Goal: Task Accomplishment & Management: Use online tool/utility

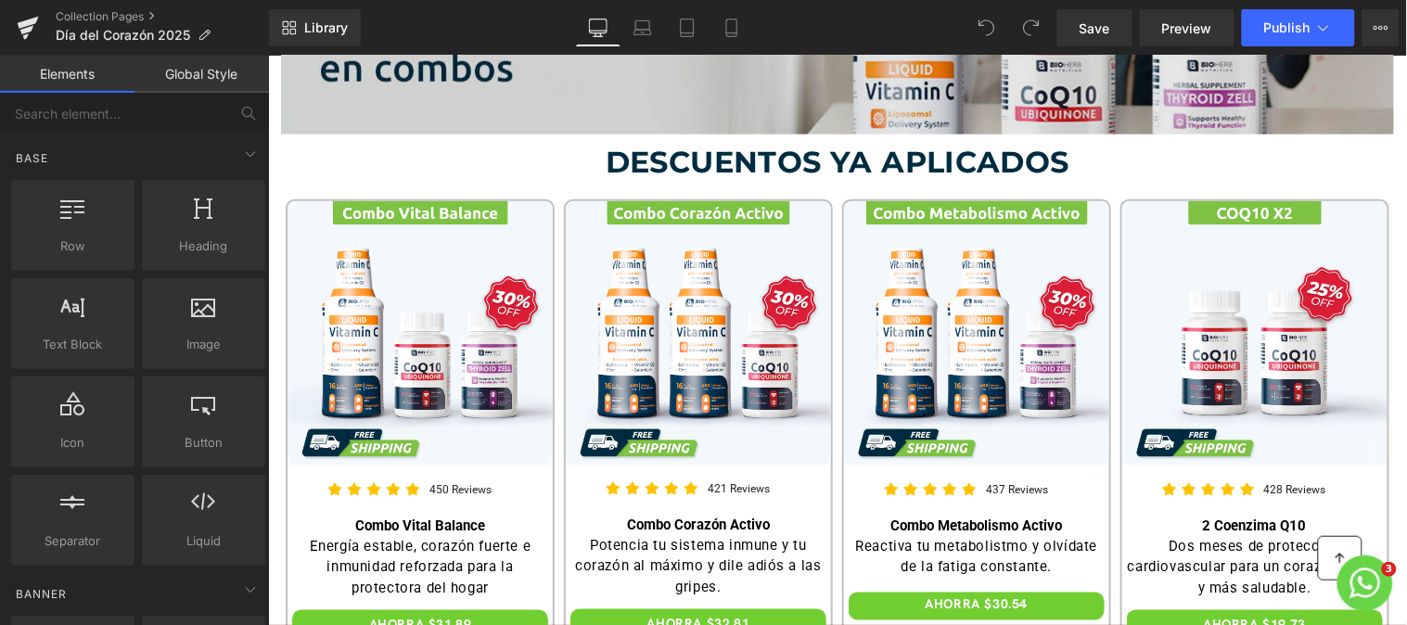
scroll to position [476, 0]
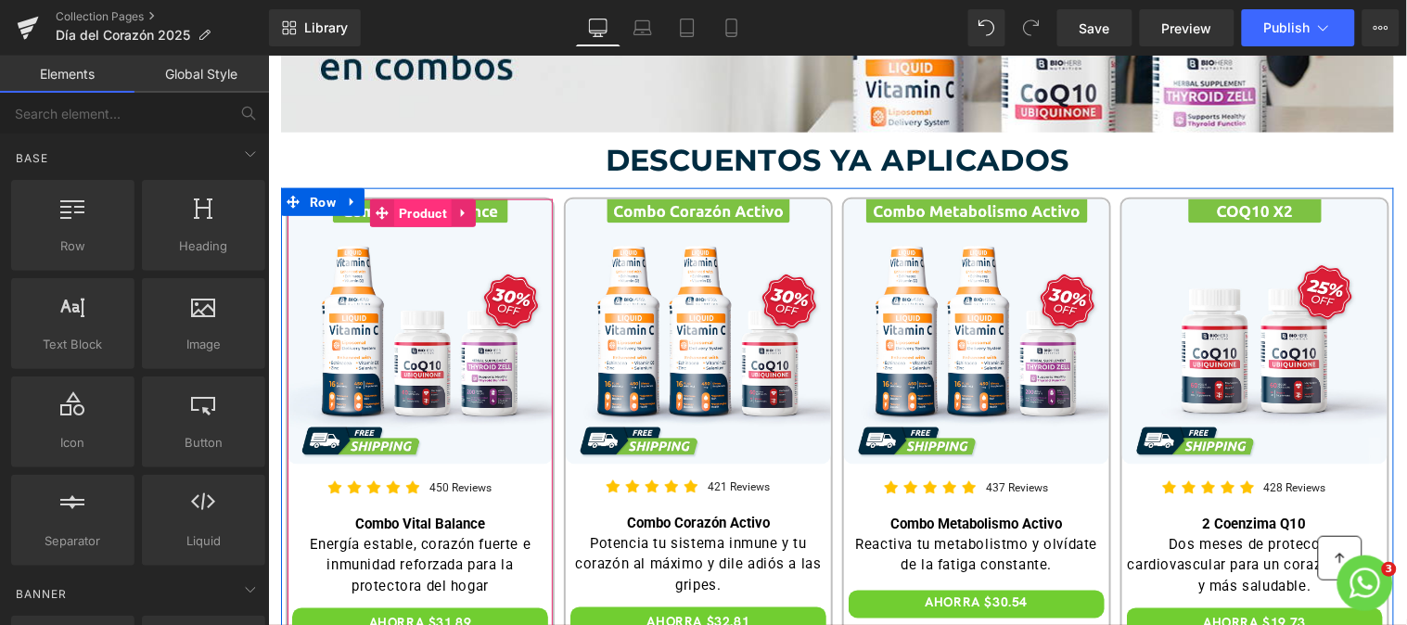
click at [416, 210] on span "Product" at bounding box center [421, 212] width 57 height 28
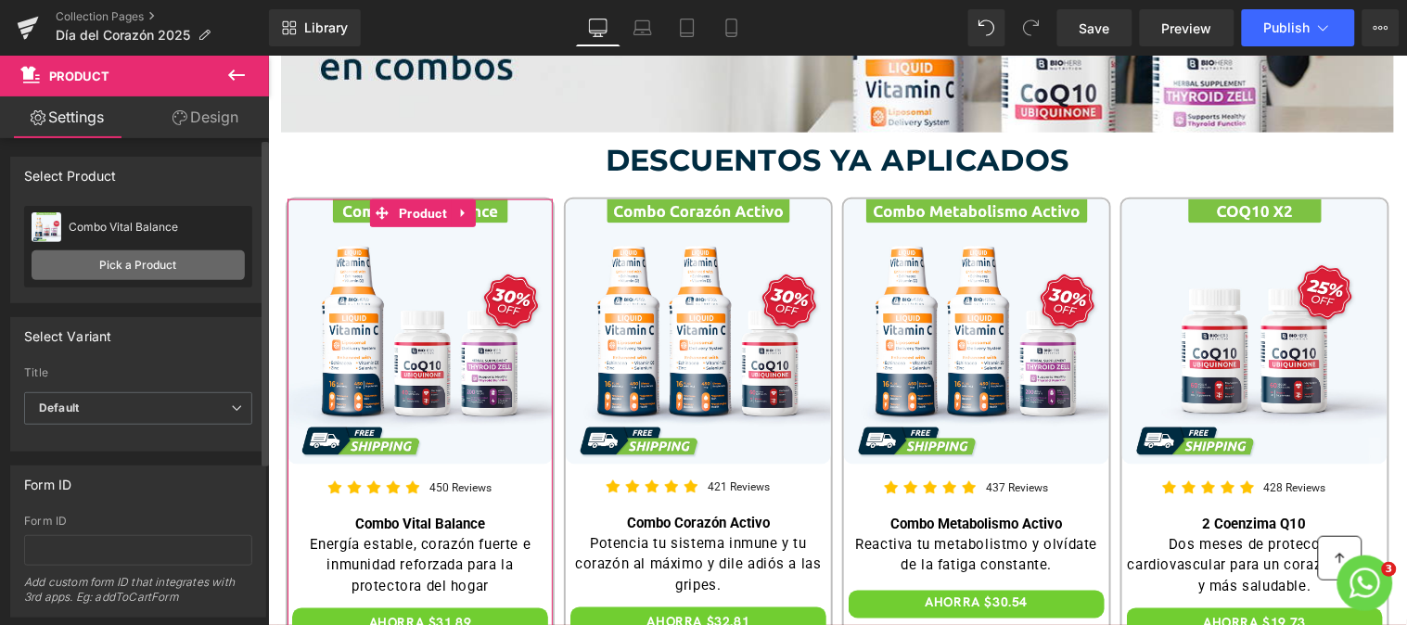
click at [182, 265] on link "Pick a Product" at bounding box center [138, 265] width 213 height 30
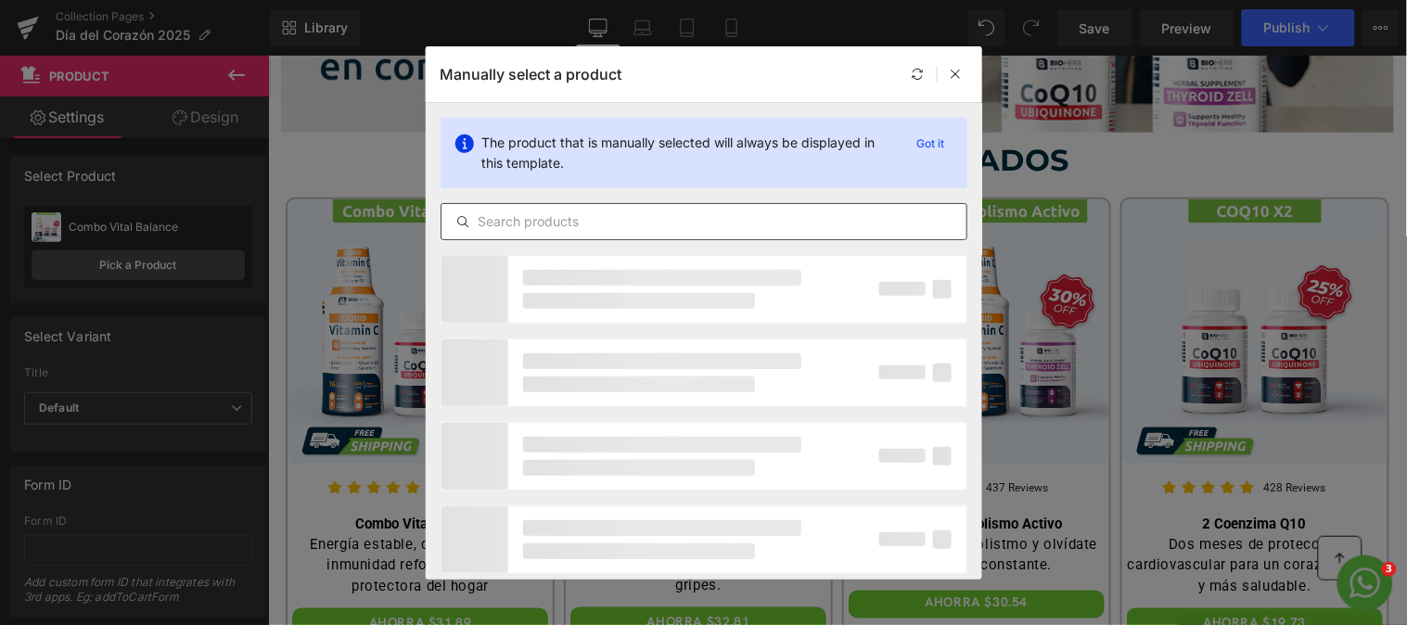
click at [618, 211] on input "text" at bounding box center [703, 221] width 525 height 22
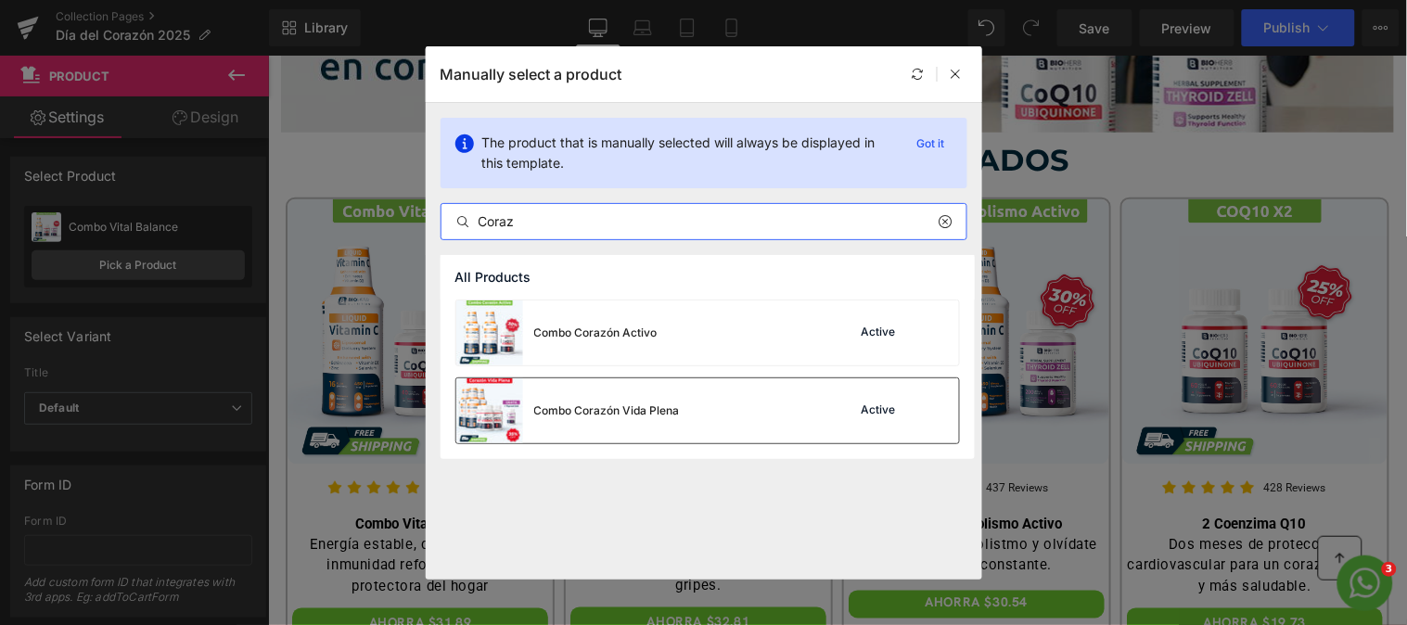
type input "Coraz"
click at [584, 419] on div "Combo Corazón Vida Plena" at bounding box center [567, 410] width 223 height 65
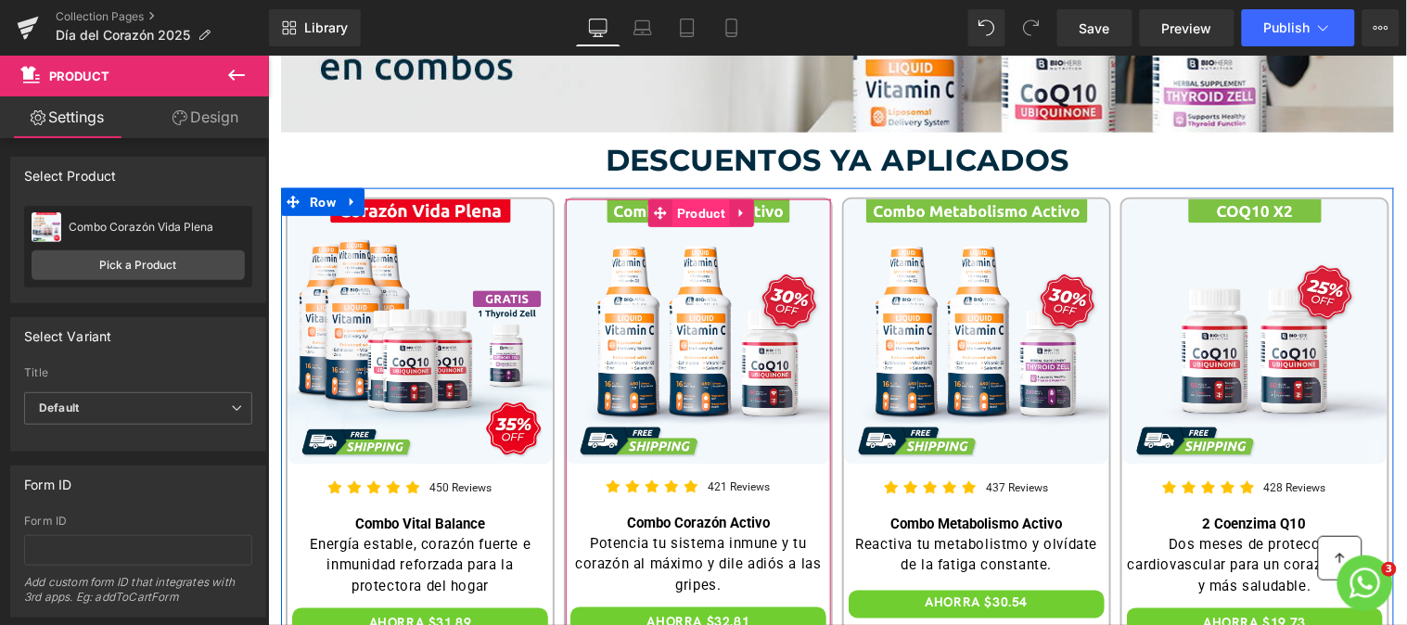
click at [690, 213] on span "Product" at bounding box center [699, 212] width 57 height 28
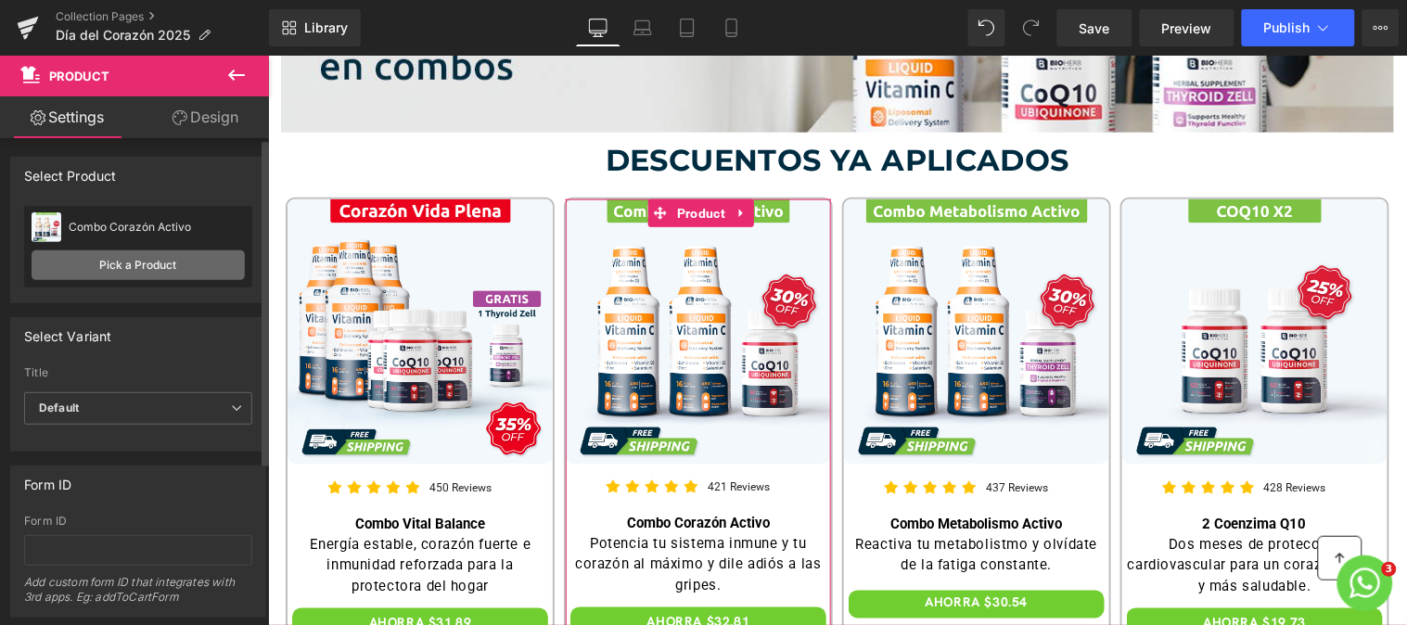
click at [198, 274] on link "Pick a Product" at bounding box center [138, 265] width 213 height 30
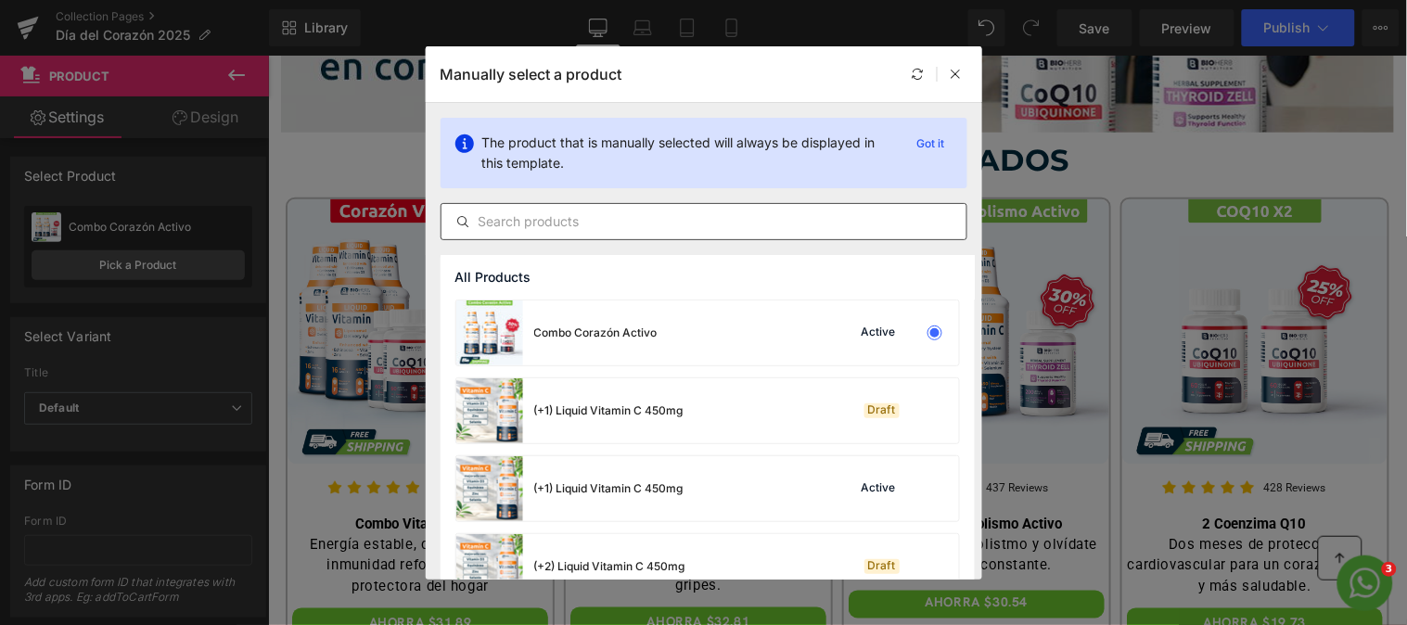
click at [673, 206] on div at bounding box center [703, 221] width 527 height 37
click at [664, 223] on input "text" at bounding box center [703, 221] width 525 height 22
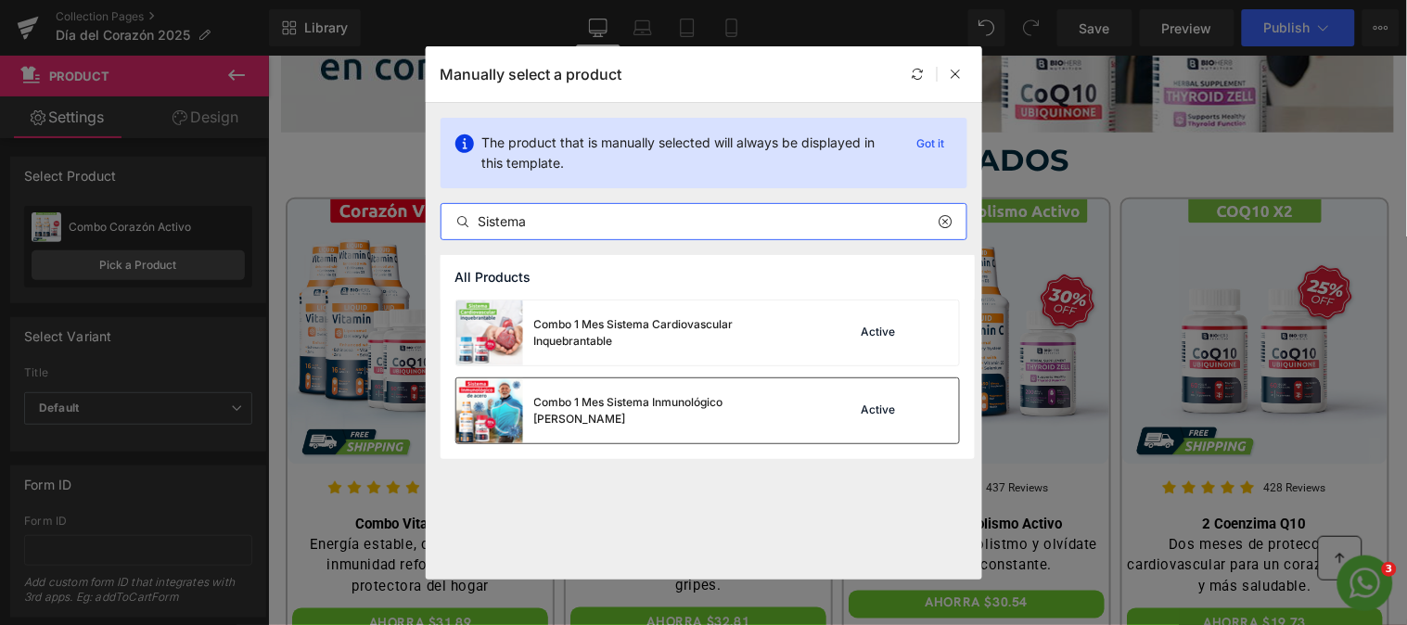
type input "Sistema"
click at [688, 404] on div "Combo 1 Mes Sistema Inmunológico [PERSON_NAME]" at bounding box center [673, 410] width 278 height 33
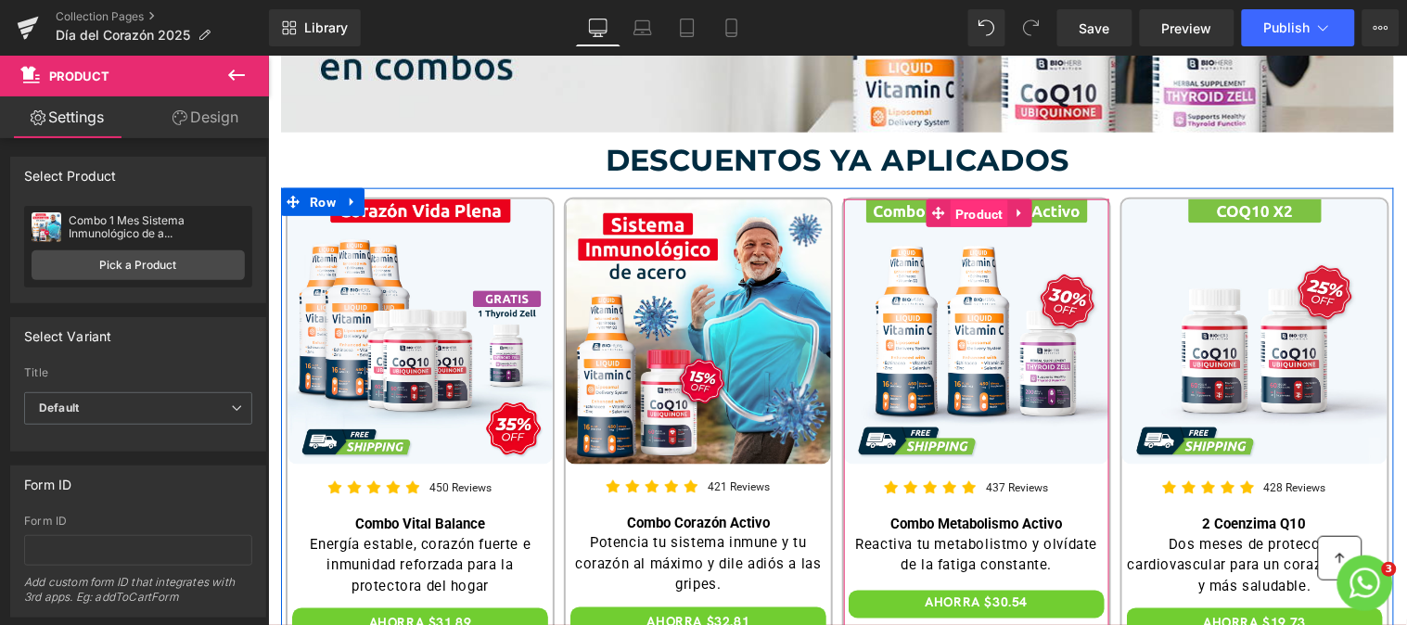
click at [949, 216] on span "Product" at bounding box center [977, 213] width 57 height 28
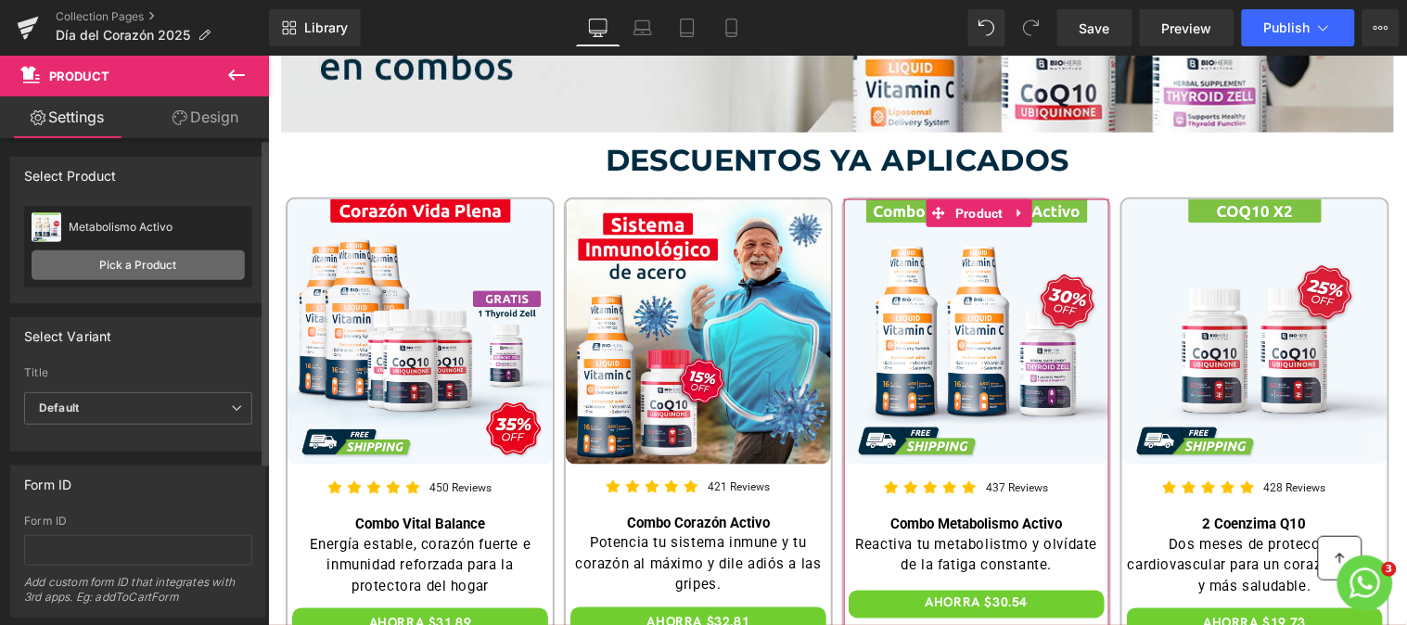
click at [176, 267] on link "Pick a Product" at bounding box center [138, 265] width 213 height 30
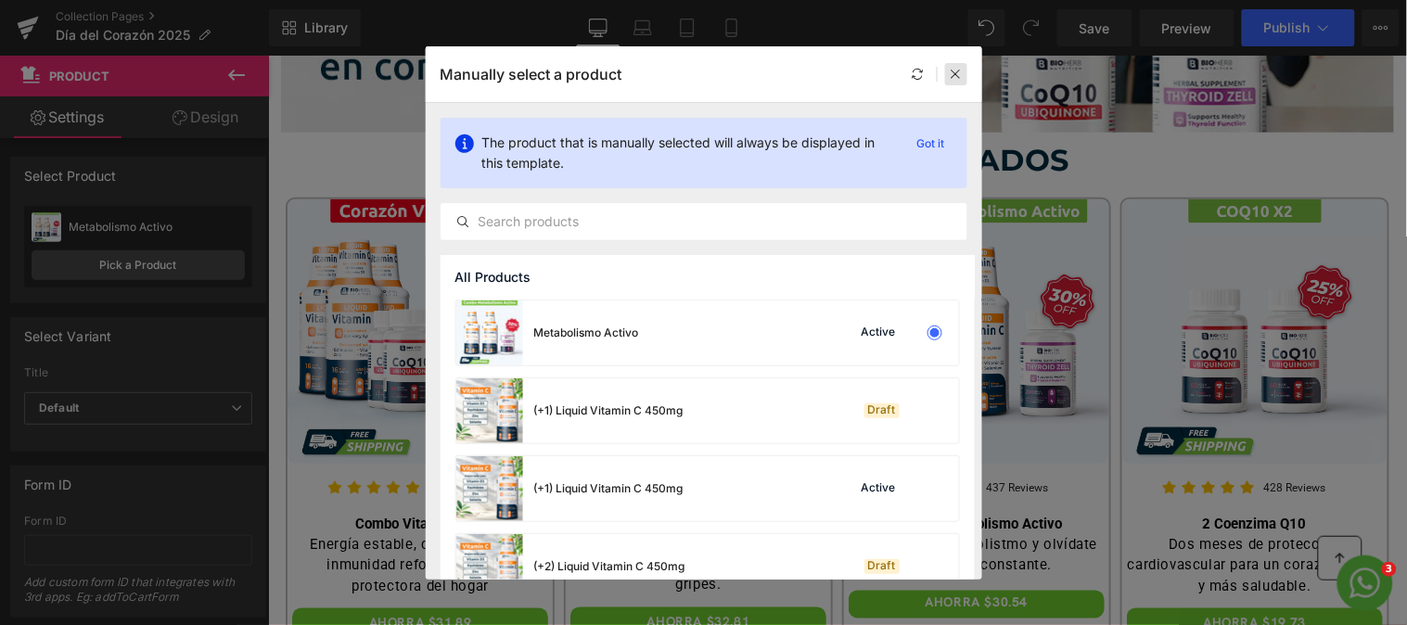
click at [965, 76] on div at bounding box center [956, 74] width 22 height 22
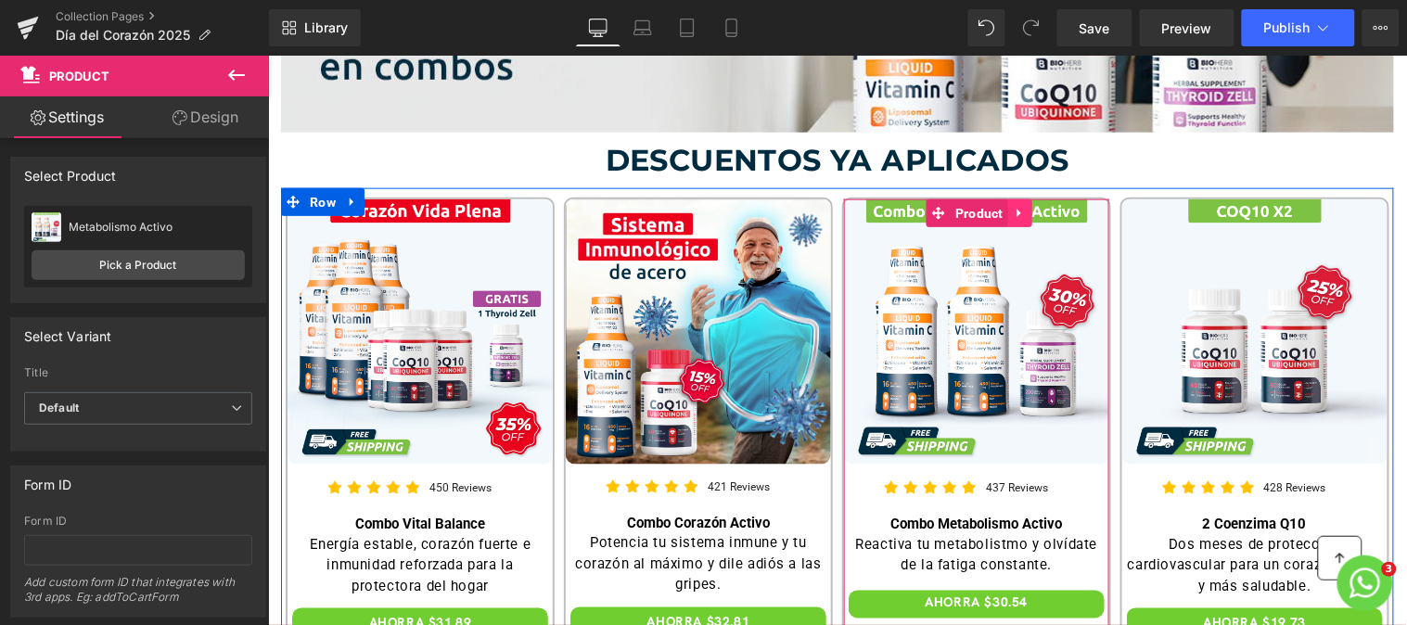
click at [1013, 216] on icon at bounding box center [1019, 213] width 13 height 14
click at [1025, 215] on icon at bounding box center [1031, 212] width 13 height 13
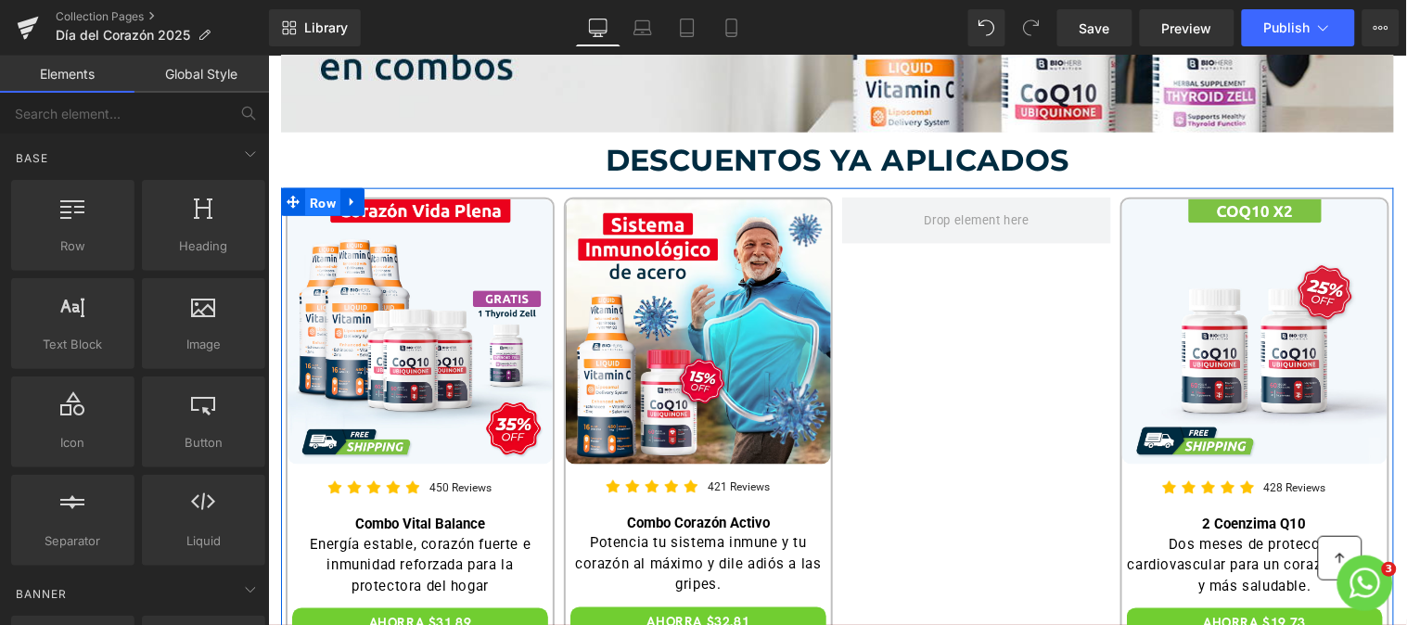
click at [313, 195] on span "Row" at bounding box center [321, 202] width 35 height 28
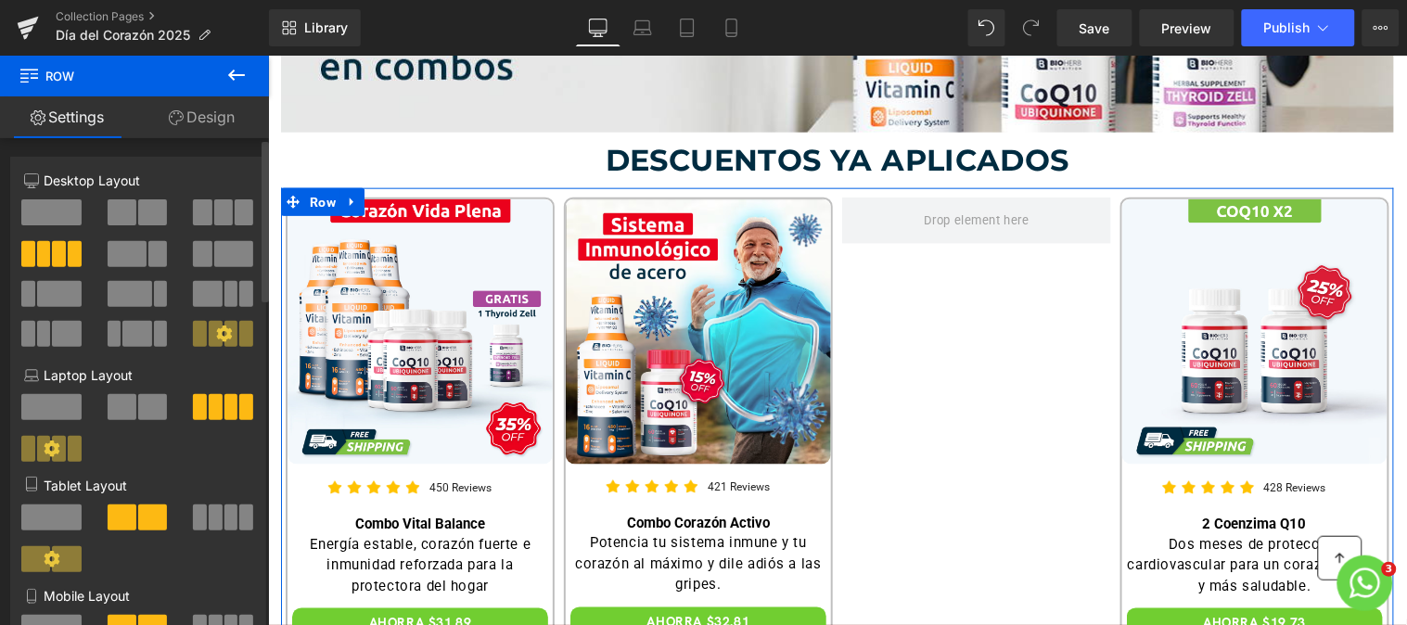
click at [214, 218] on span at bounding box center [223, 212] width 19 height 26
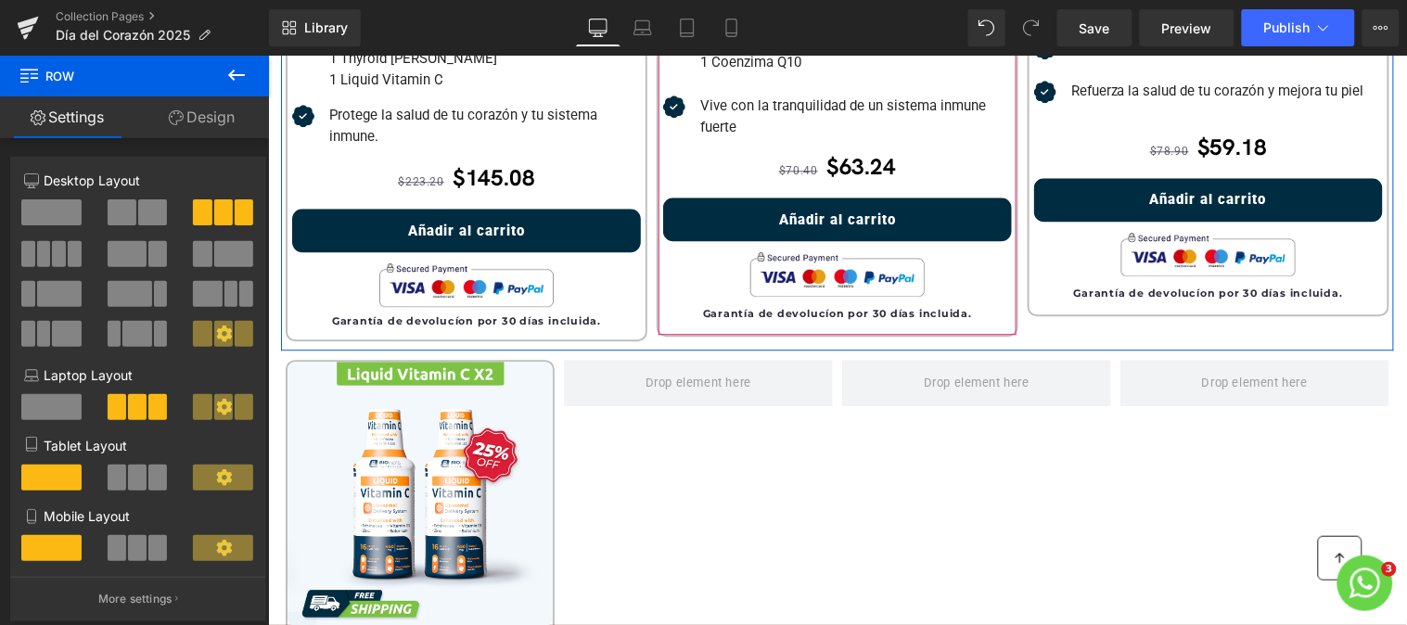
scroll to position [1213, 0]
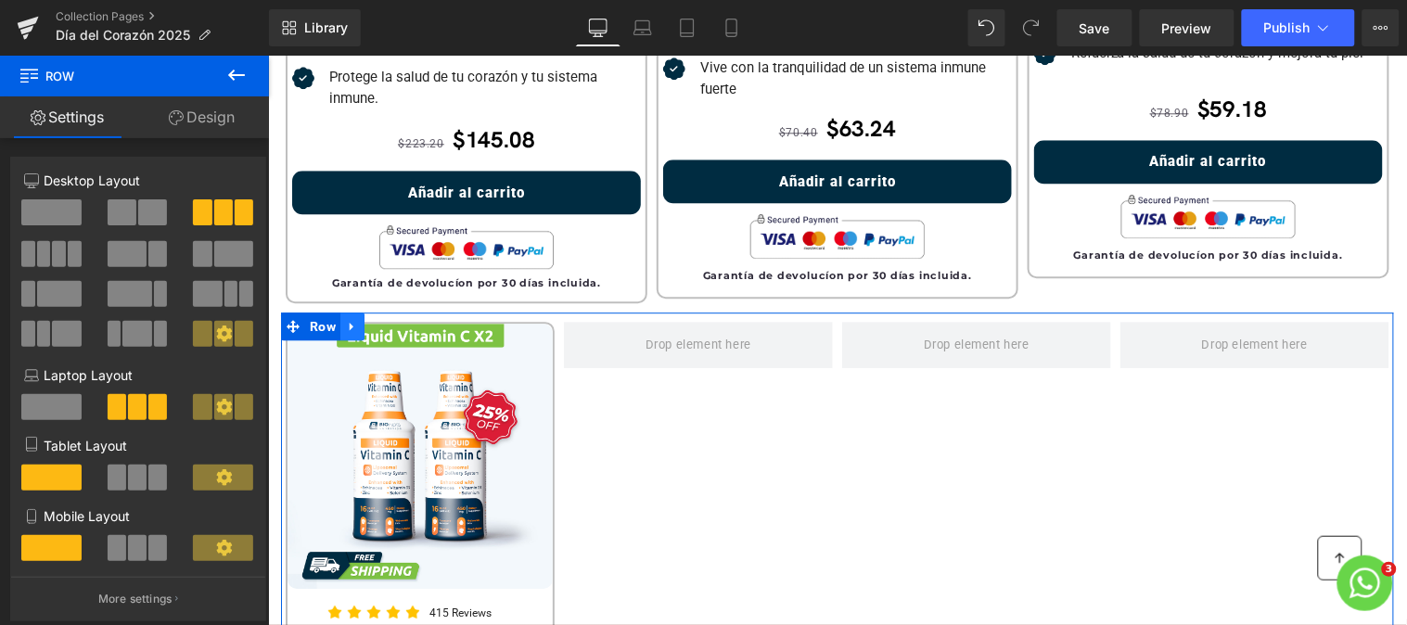
click at [347, 326] on icon at bounding box center [351, 325] width 13 height 14
click at [397, 325] on icon at bounding box center [399, 325] width 13 height 13
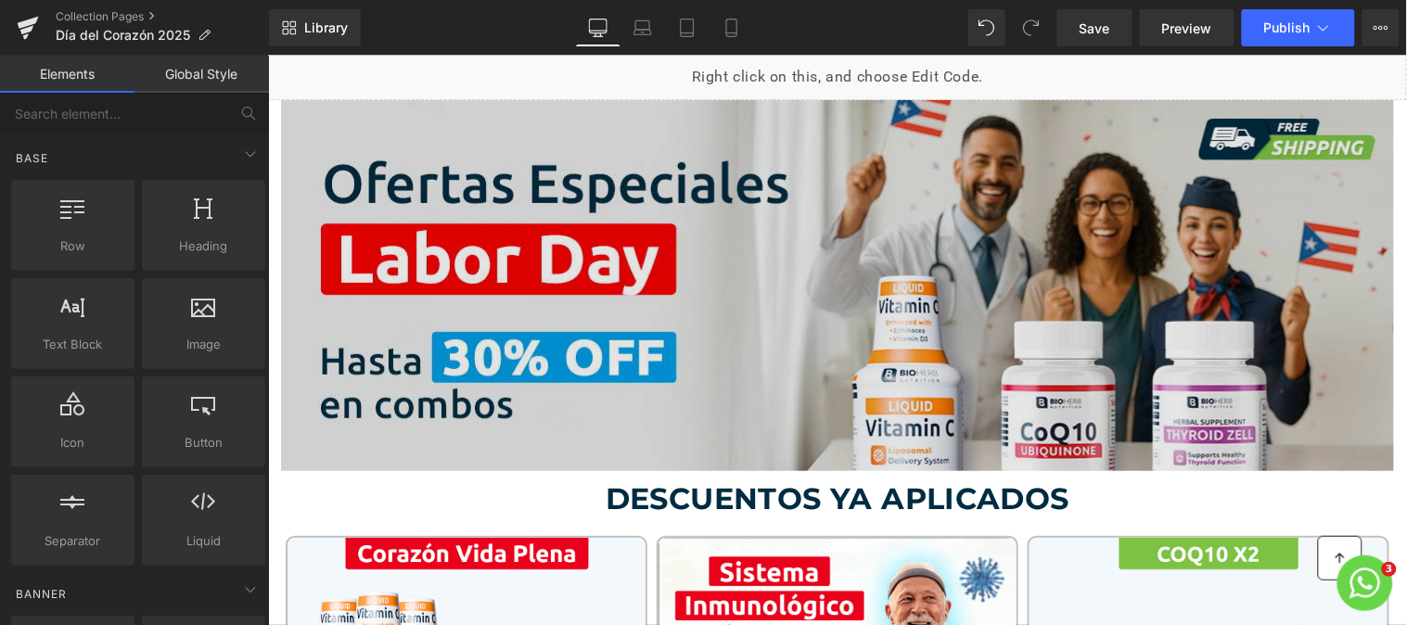
scroll to position [135, 0]
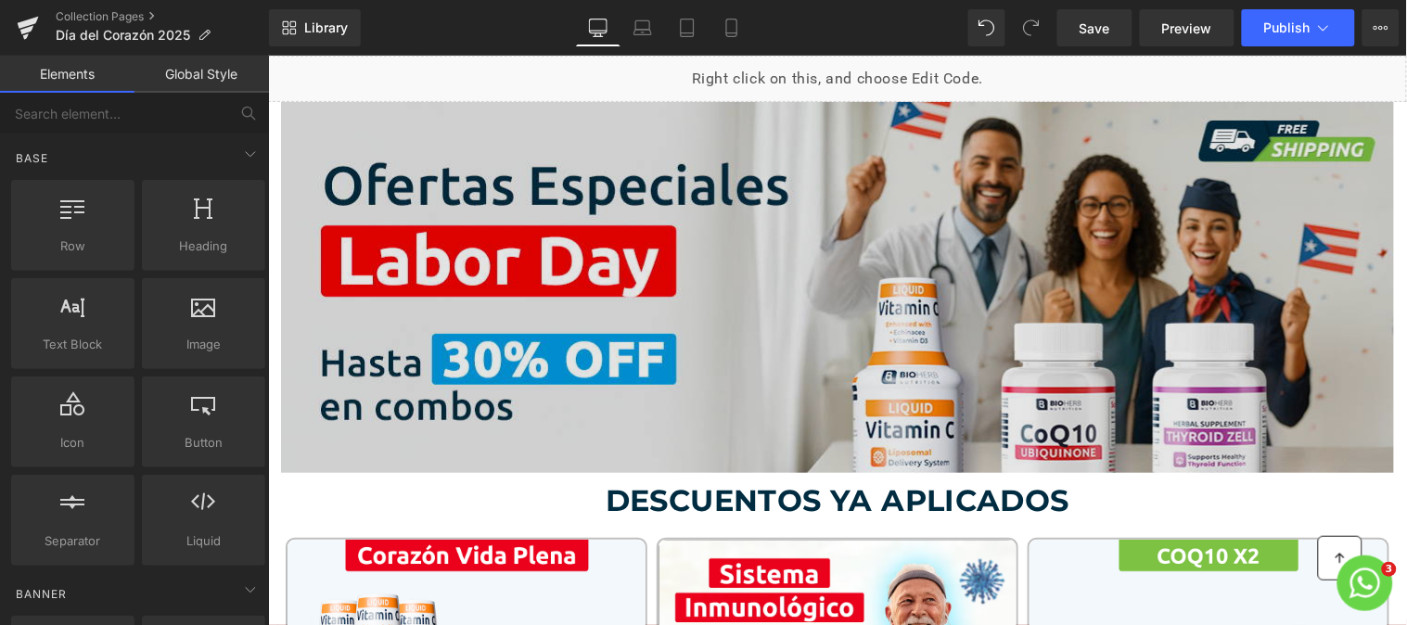
click at [795, 219] on img at bounding box center [836, 286] width 1113 height 371
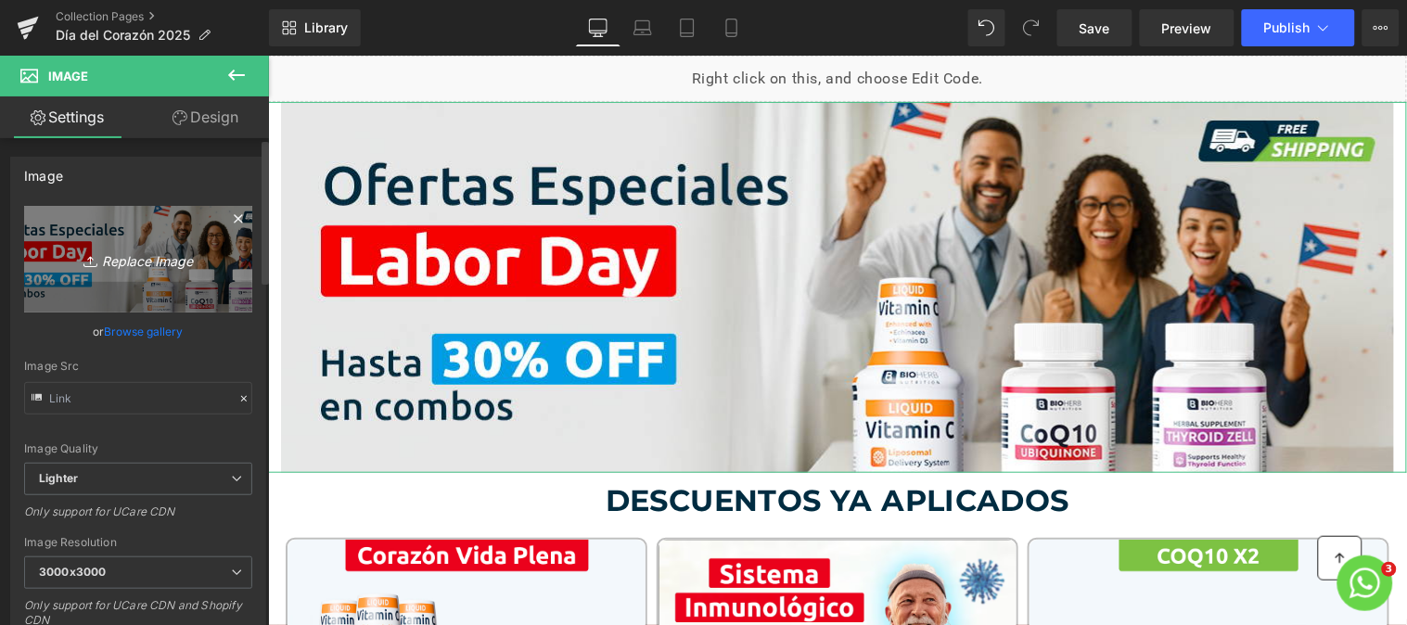
click at [135, 252] on icon "Replace Image" at bounding box center [138, 259] width 148 height 23
type input "C:\fakepath\Banner-Bioherb-Corazon.png"
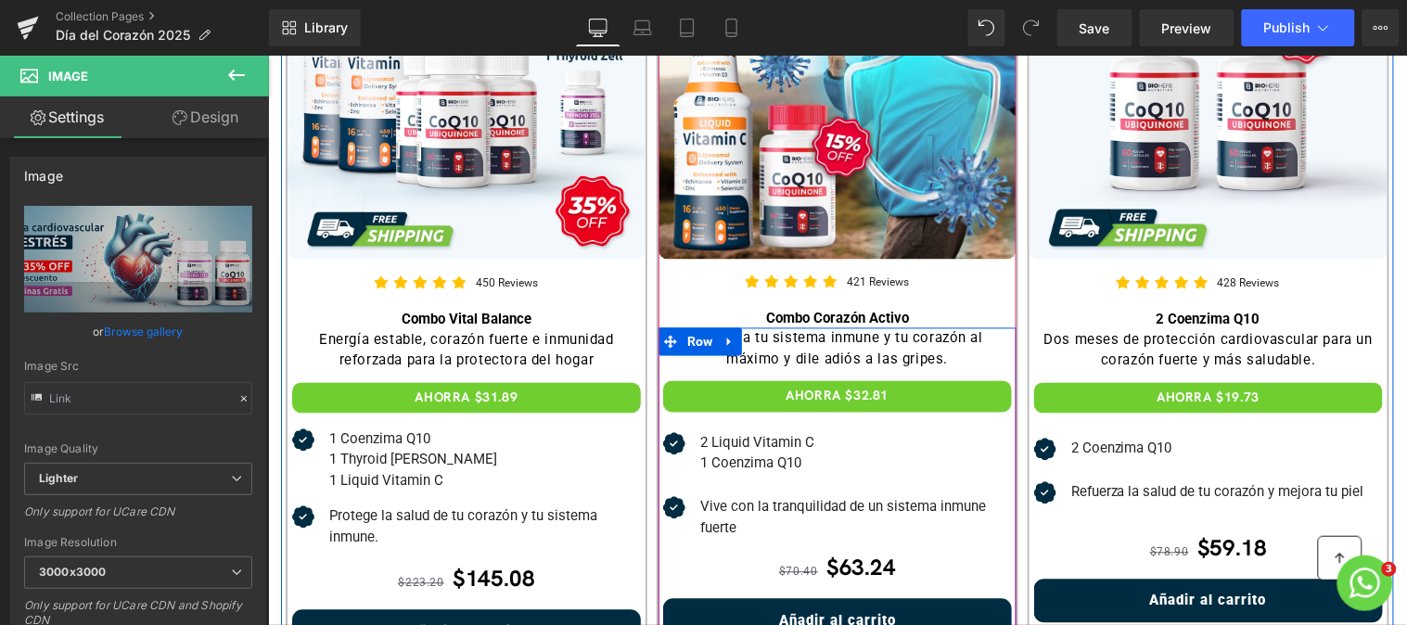
scroll to position [784, 0]
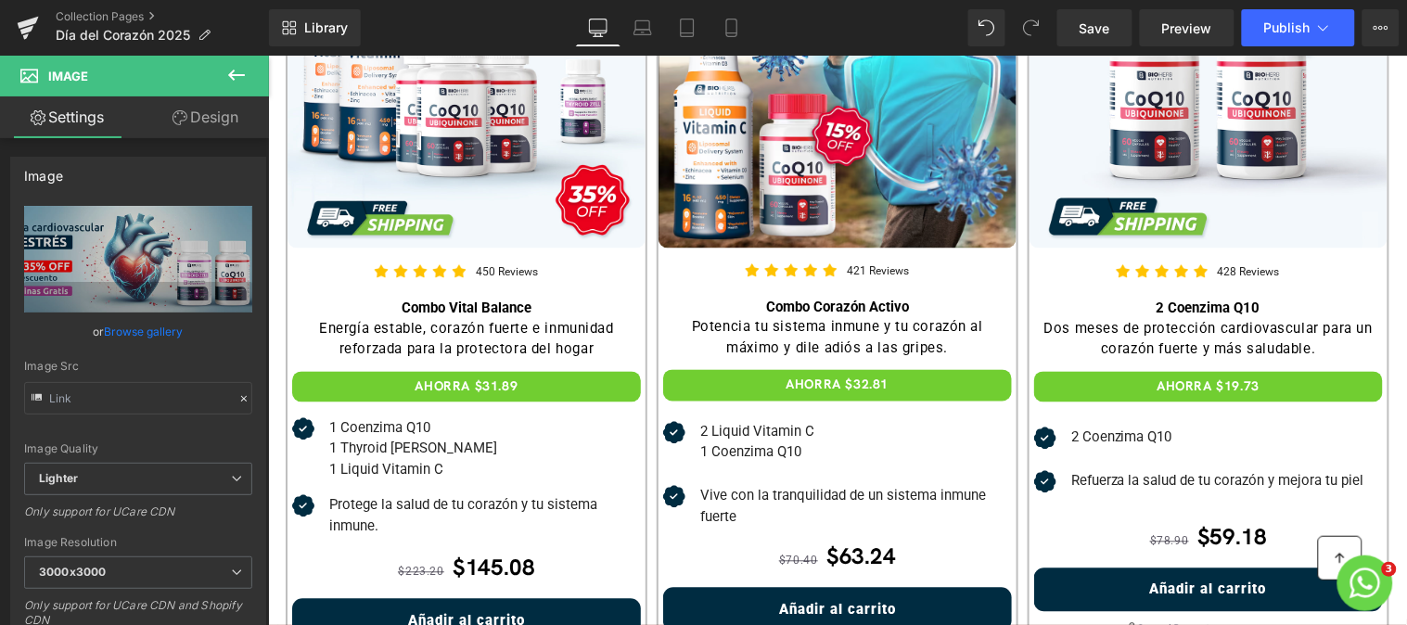
click at [232, 65] on icon at bounding box center [236, 75] width 22 height 22
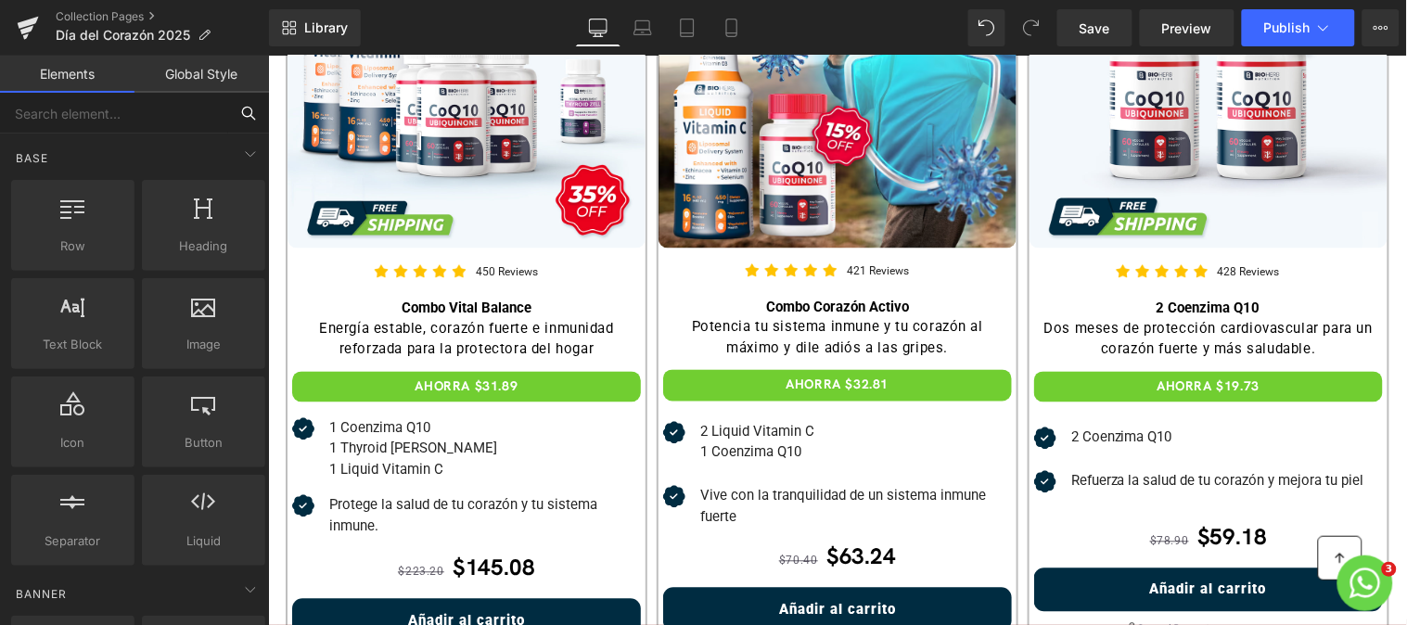
click at [158, 103] on input "text" at bounding box center [114, 113] width 228 height 41
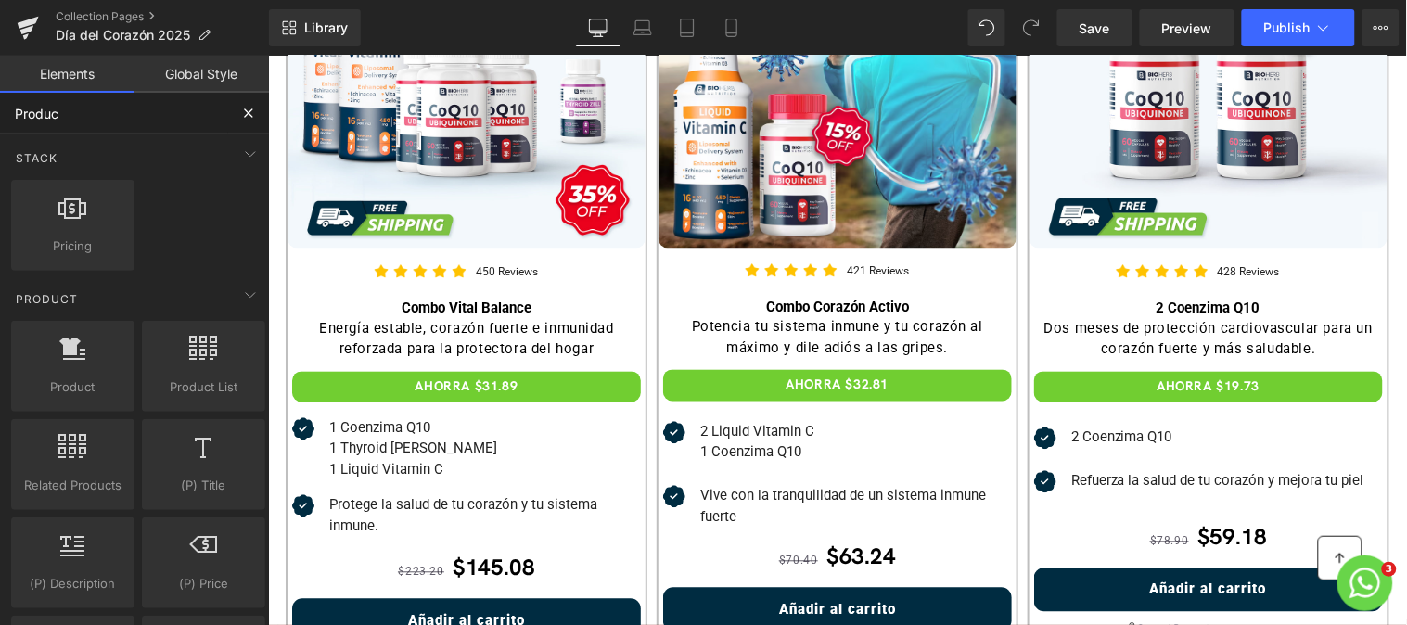
type input "Product"
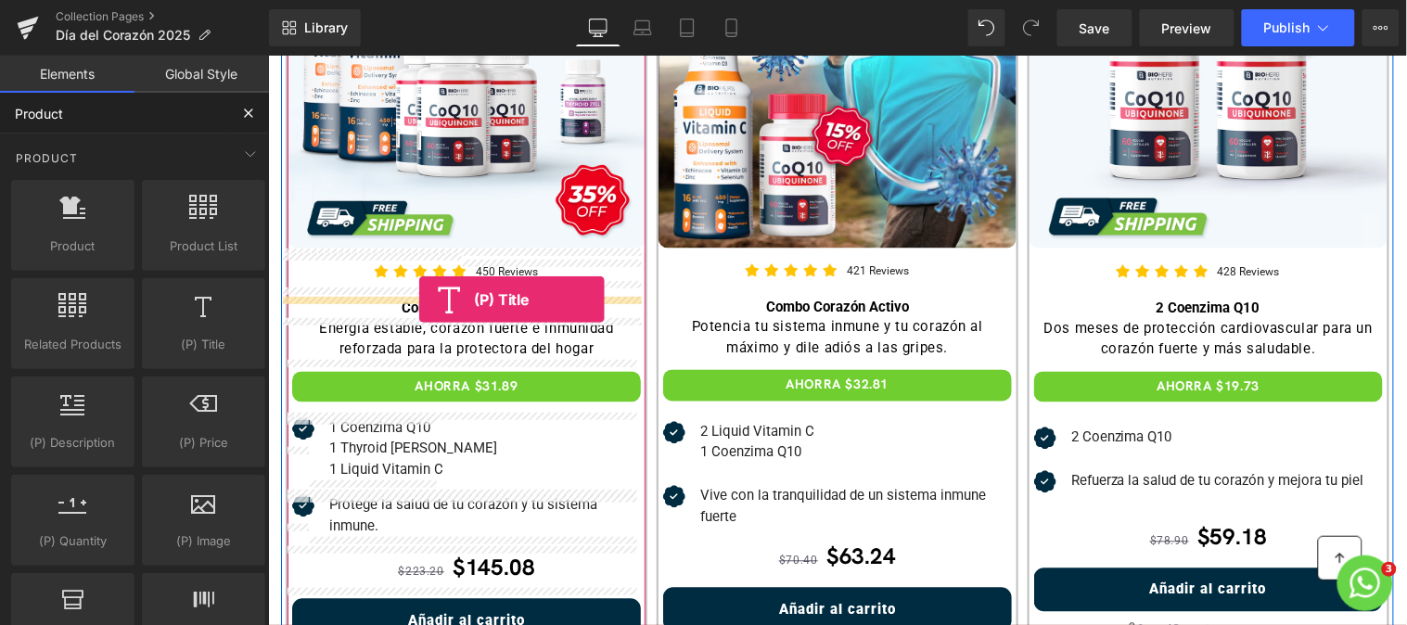
drag, startPoint x: 443, startPoint y: 376, endPoint x: 417, endPoint y: 299, distance: 82.1
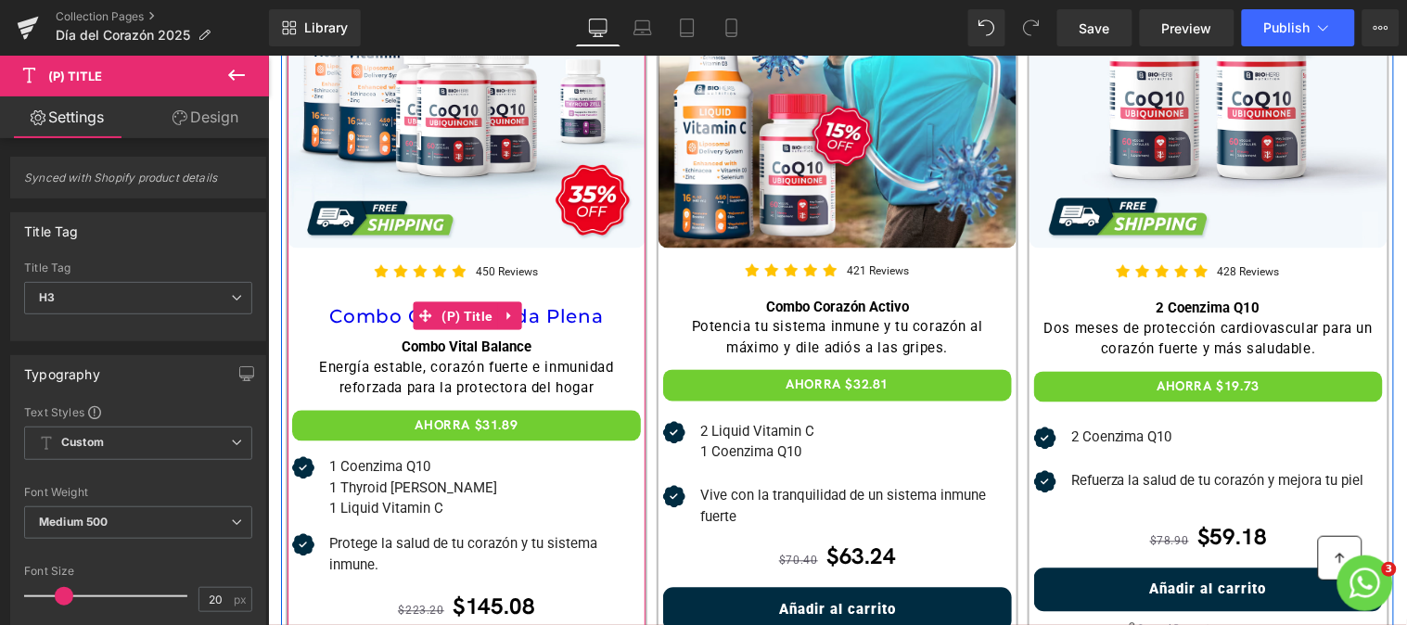
click at [480, 312] on span "(P) Title" at bounding box center [467, 316] width 60 height 28
click at [344, 319] on link "Combo Corazón Vida Plena" at bounding box center [465, 316] width 274 height 22
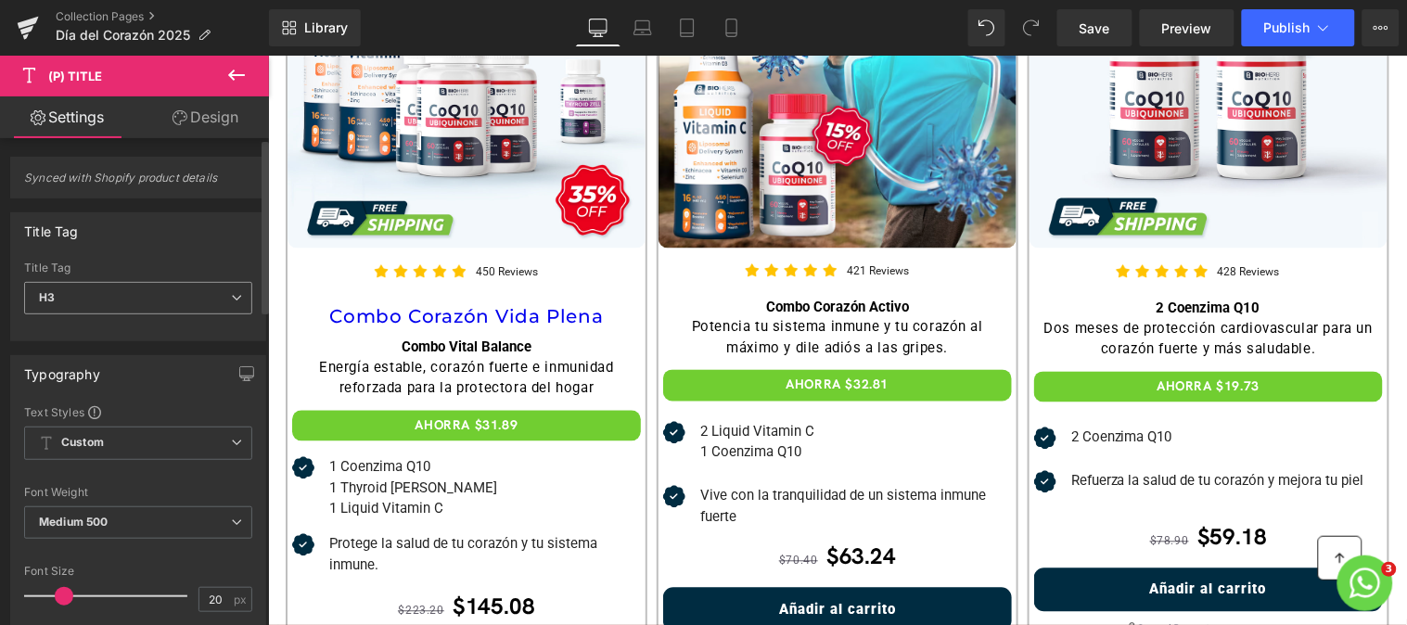
click at [189, 299] on span "H3" at bounding box center [138, 298] width 228 height 32
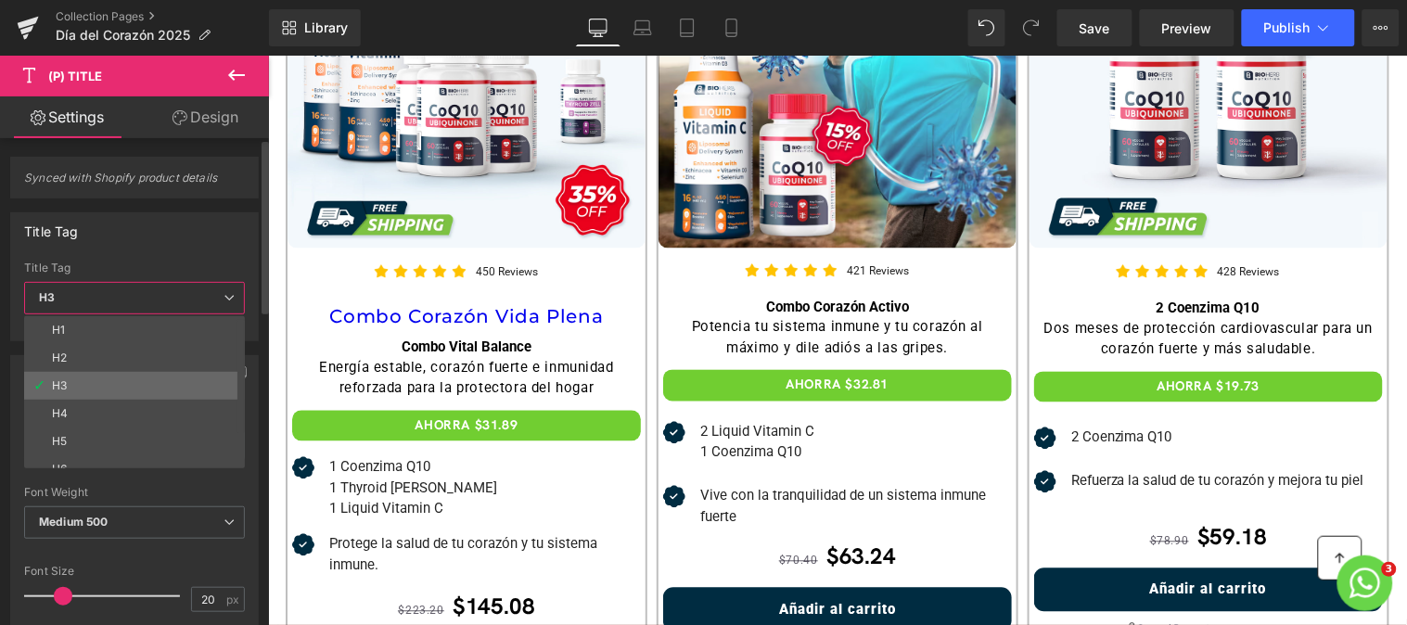
click at [131, 374] on li "H3" at bounding box center [138, 386] width 229 height 28
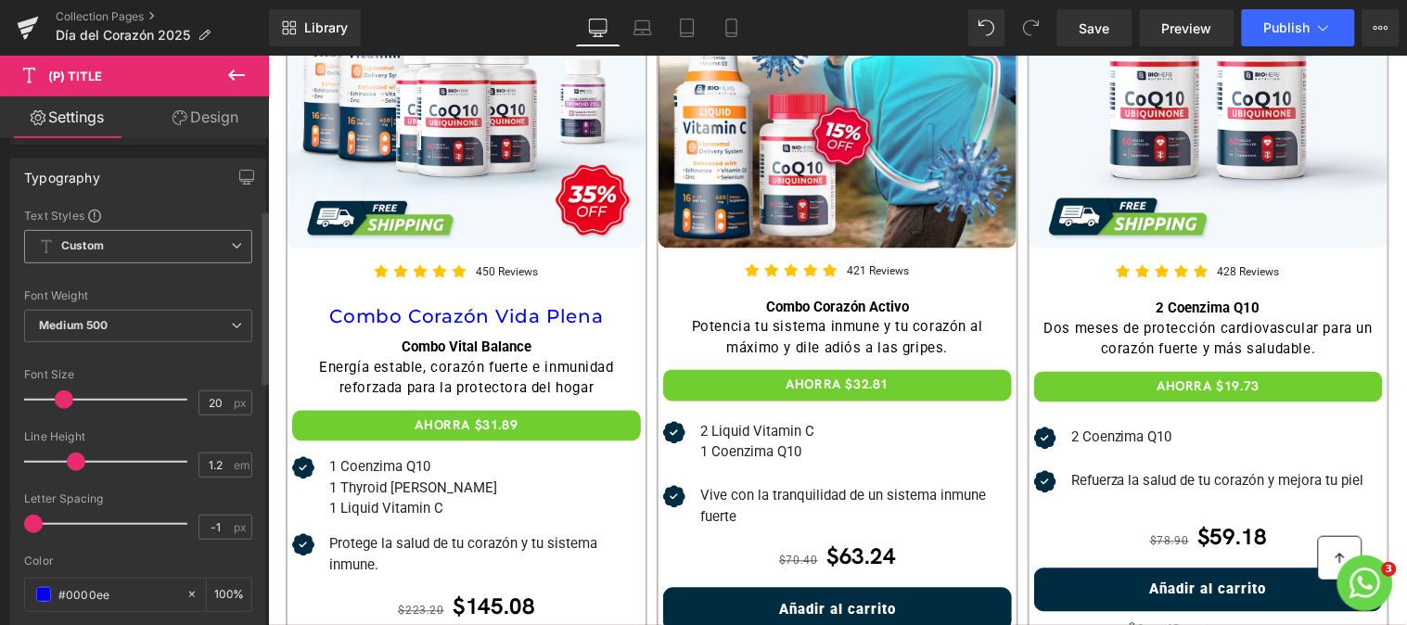
scroll to position [198, 0]
click at [170, 325] on span "Medium 500" at bounding box center [138, 324] width 228 height 32
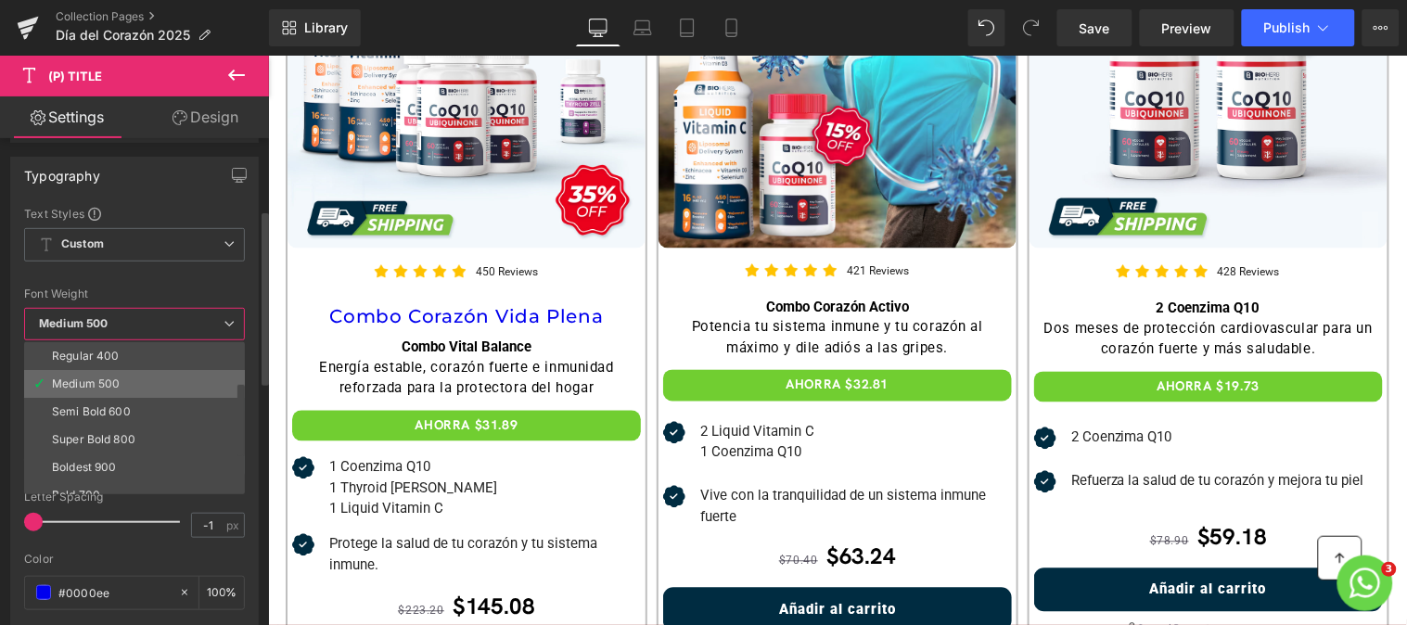
scroll to position [84, 0]
click at [111, 487] on li "Bold 700" at bounding box center [138, 494] width 229 height 28
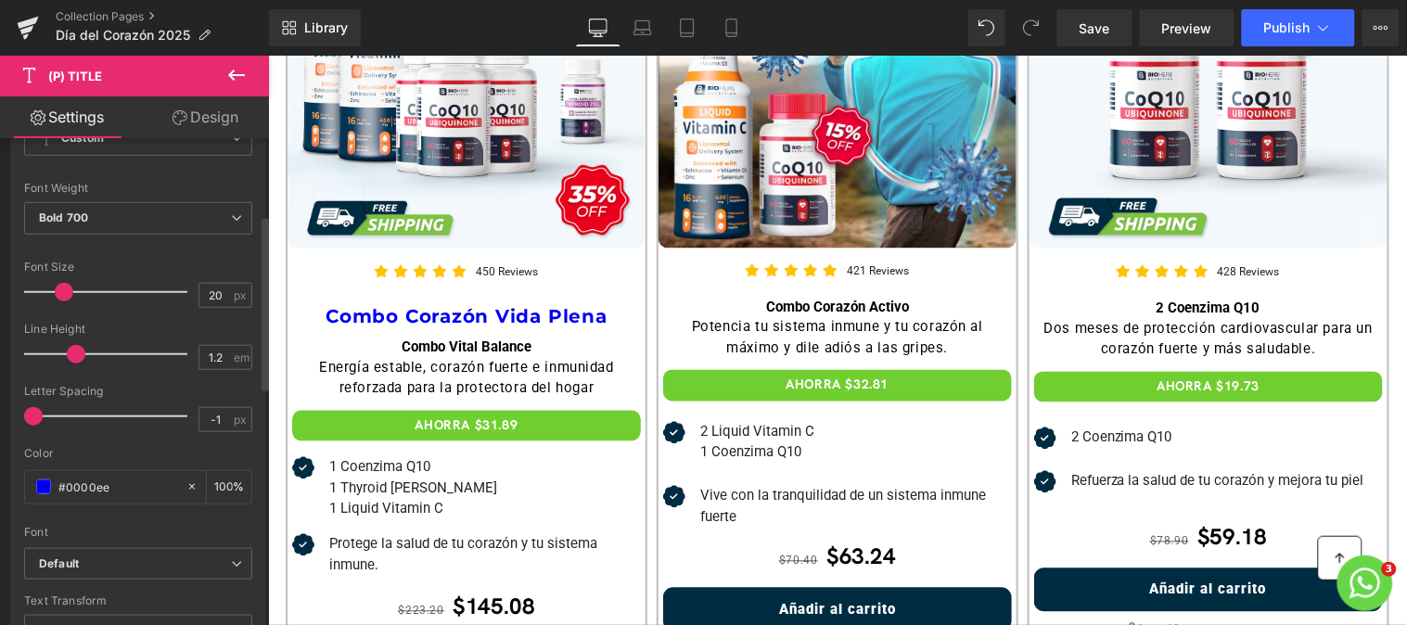
scroll to position [306, 0]
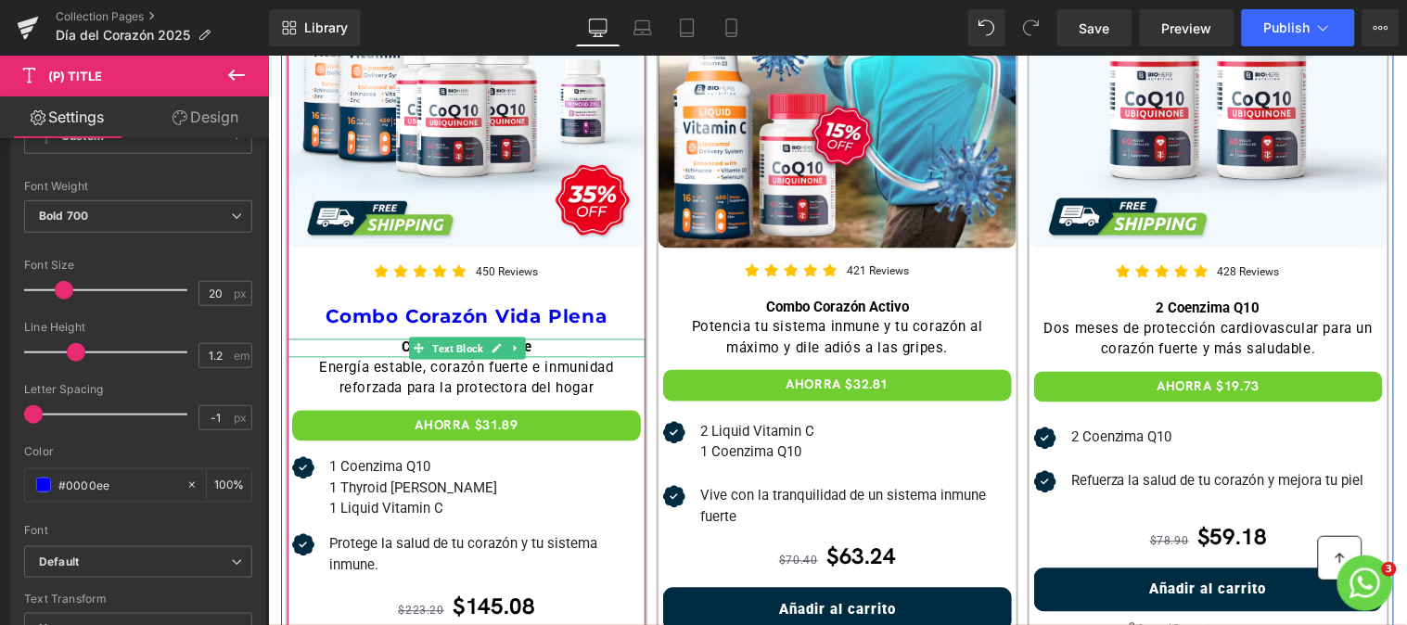
click at [440, 344] on span "Text Block" at bounding box center [456, 349] width 58 height 22
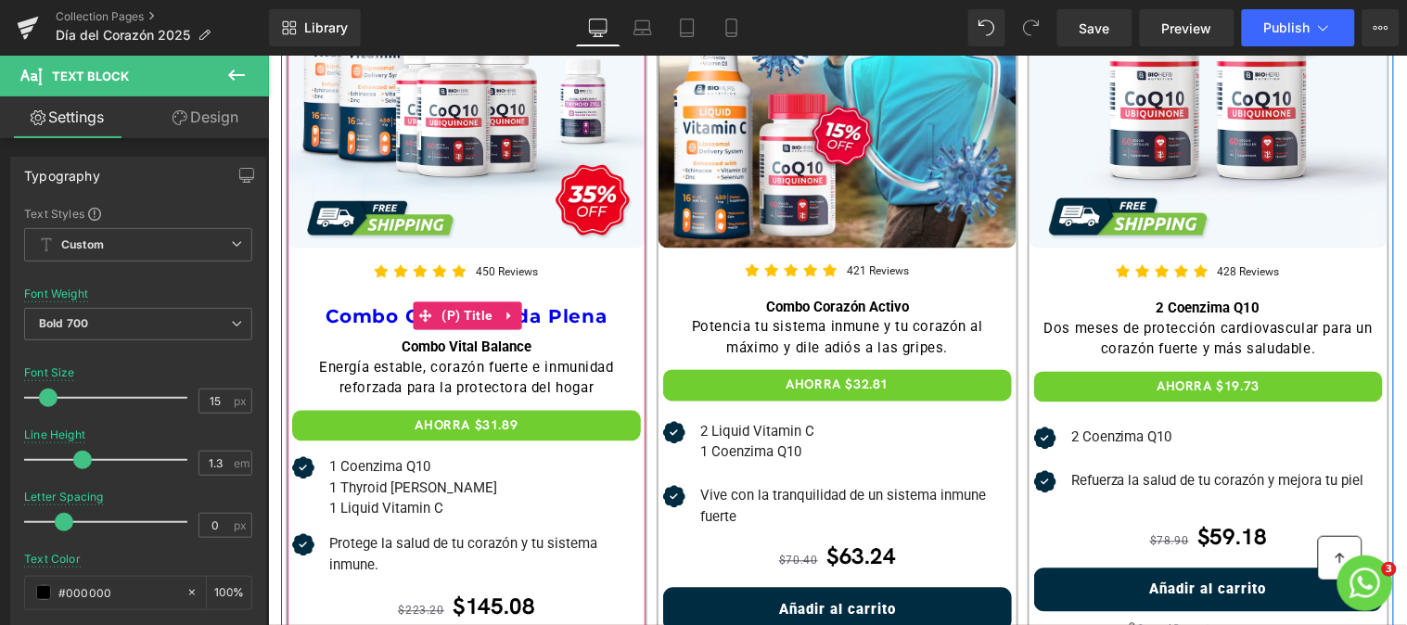
click at [361, 309] on link "Combo Corazón Vida Plena" at bounding box center [466, 316] width 282 height 22
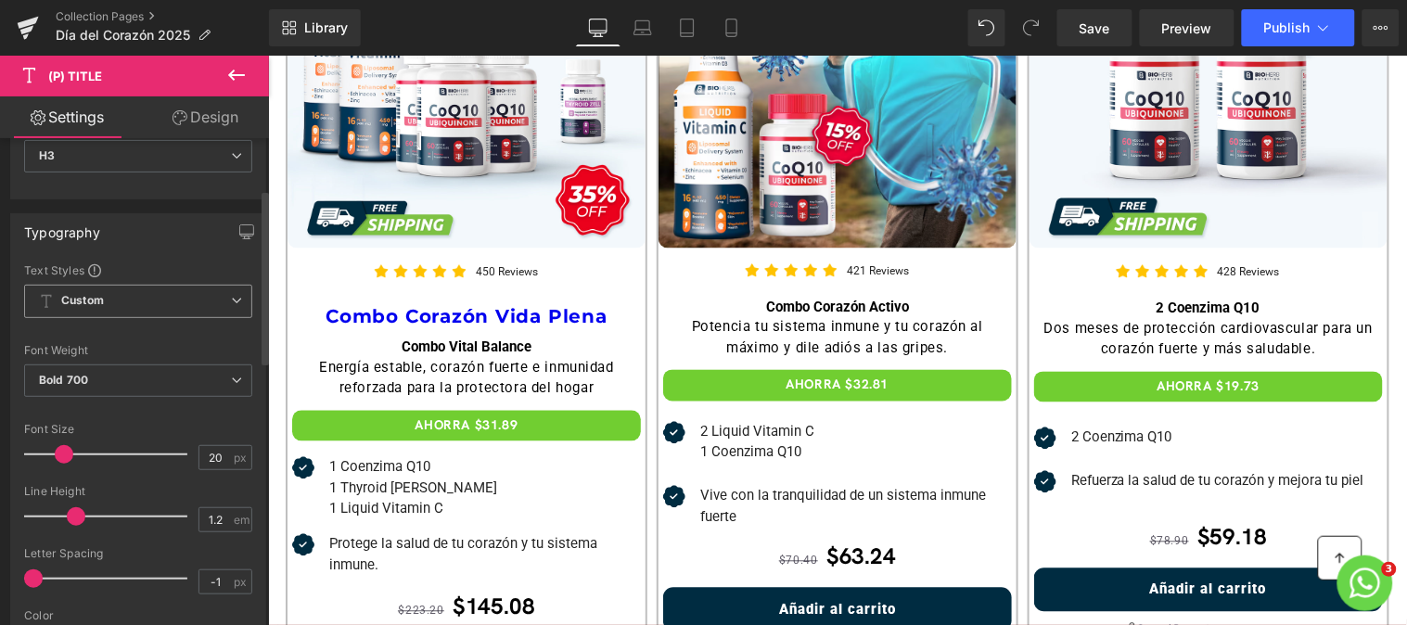
scroll to position [162, 0]
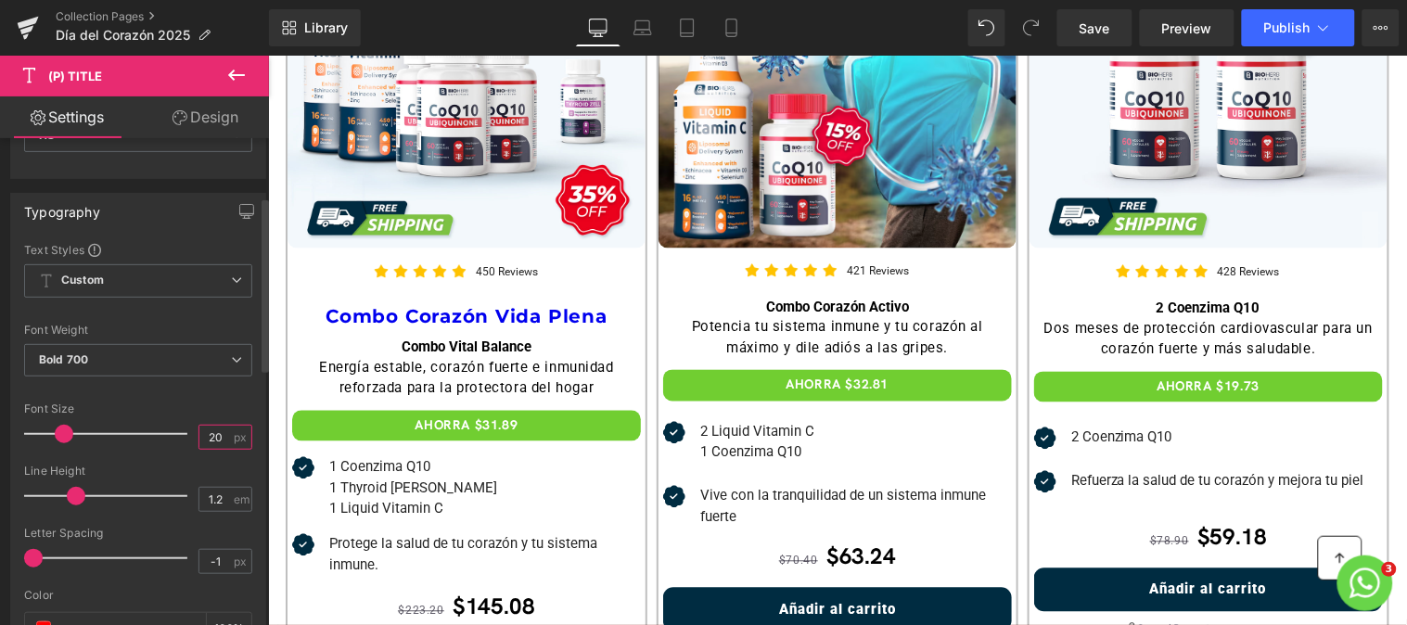
click at [204, 439] on input "20" at bounding box center [215, 437] width 32 height 23
type input "15"
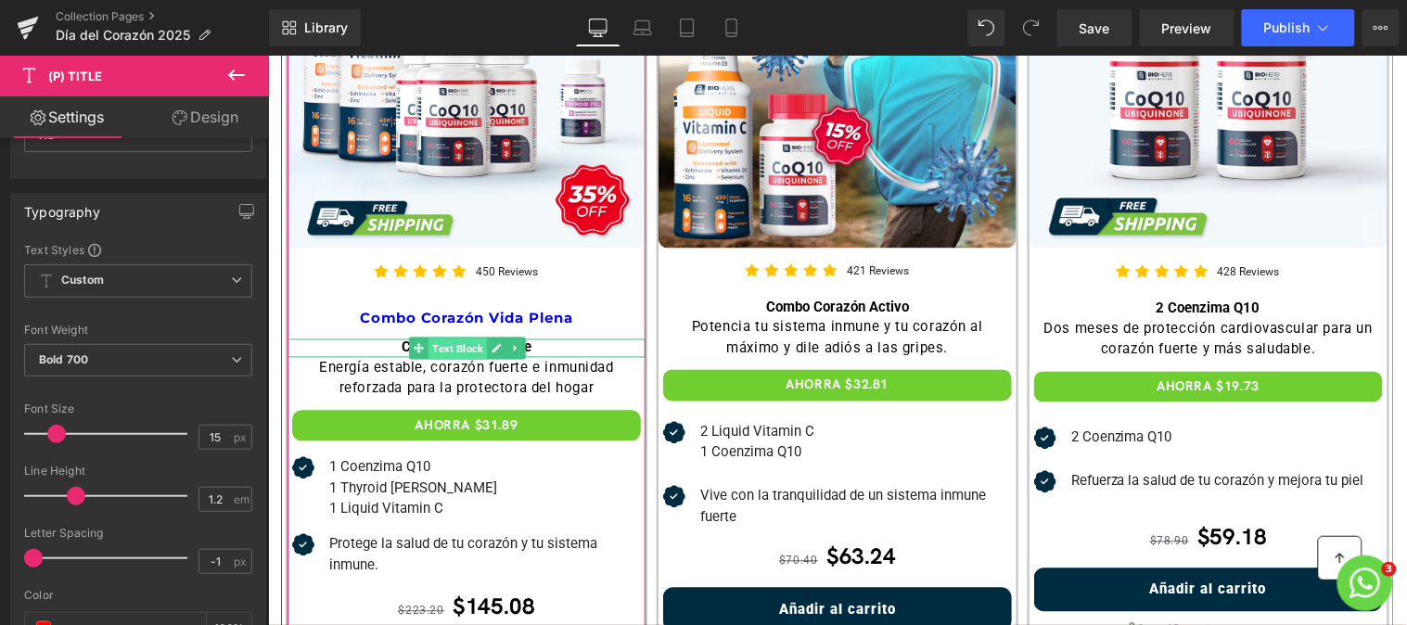
click at [439, 349] on span "Text Block" at bounding box center [456, 349] width 58 height 22
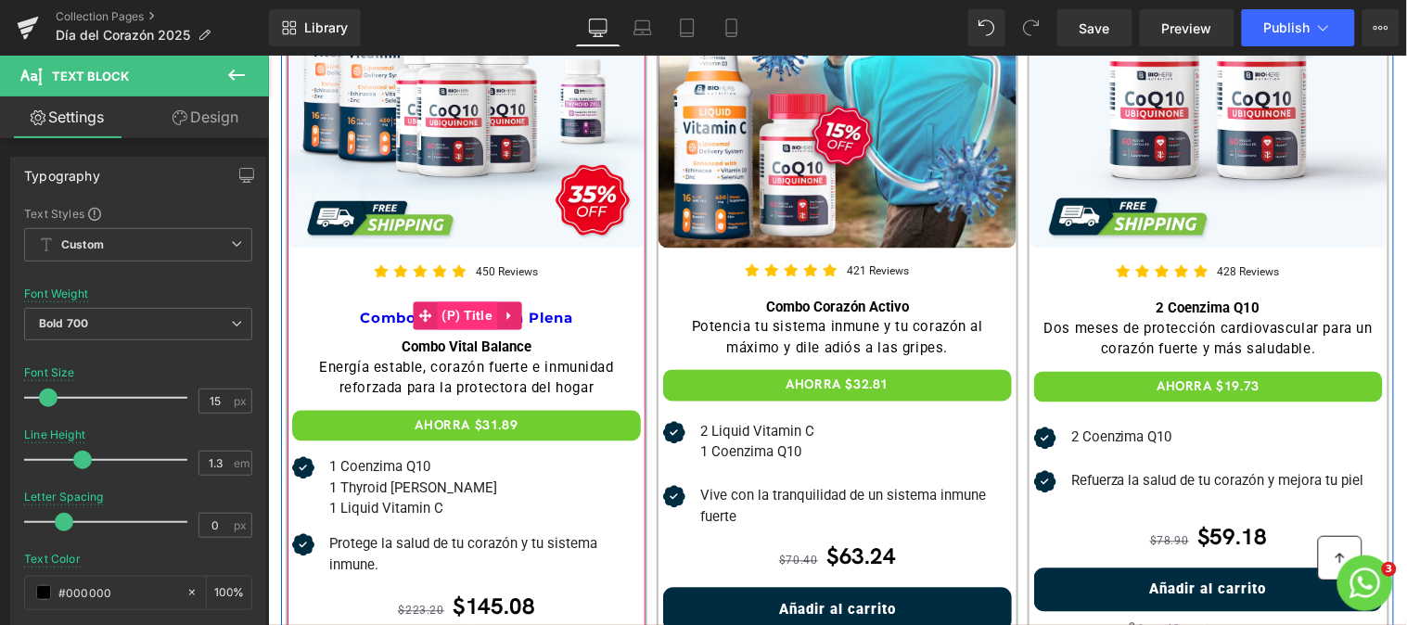
click at [452, 311] on span "(P) Title" at bounding box center [467, 315] width 60 height 28
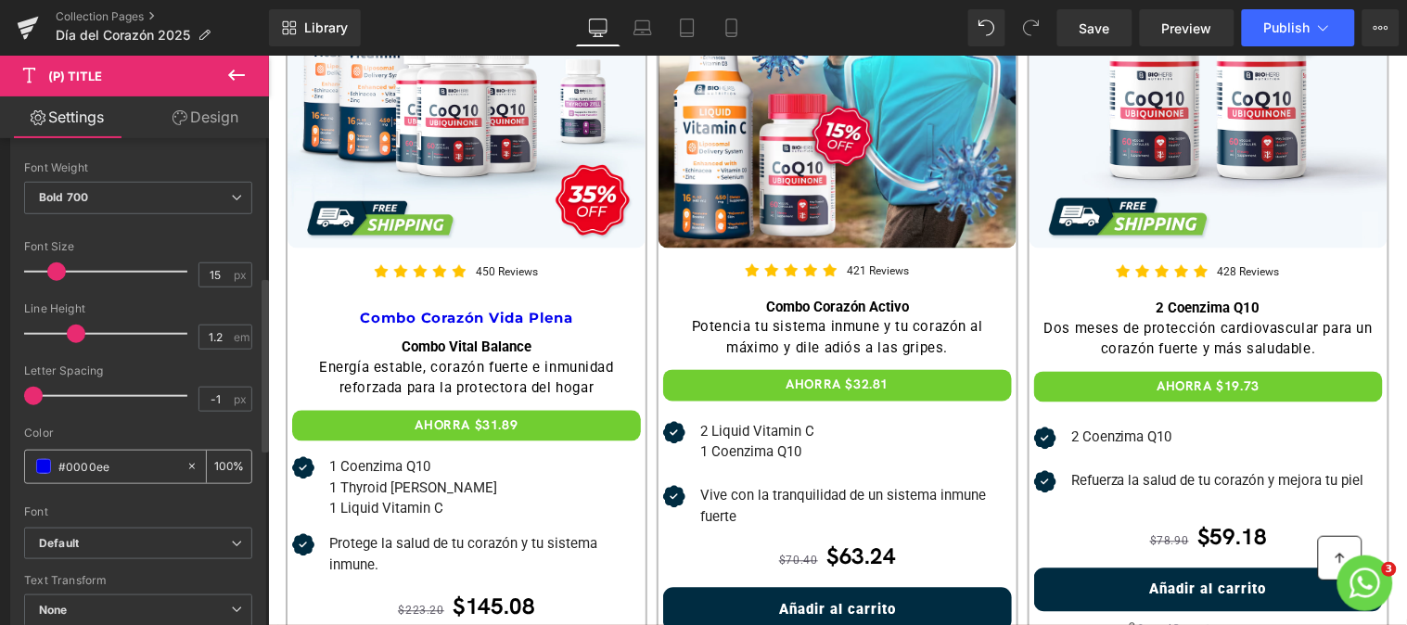
scroll to position [400, 0]
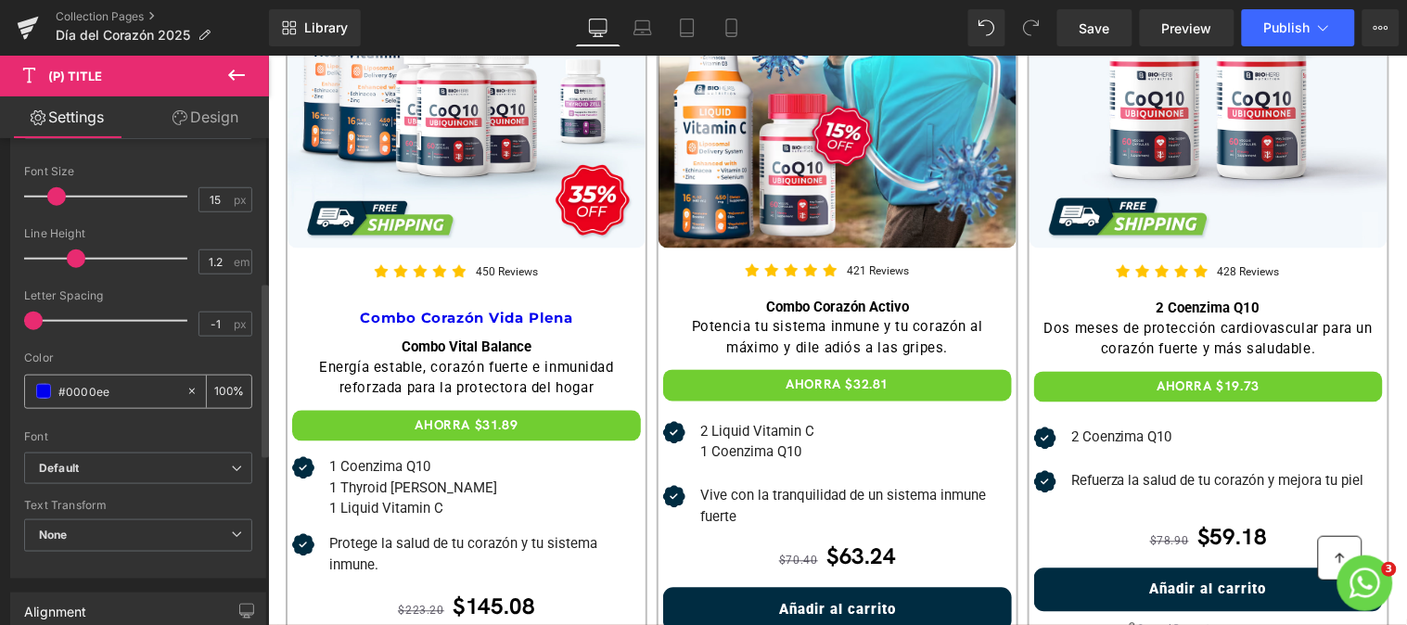
click at [112, 400] on input "#0000ee" at bounding box center [117, 391] width 119 height 20
type input "#0000"
click at [36, 397] on span at bounding box center [43, 391] width 15 height 15
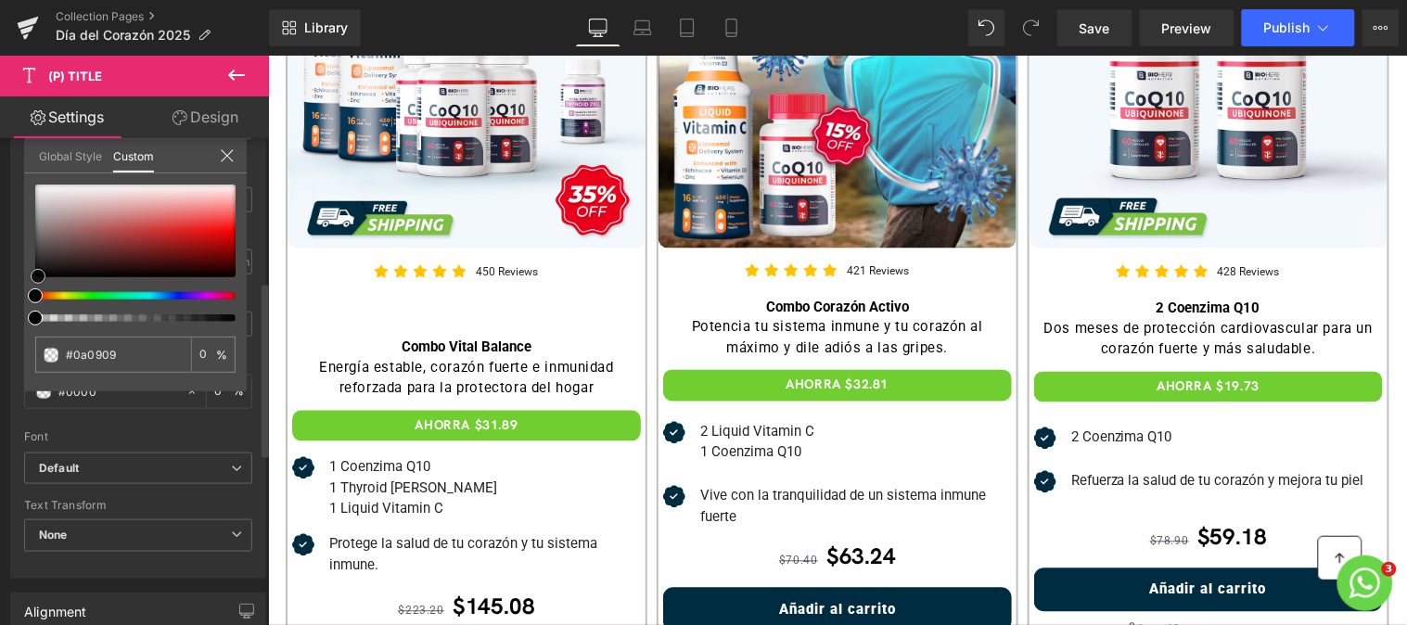
drag, startPoint x: 41, startPoint y: 264, endPoint x: 32, endPoint y: 291, distance: 28.2
click at [35, 291] on div at bounding box center [135, 253] width 200 height 137
click at [201, 353] on input "0" at bounding box center [207, 354] width 17 height 13
type input "100"
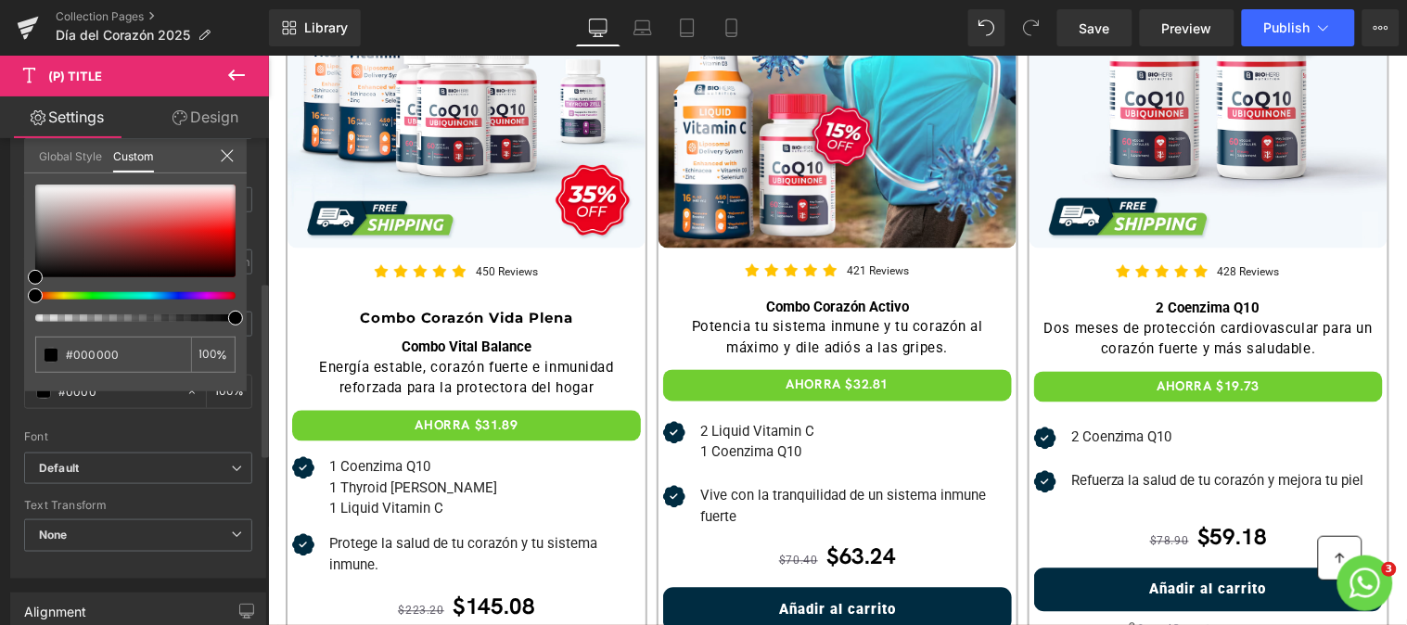
scroll to position [0, 0]
click at [223, 150] on icon at bounding box center [227, 155] width 15 height 15
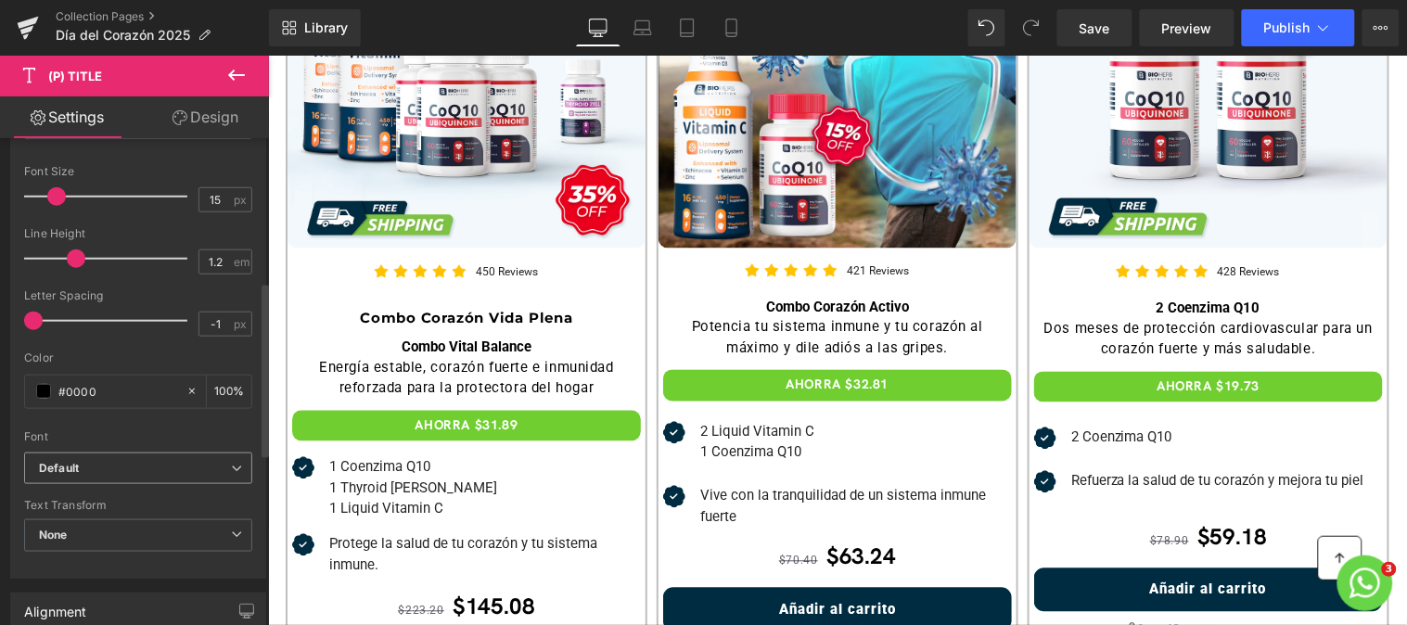
click at [189, 487] on div "Default Default [GEOGRAPHIC_DATA] [PERSON_NAME] Grotesk Roboto Open Sans Lato M…" at bounding box center [138, 473] width 228 height 43
click at [197, 470] on b "Default" at bounding box center [135, 469] width 192 height 16
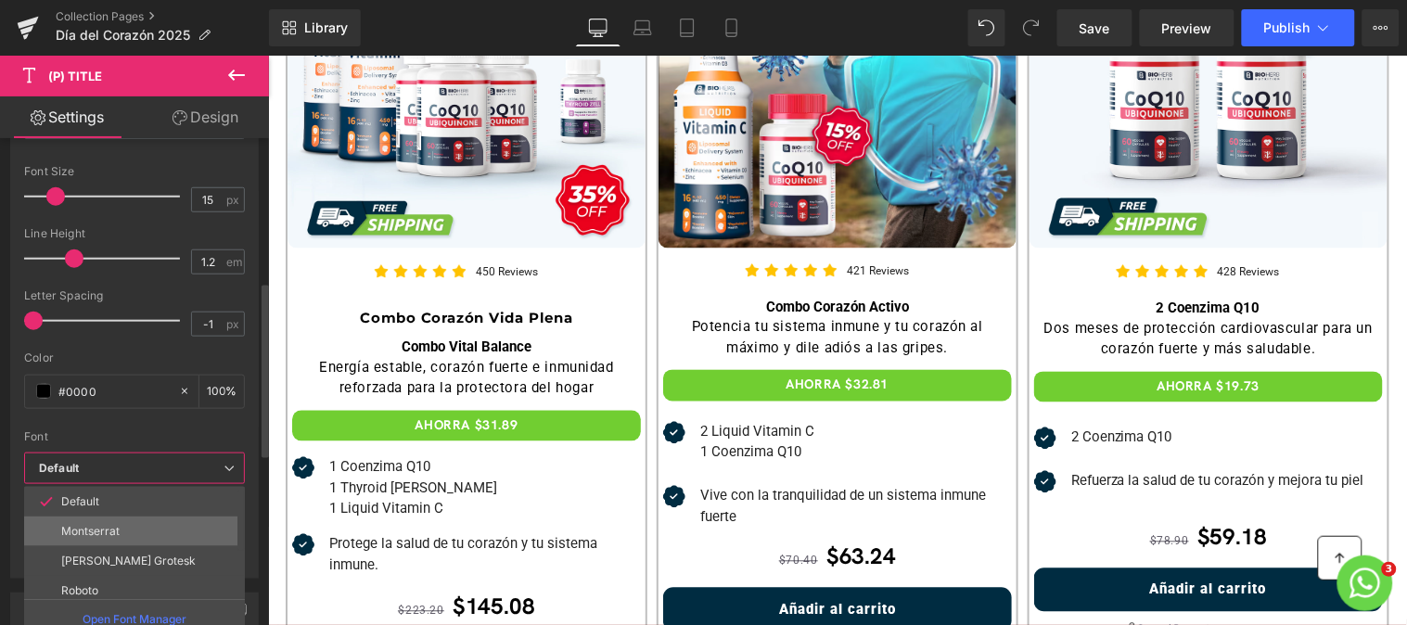
click at [149, 535] on li "Montserrat" at bounding box center [138, 531] width 229 height 30
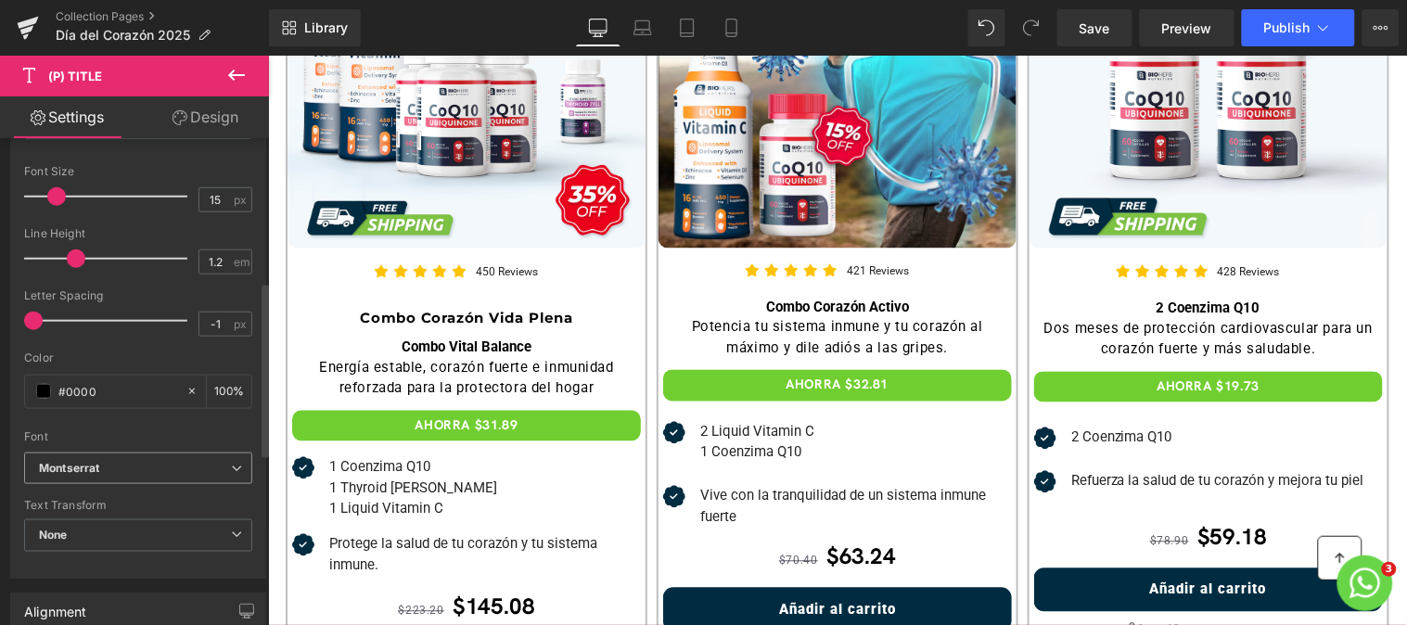
click at [180, 480] on span "Montserrat" at bounding box center [138, 468] width 228 height 32
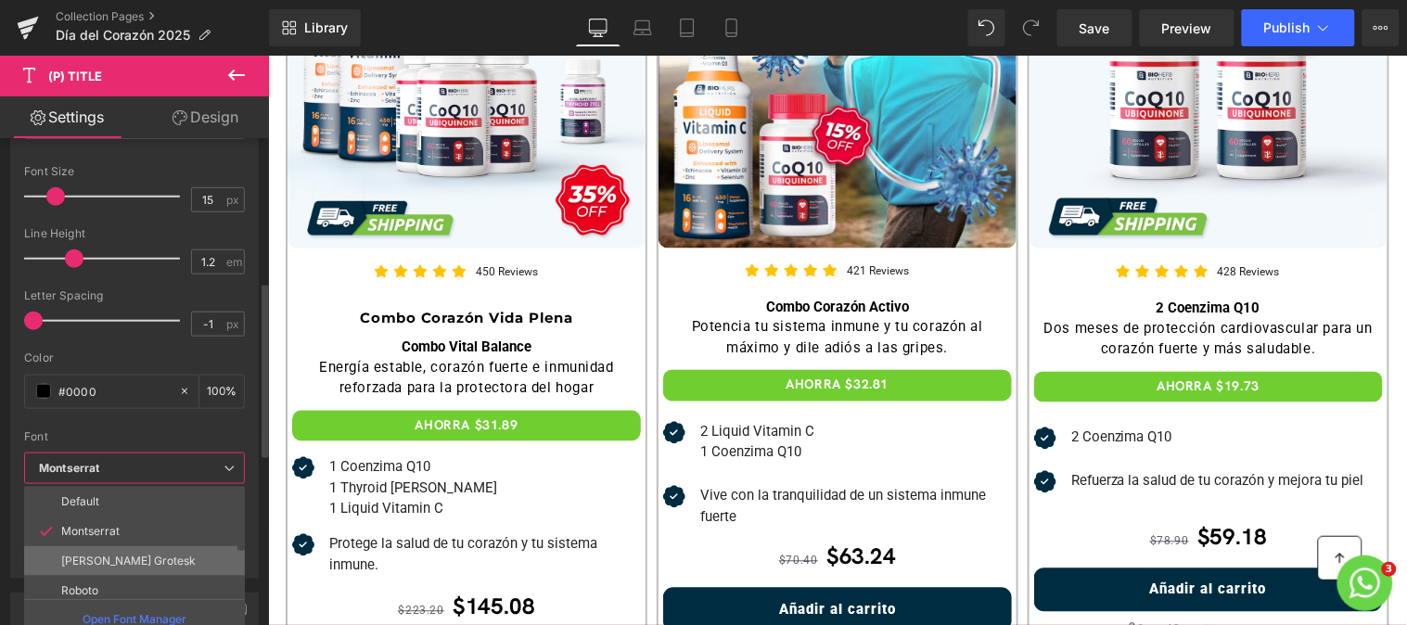
click at [152, 551] on li "[PERSON_NAME] Grotesk" at bounding box center [138, 561] width 229 height 30
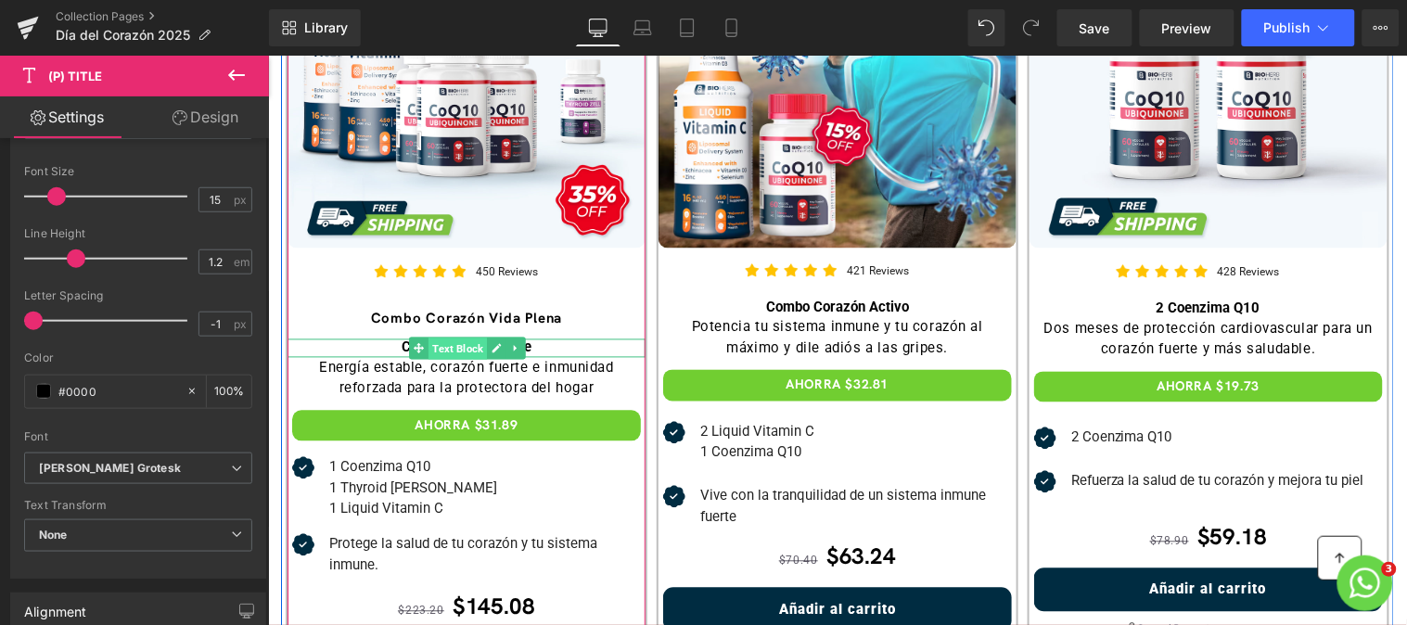
click at [465, 343] on span "Text Block" at bounding box center [456, 349] width 58 height 22
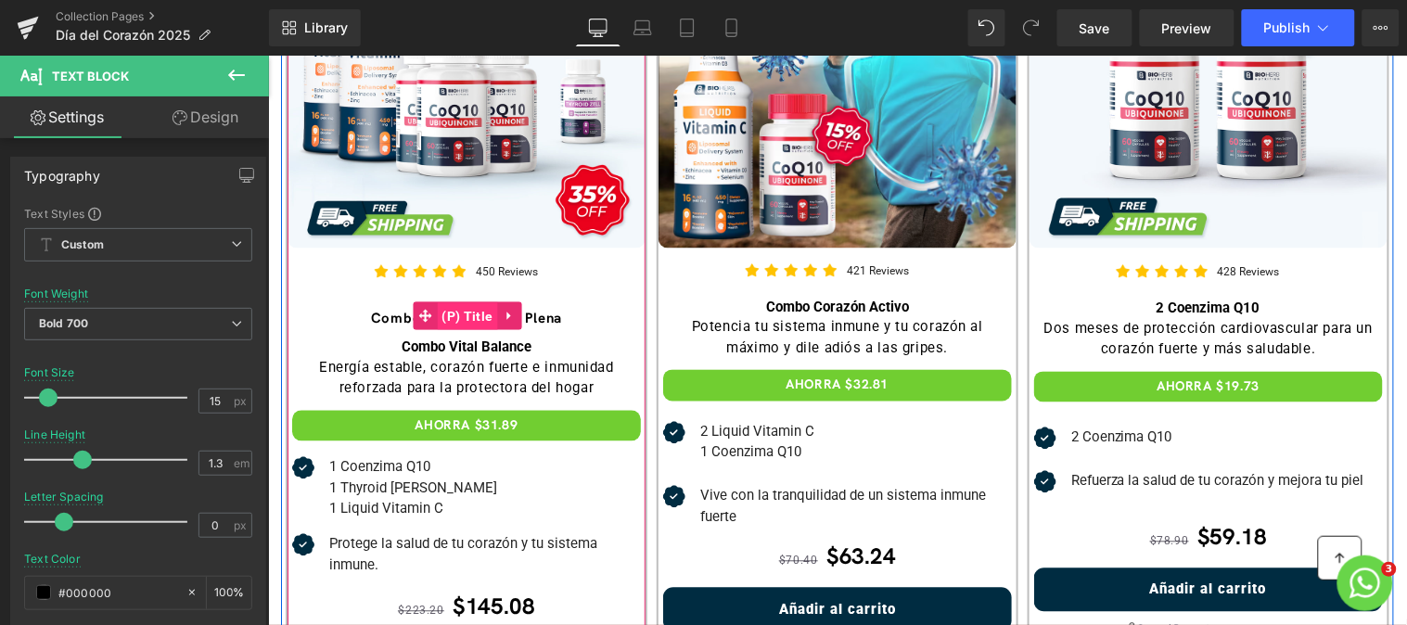
click at [462, 316] on span "(P) Title" at bounding box center [467, 316] width 60 height 28
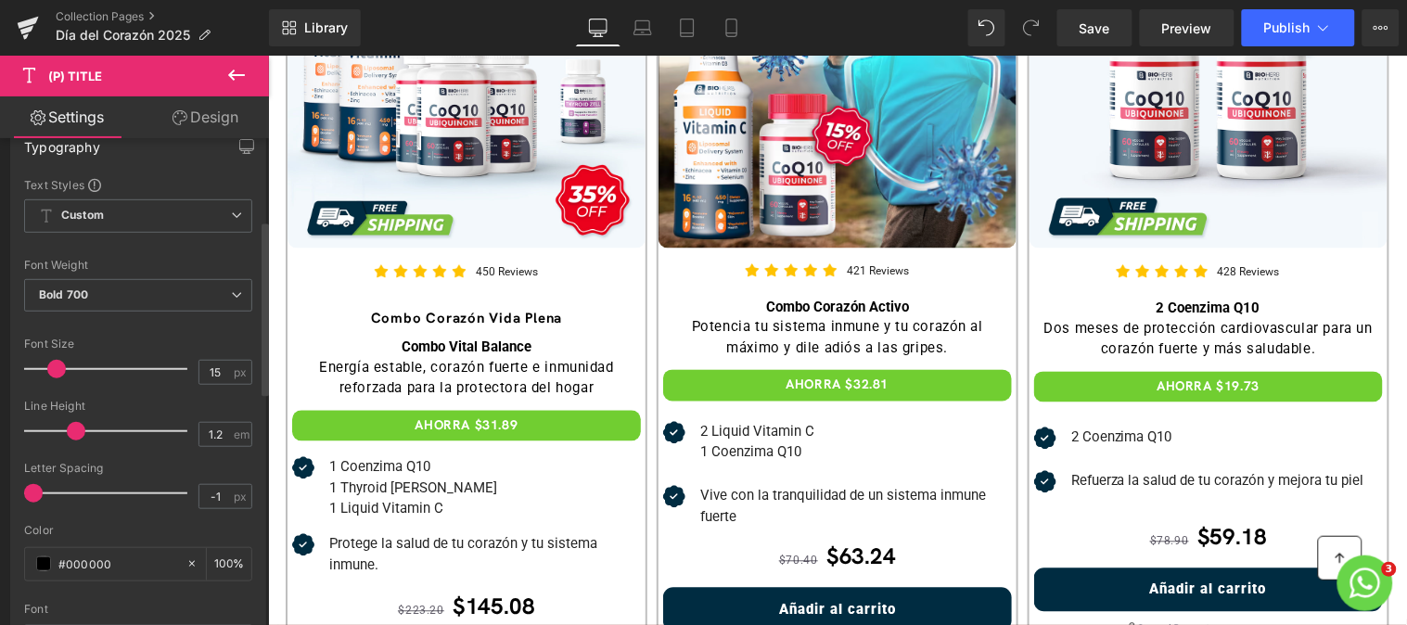
scroll to position [228, 0]
click at [226, 428] on div "1.2 em" at bounding box center [225, 433] width 54 height 25
click at [223, 432] on input "1.2" at bounding box center [215, 433] width 32 height 23
type input "1.3"
click at [214, 504] on input "-1" at bounding box center [215, 495] width 32 height 23
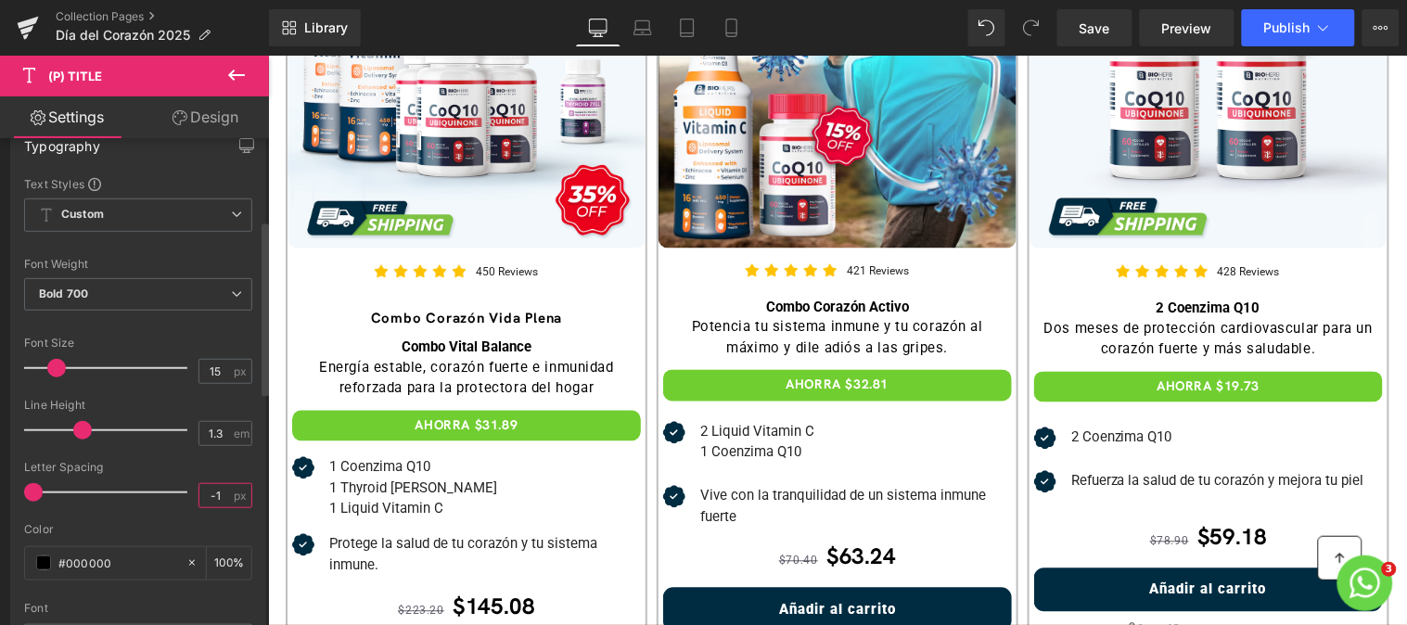
click at [214, 504] on input "-1" at bounding box center [215, 495] width 32 height 23
type input "0"
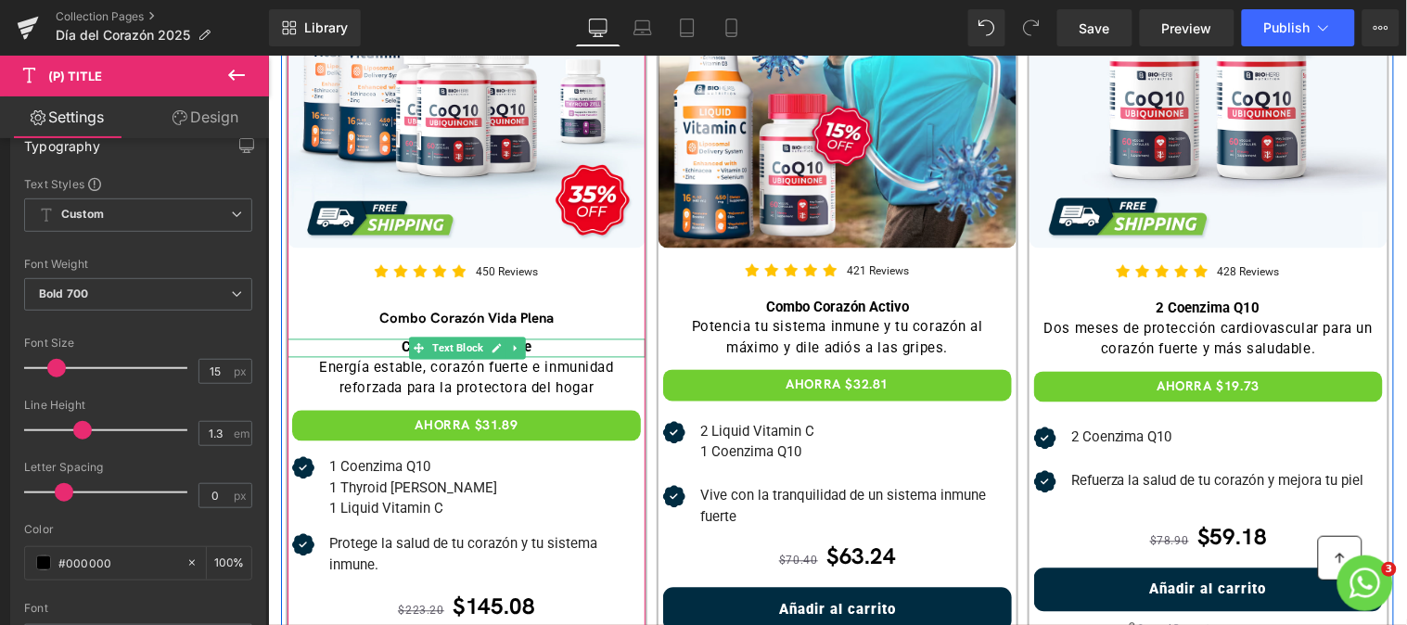
click at [462, 352] on span "Text Block" at bounding box center [456, 348] width 58 height 22
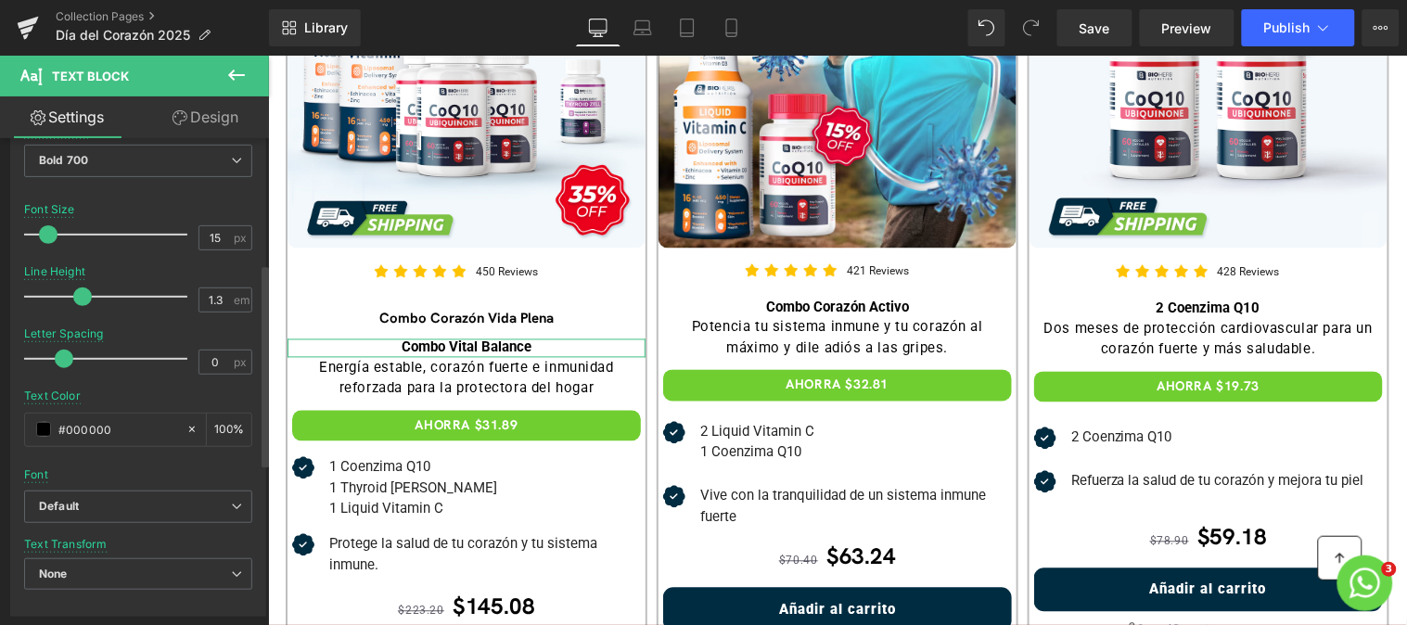
scroll to position [304, 0]
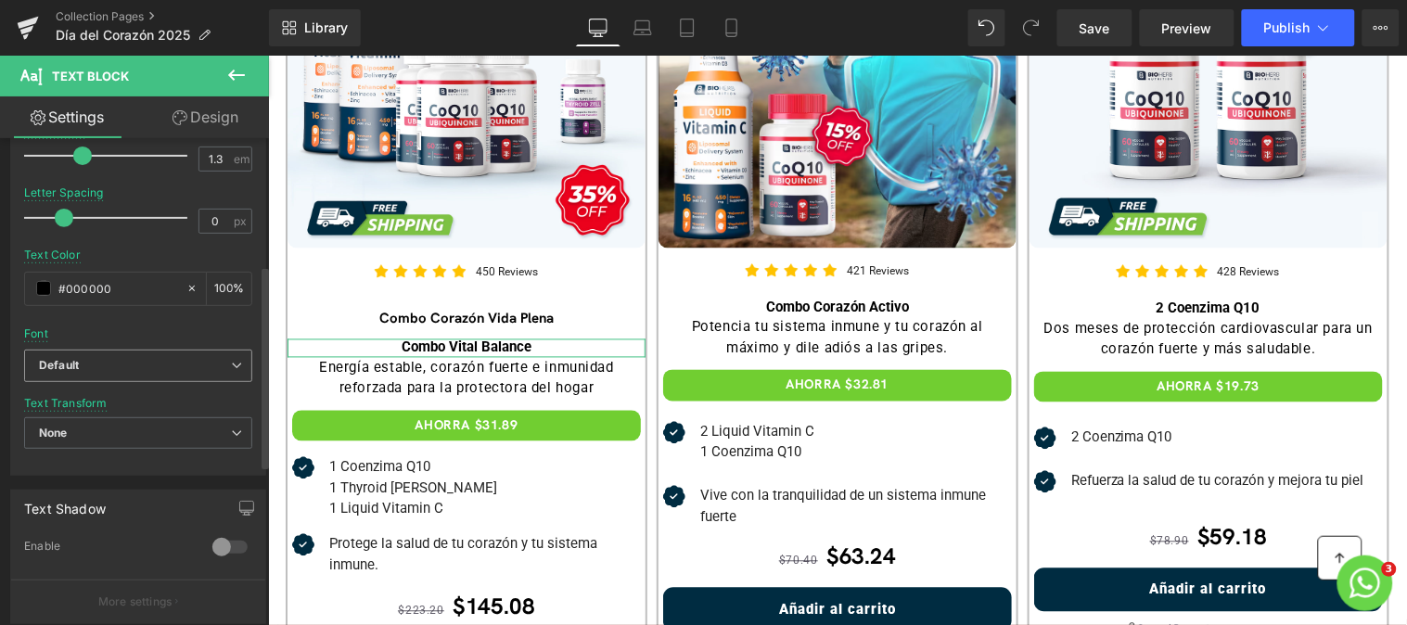
click at [172, 350] on span "Default" at bounding box center [138, 366] width 228 height 32
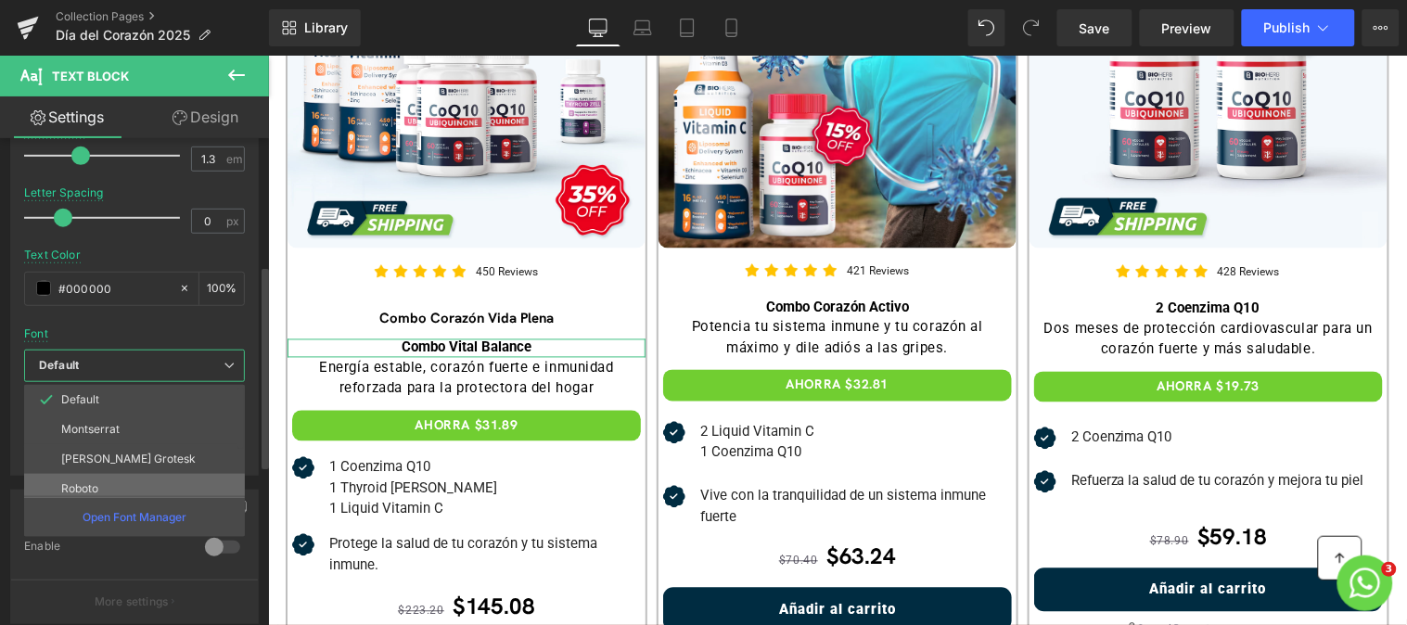
click at [150, 483] on li "Roboto" at bounding box center [138, 489] width 229 height 30
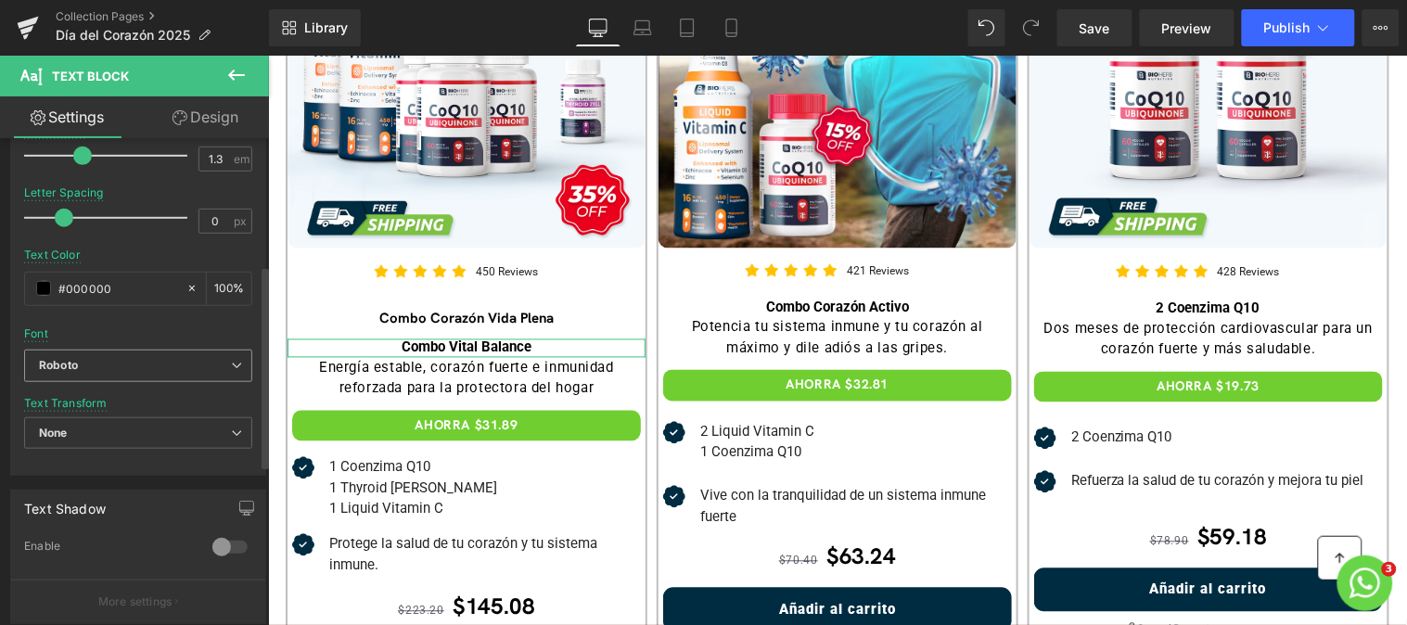
click at [197, 375] on span "Roboto" at bounding box center [138, 366] width 228 height 32
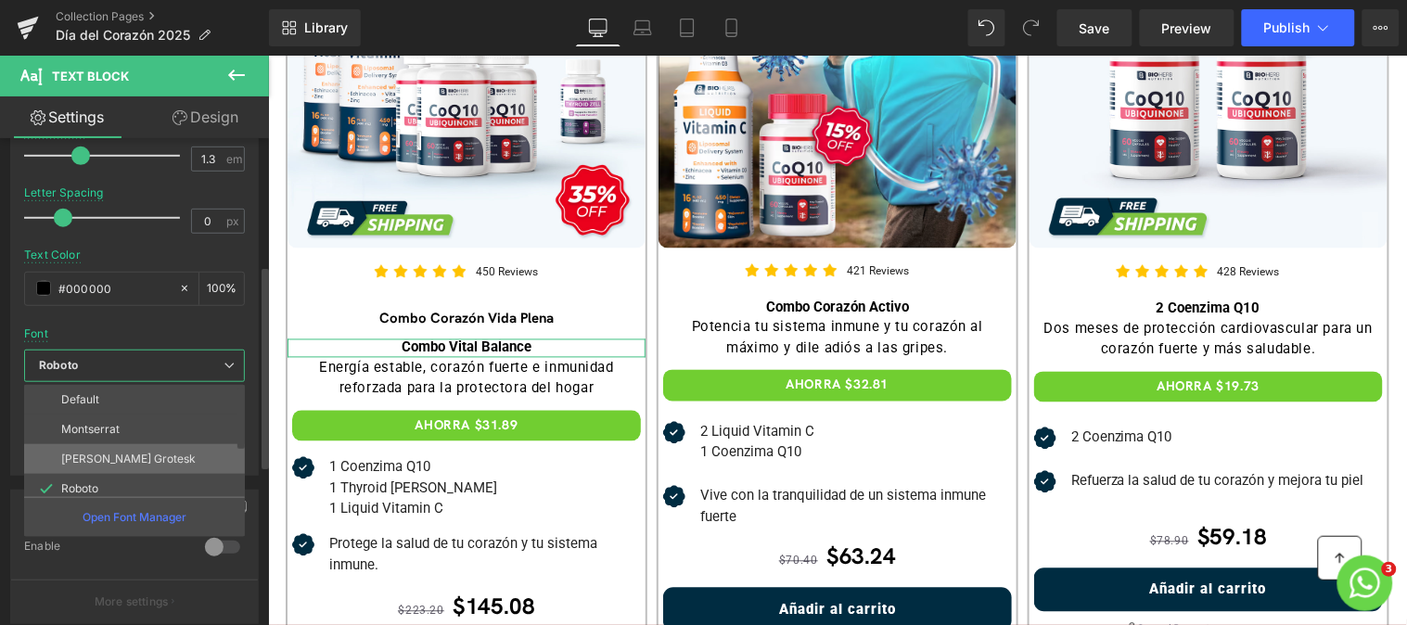
click at [176, 452] on li "[PERSON_NAME] Grotesk" at bounding box center [138, 459] width 229 height 30
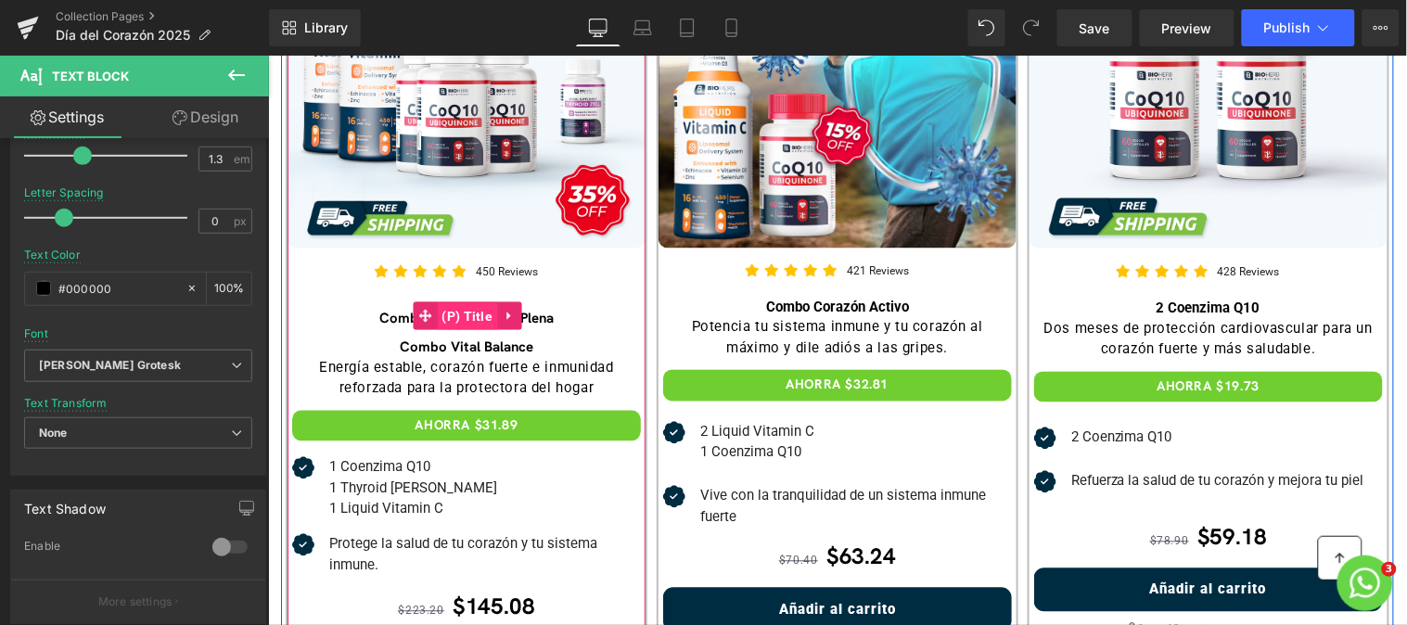
click at [449, 312] on span "(P) Title" at bounding box center [467, 316] width 60 height 28
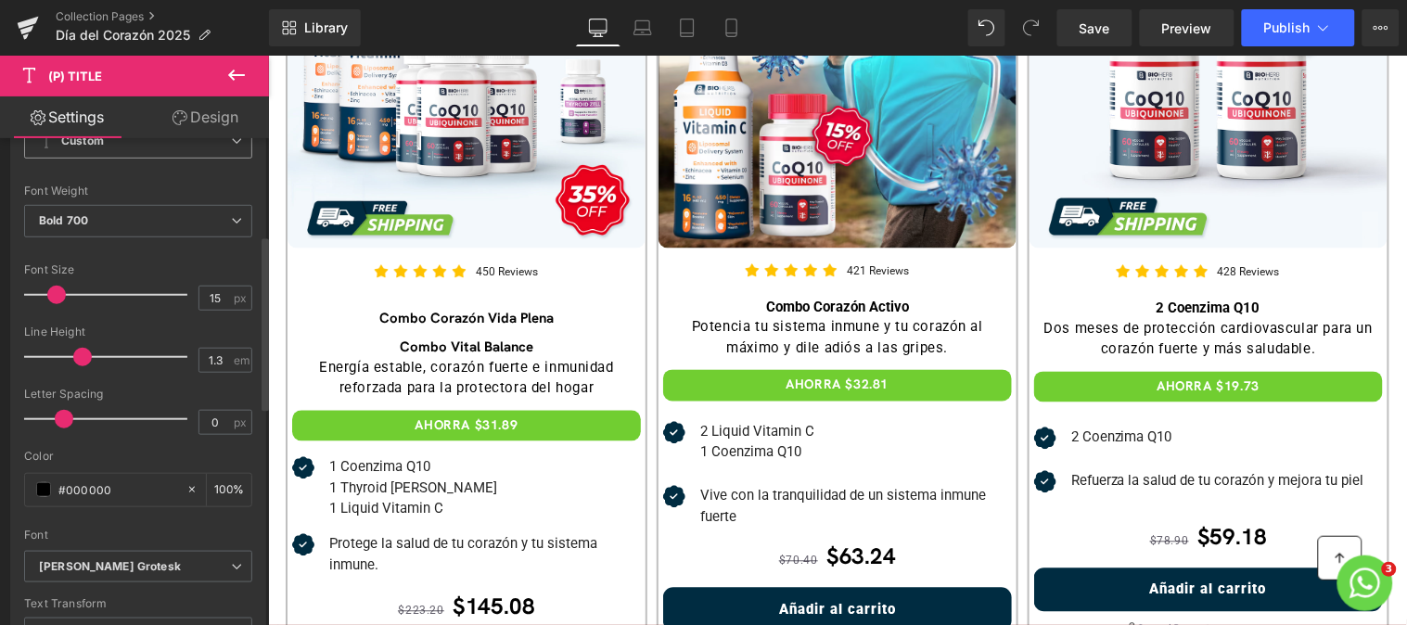
scroll to position [320, 0]
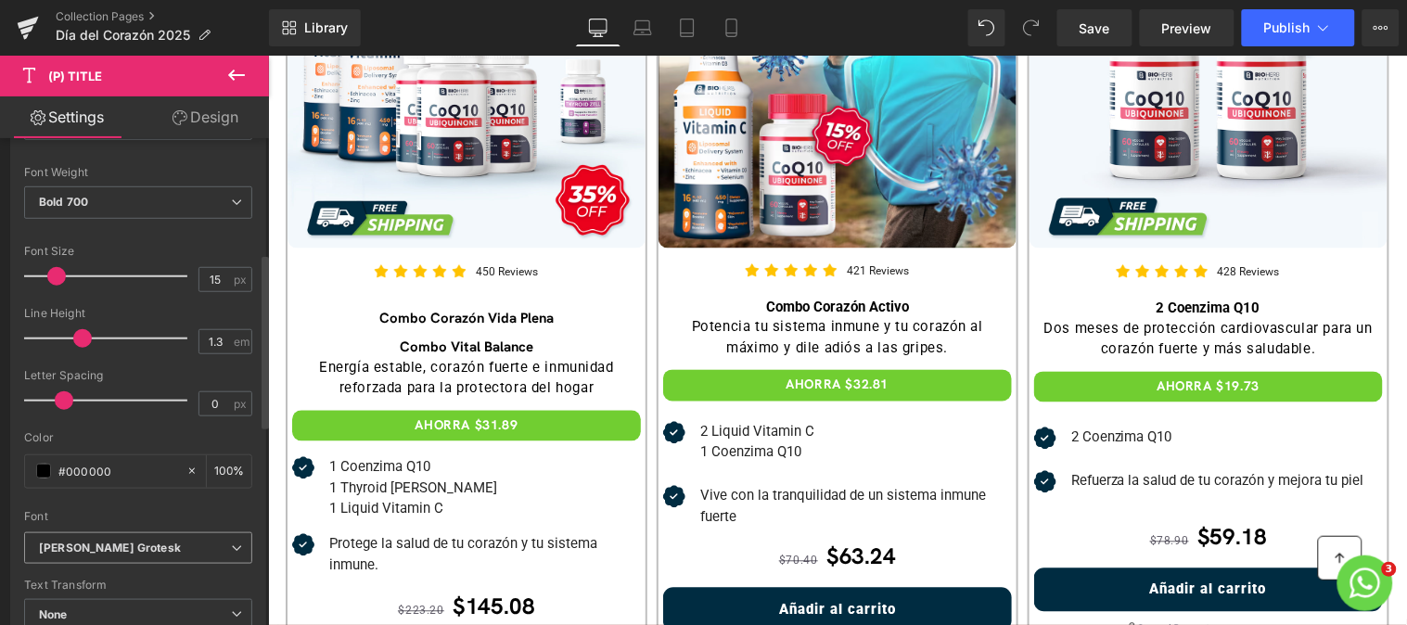
click at [171, 538] on span "[PERSON_NAME] Grotesk" at bounding box center [138, 548] width 228 height 32
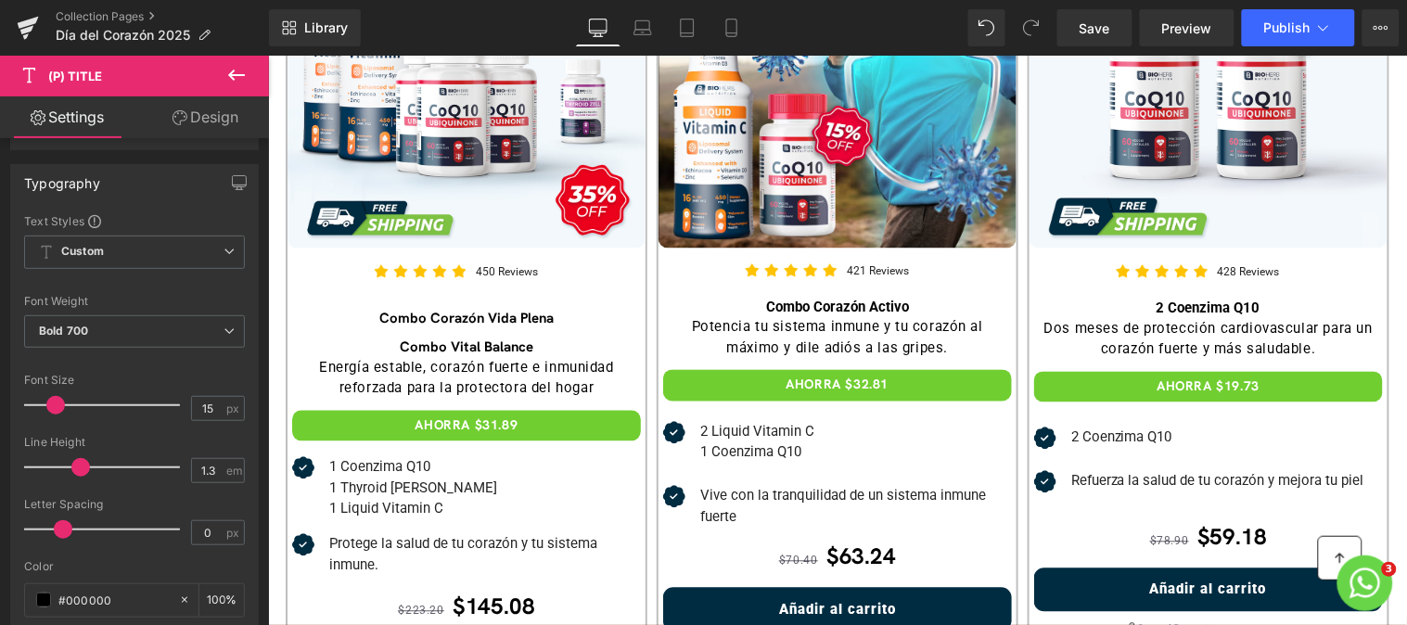
scroll to position [658, 0]
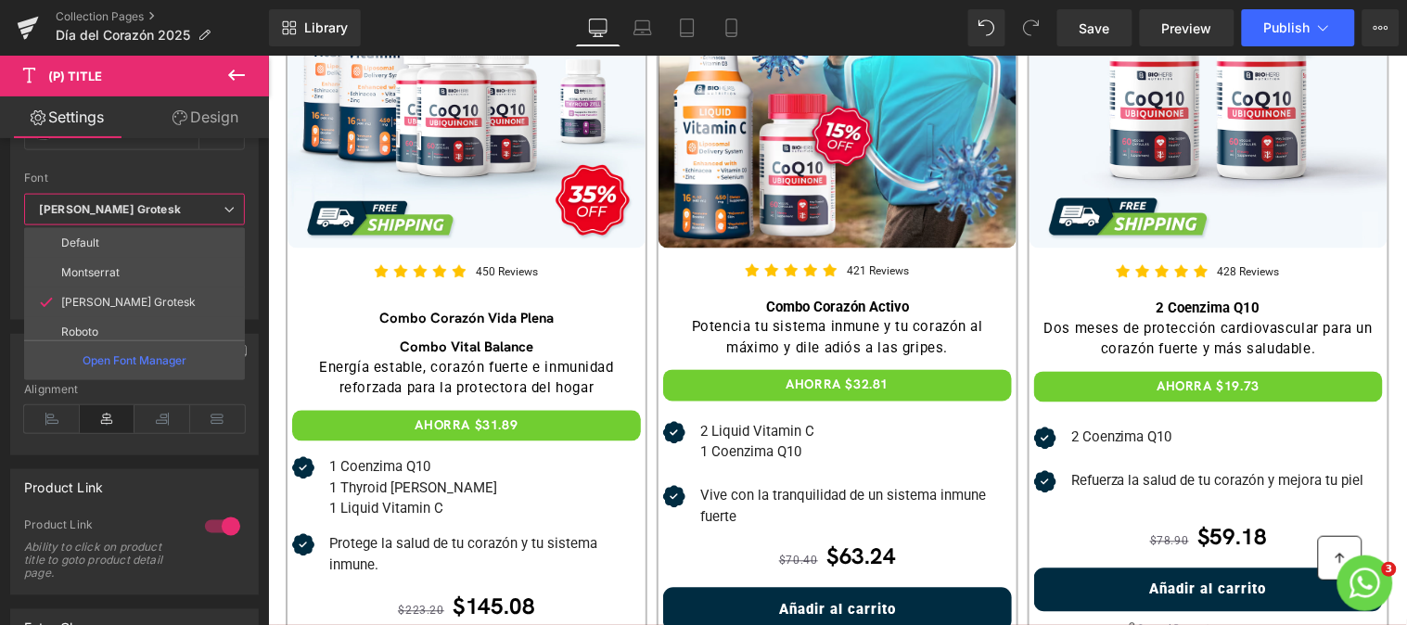
click at [263, 521] on b at bounding box center [264, 464] width 7 height 172
click at [135, 334] on li "Roboto" at bounding box center [138, 332] width 229 height 30
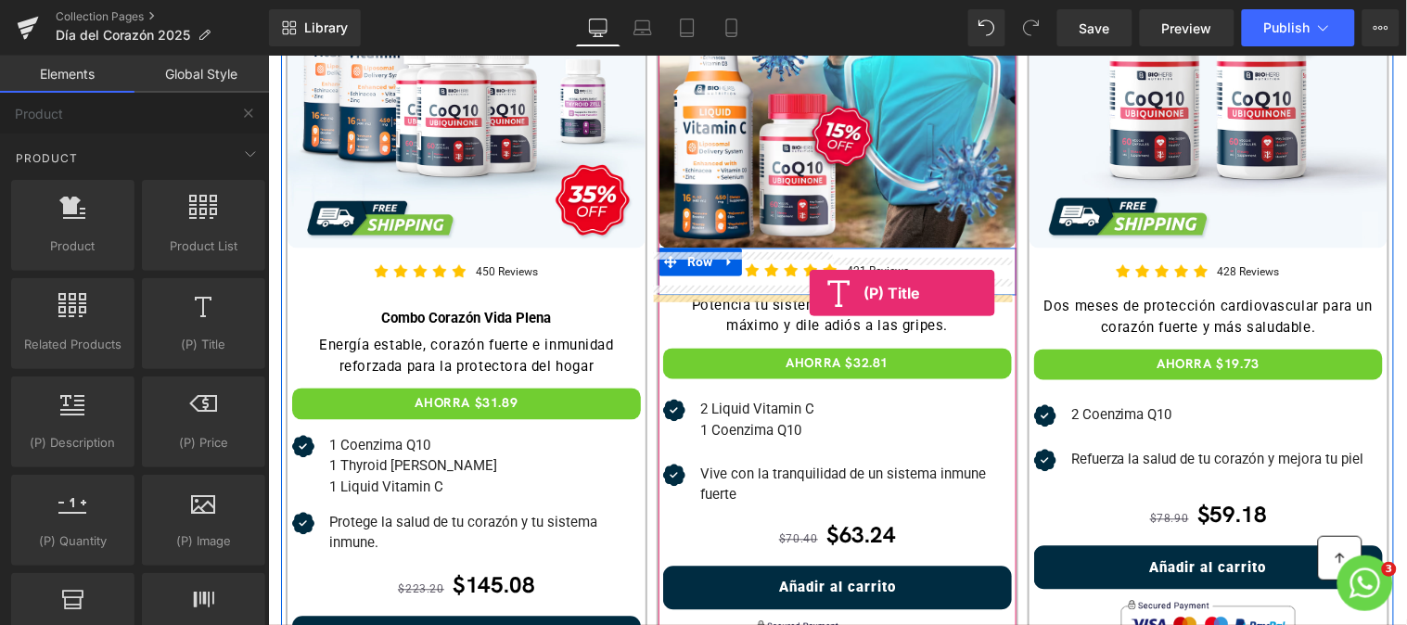
drag, startPoint x: 502, startPoint y: 376, endPoint x: 808, endPoint y: 292, distance: 317.4
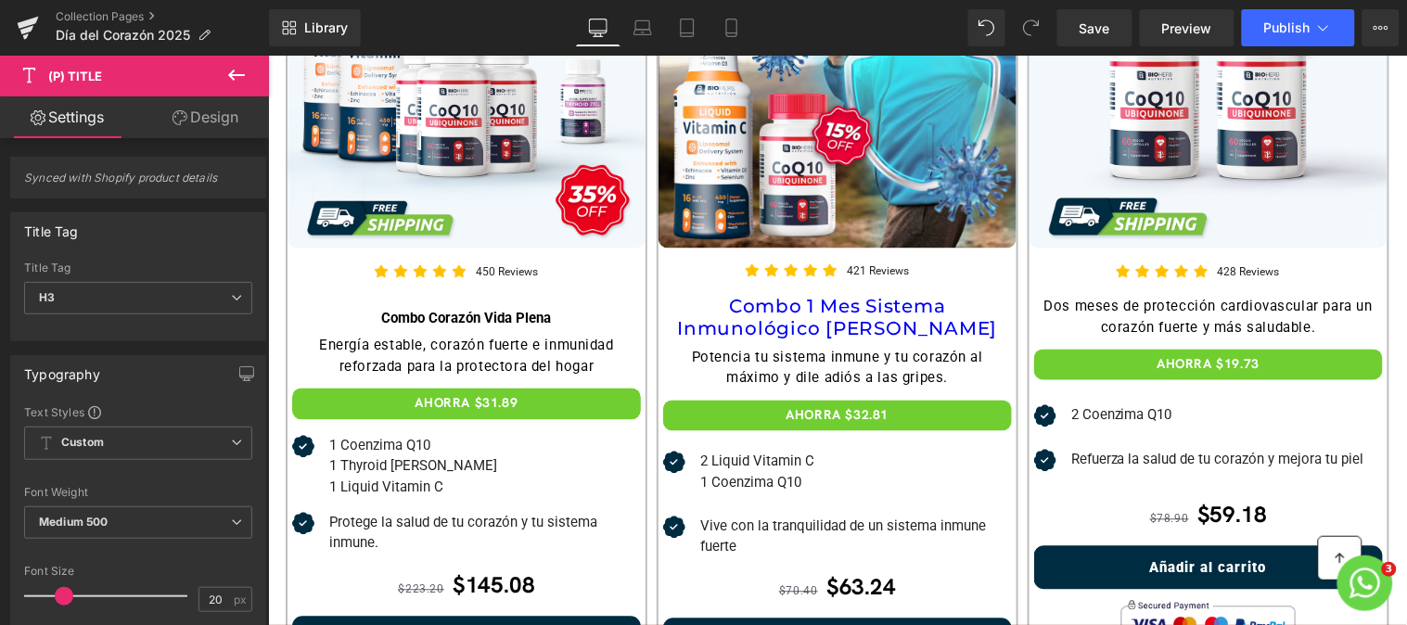
click at [229, 78] on icon at bounding box center [236, 75] width 22 height 22
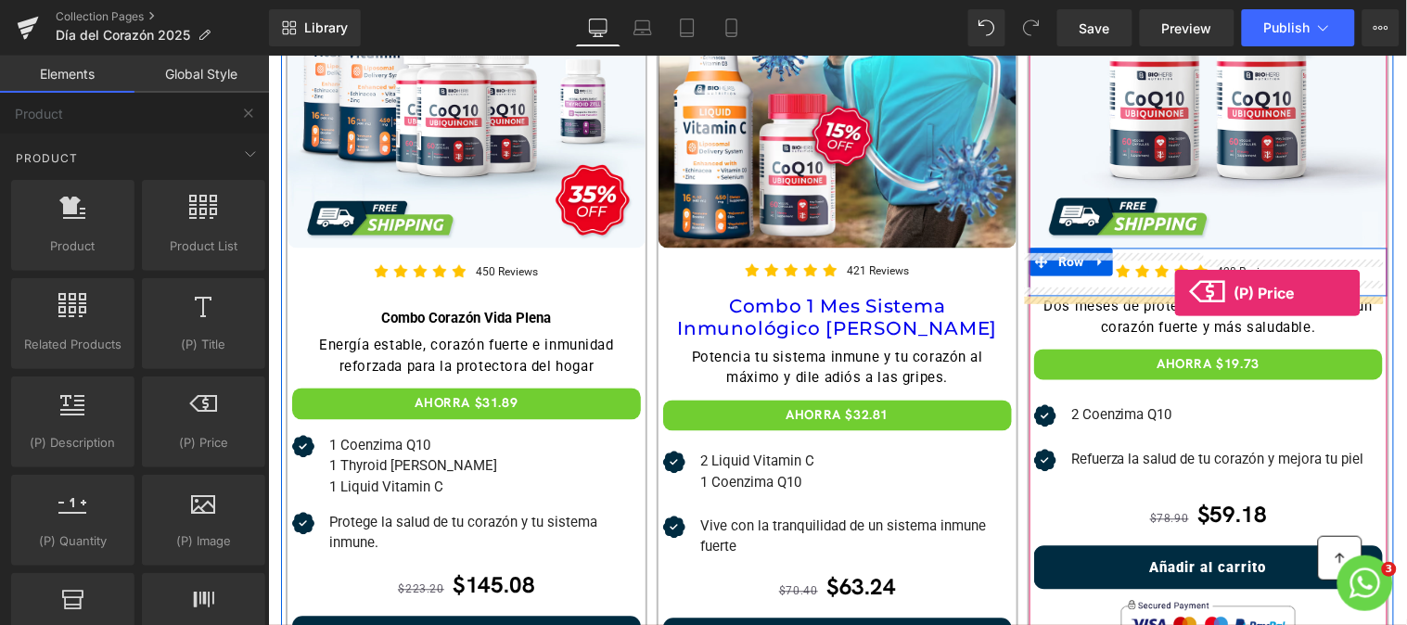
drag, startPoint x: 476, startPoint y: 491, endPoint x: 1173, endPoint y: 292, distance: 725.2
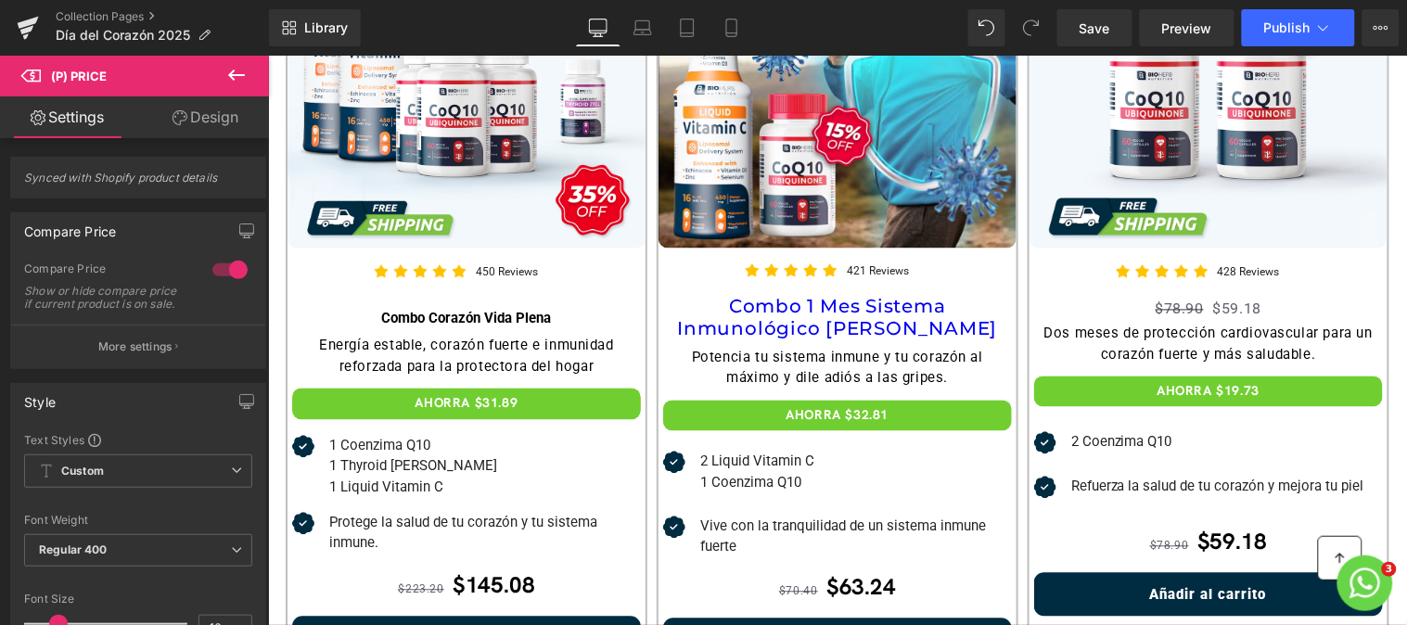
click at [967, 28] on div "Library Desktop Desktop Laptop Tablet Mobile Save Preview Publish Scheduled Vie…" at bounding box center [838, 27] width 1138 height 37
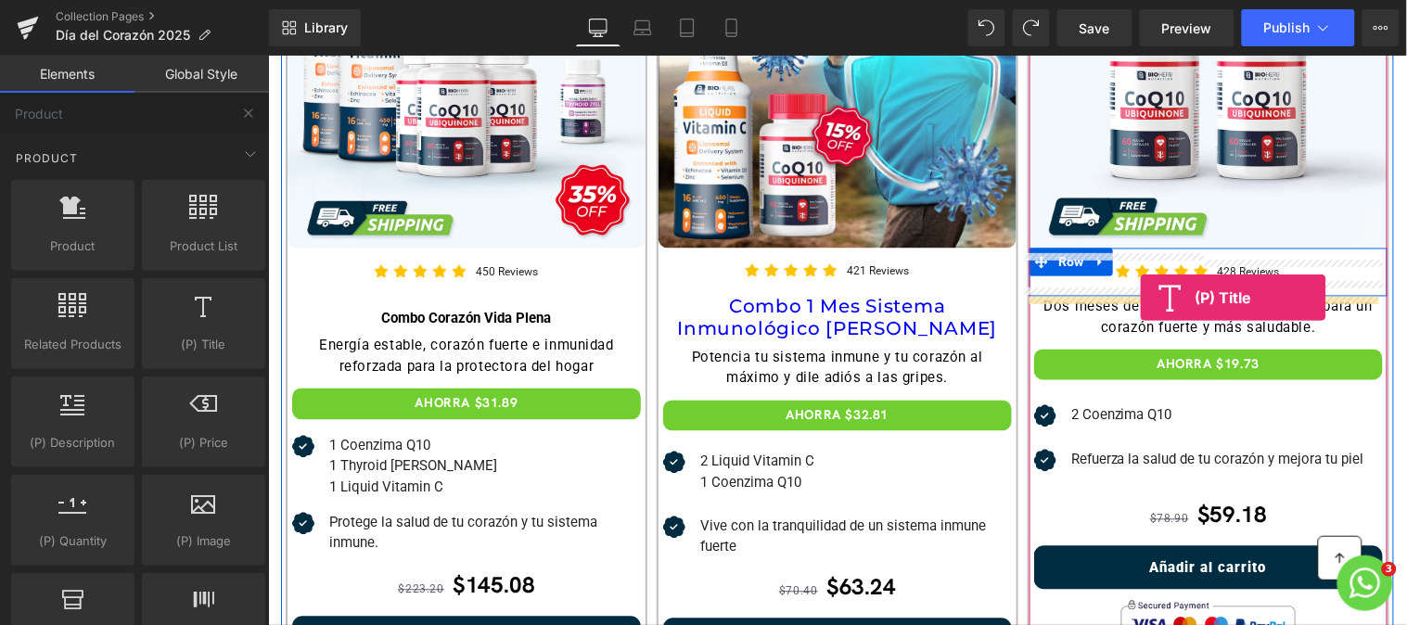
drag, startPoint x: 468, startPoint y: 386, endPoint x: 1139, endPoint y: 298, distance: 676.1
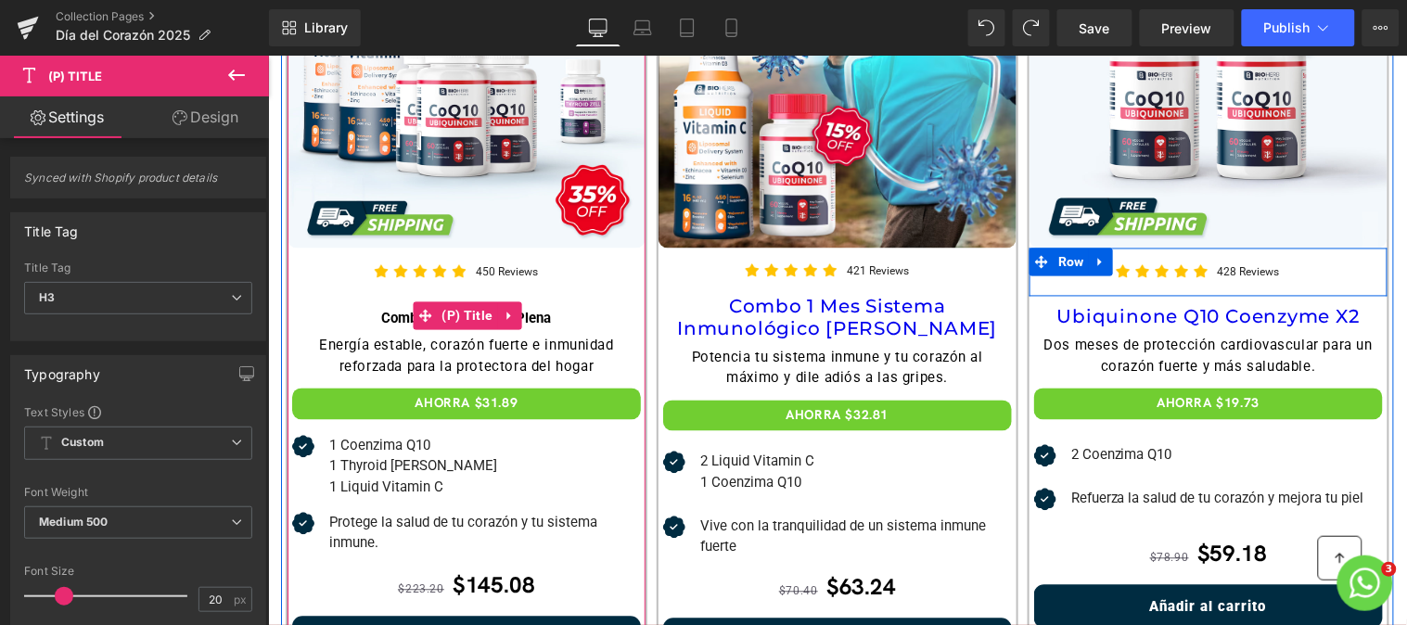
click at [524, 318] on link "Combo Corazón Vida Plena" at bounding box center [465, 319] width 170 height 19
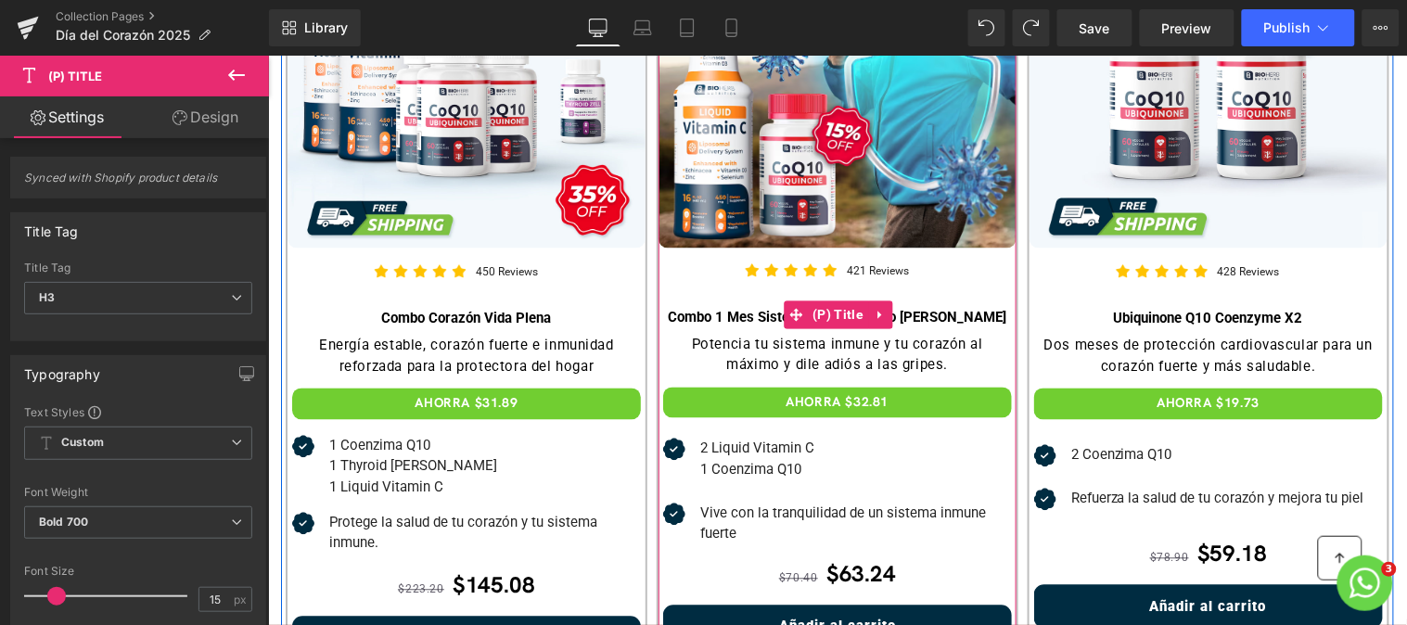
click at [732, 311] on link "Combo 1 Mes Sistema Inmunológico [PERSON_NAME]" at bounding box center [836, 318] width 338 height 19
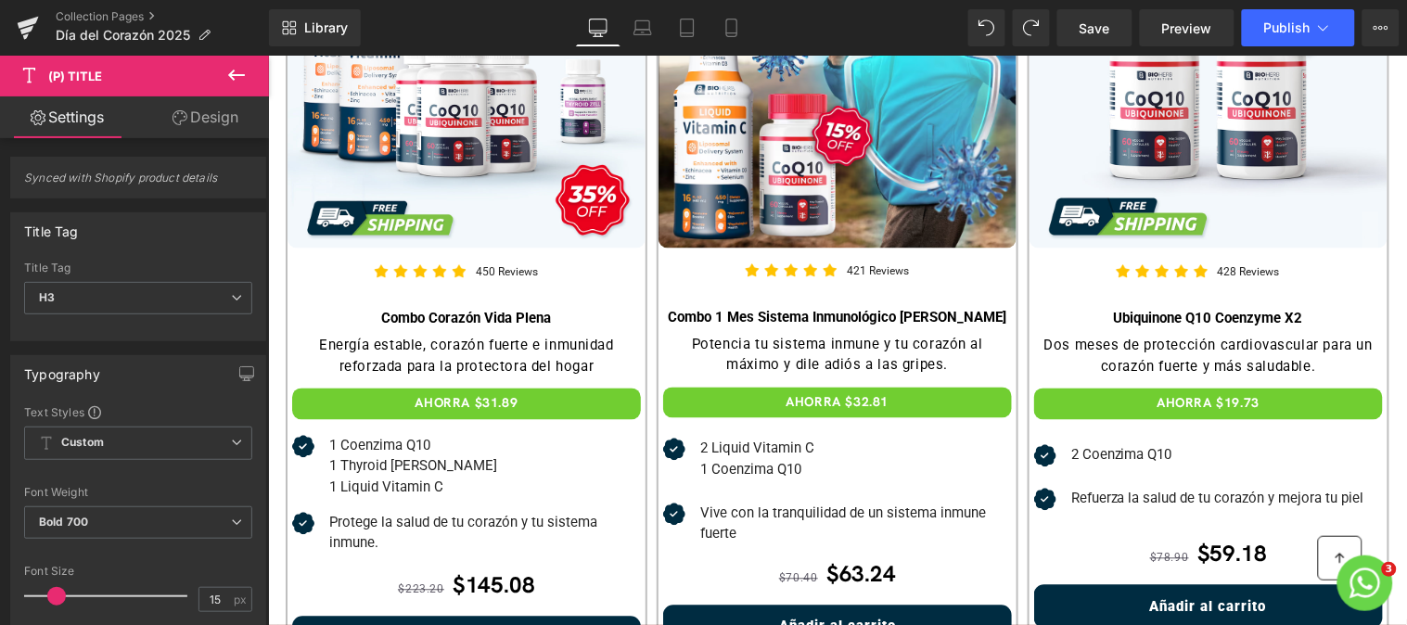
click at [221, 119] on link "Design" at bounding box center [205, 117] width 134 height 42
click at [0, 0] on div "Spacing" at bounding box center [0, 0] width 0 height 0
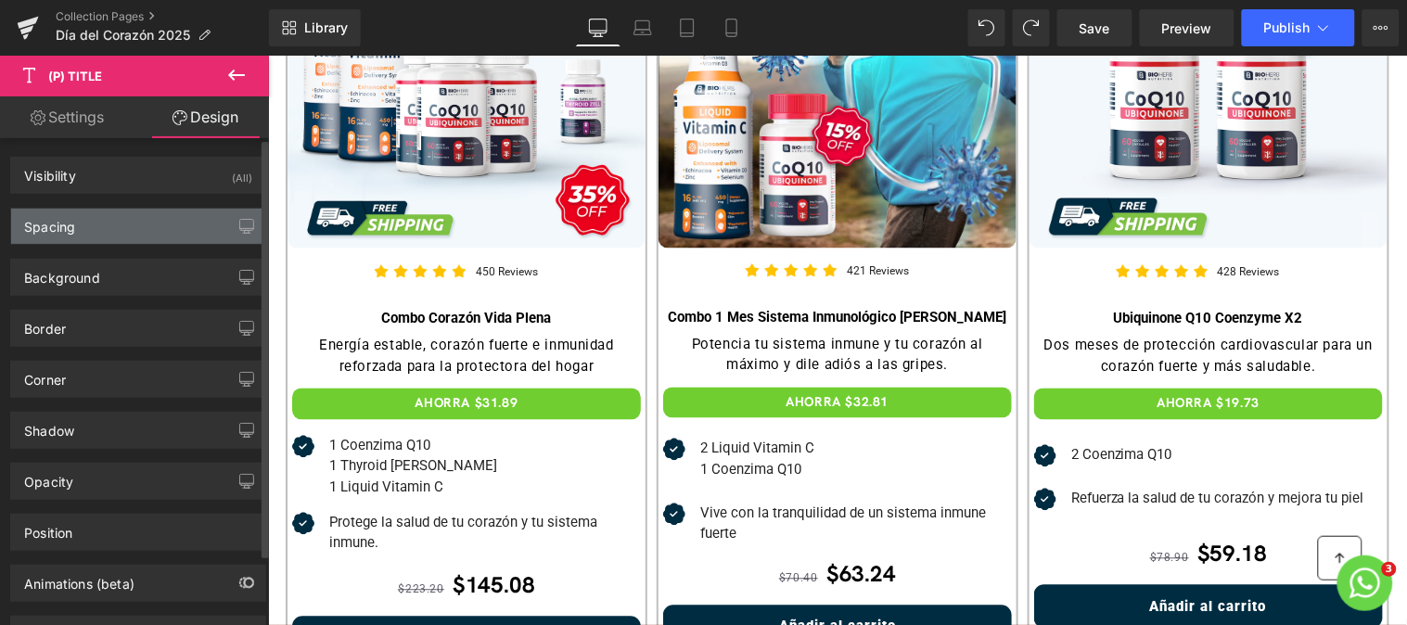
click at [108, 223] on div "Spacing" at bounding box center [138, 226] width 254 height 35
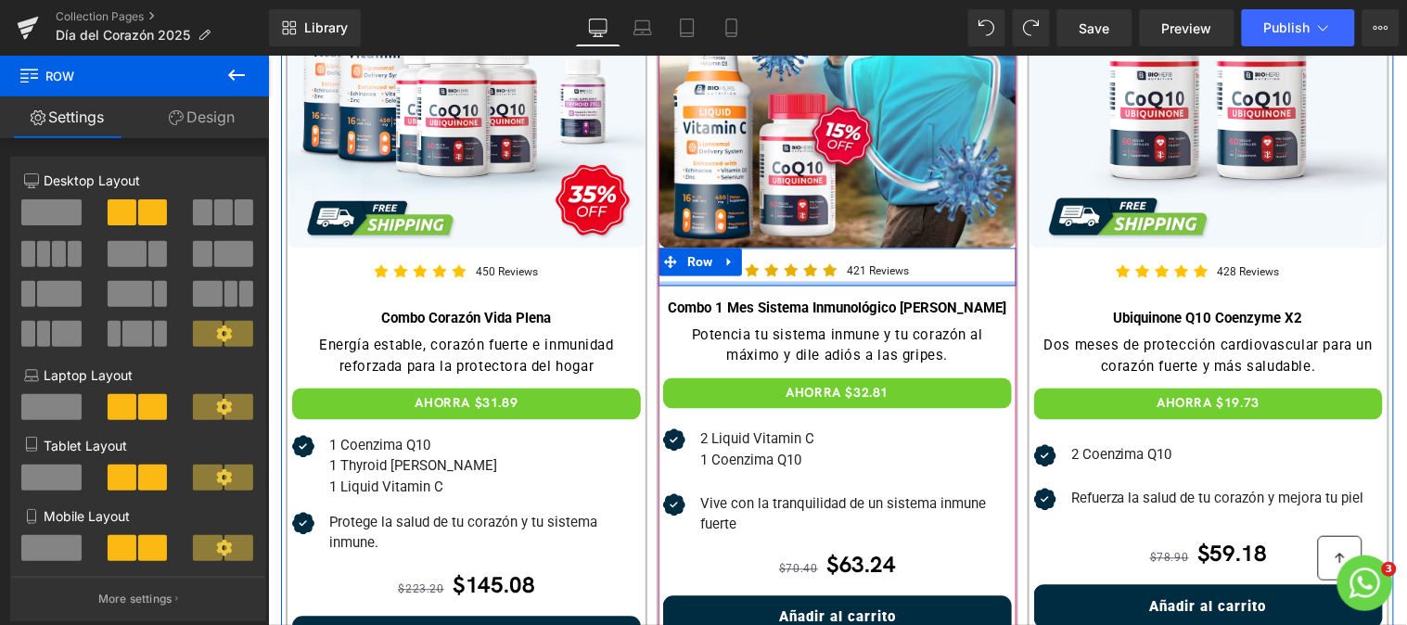
drag, startPoint x: 807, startPoint y: 287, endPoint x: 809, endPoint y: 271, distance: 15.9
click at [809, 271] on div "Image 421 Reviews Text Block Row" at bounding box center [836, 267] width 358 height 38
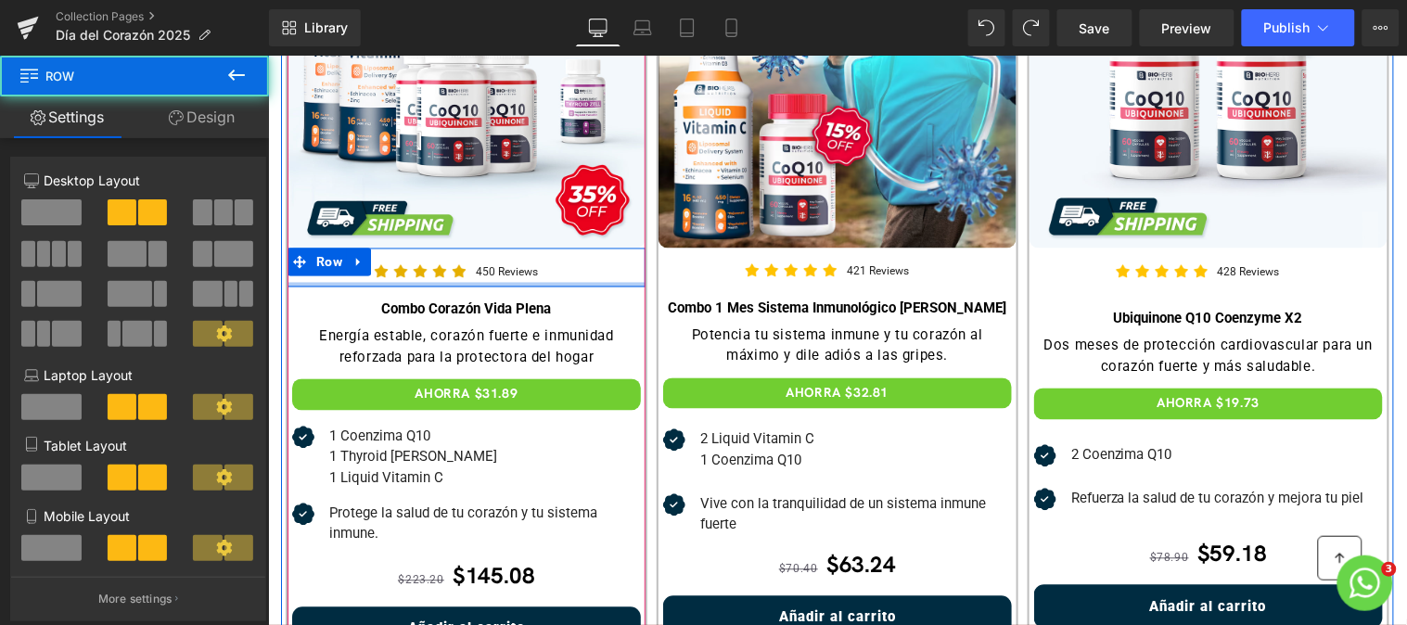
drag, startPoint x: 444, startPoint y: 287, endPoint x: 448, endPoint y: 264, distance: 23.5
click at [448, 264] on div "Image 450 Reviews Text Block Row" at bounding box center [466, 267] width 358 height 39
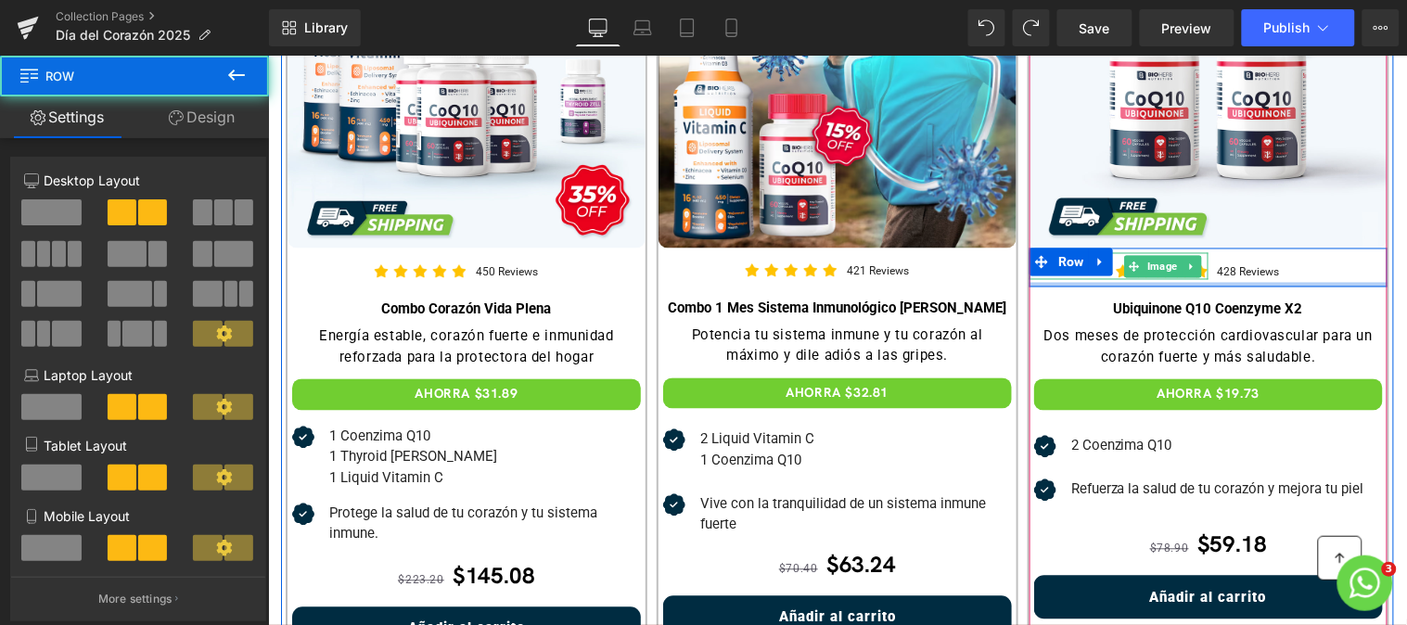
drag, startPoint x: 1191, startPoint y: 288, endPoint x: 1195, endPoint y: 261, distance: 27.1
click at [1195, 261] on div "Image 428 Reviews Text Block Row" at bounding box center [1207, 267] width 358 height 39
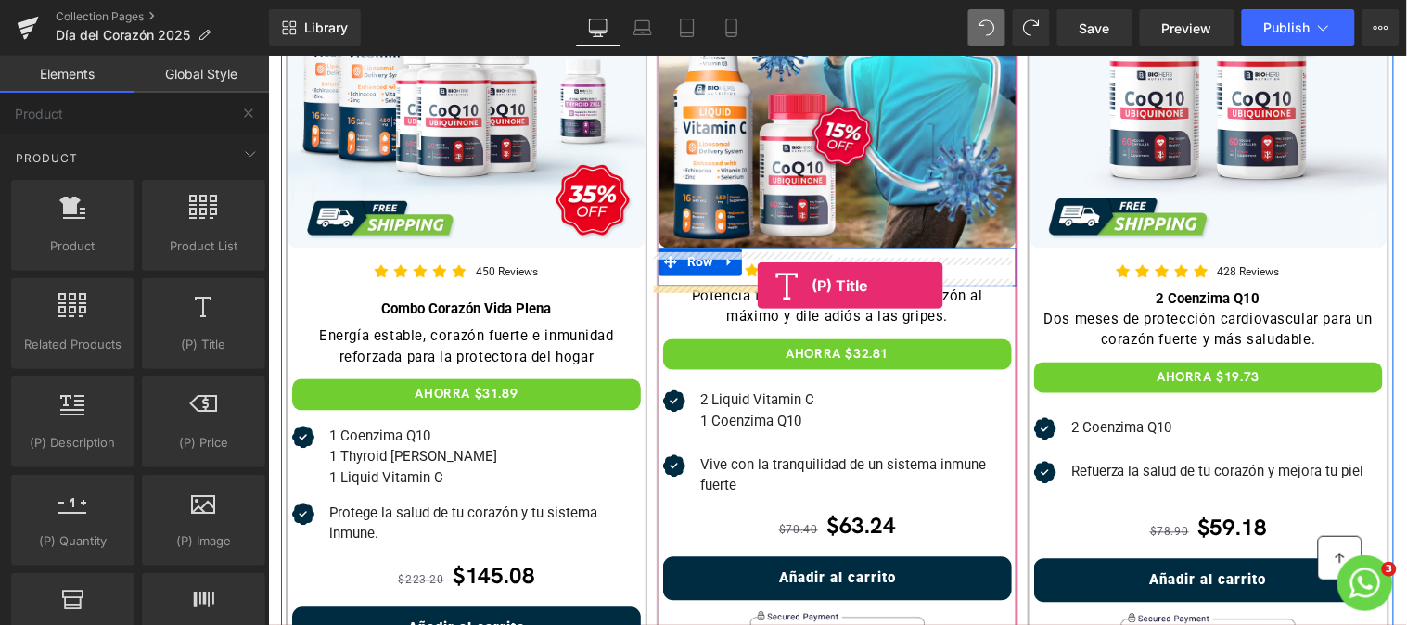
drag, startPoint x: 440, startPoint y: 400, endPoint x: 756, endPoint y: 285, distance: 336.4
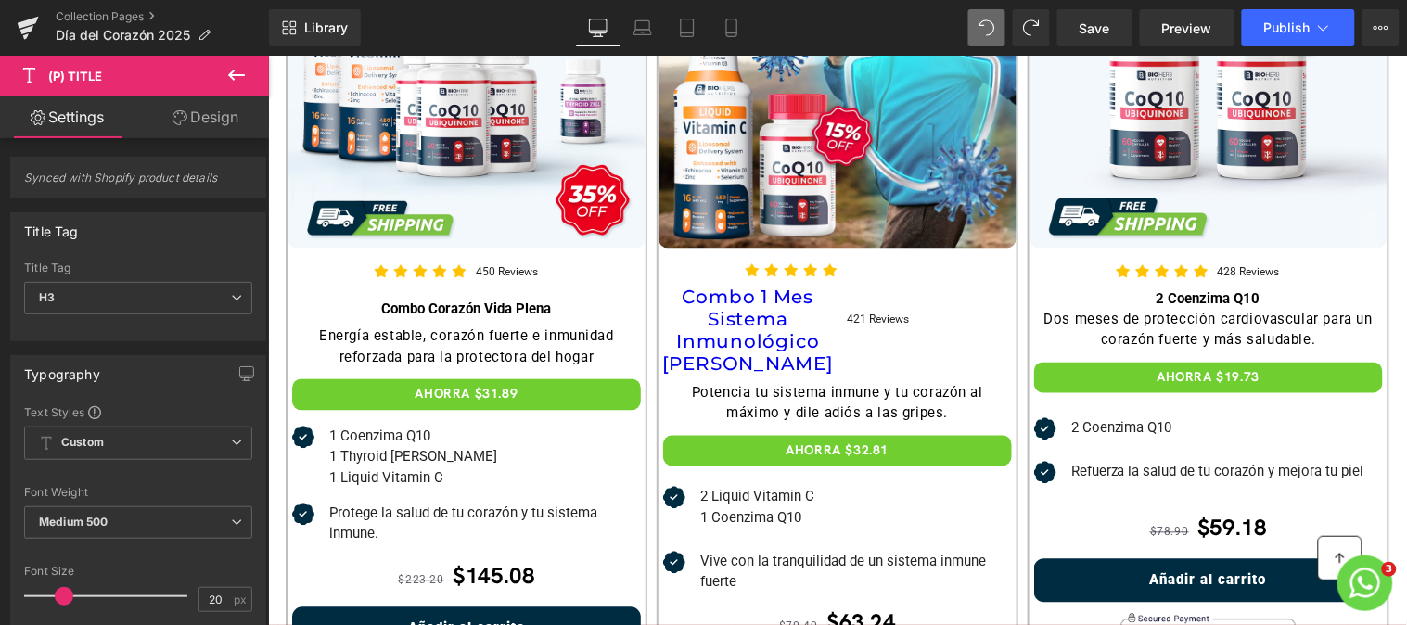
click at [1008, 19] on div at bounding box center [1009, 27] width 82 height 37
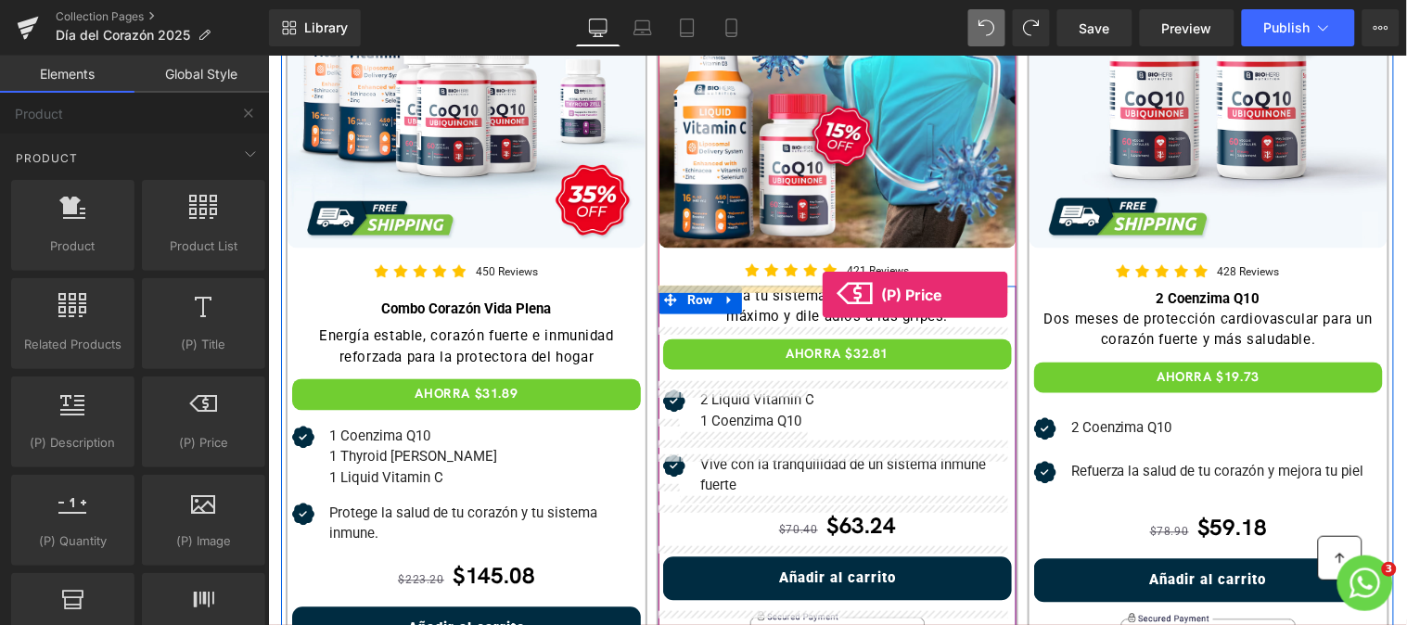
drag, startPoint x: 456, startPoint y: 481, endPoint x: 821, endPoint y: 294, distance: 409.7
drag, startPoint x: 463, startPoint y: 399, endPoint x: 829, endPoint y: 293, distance: 381.2
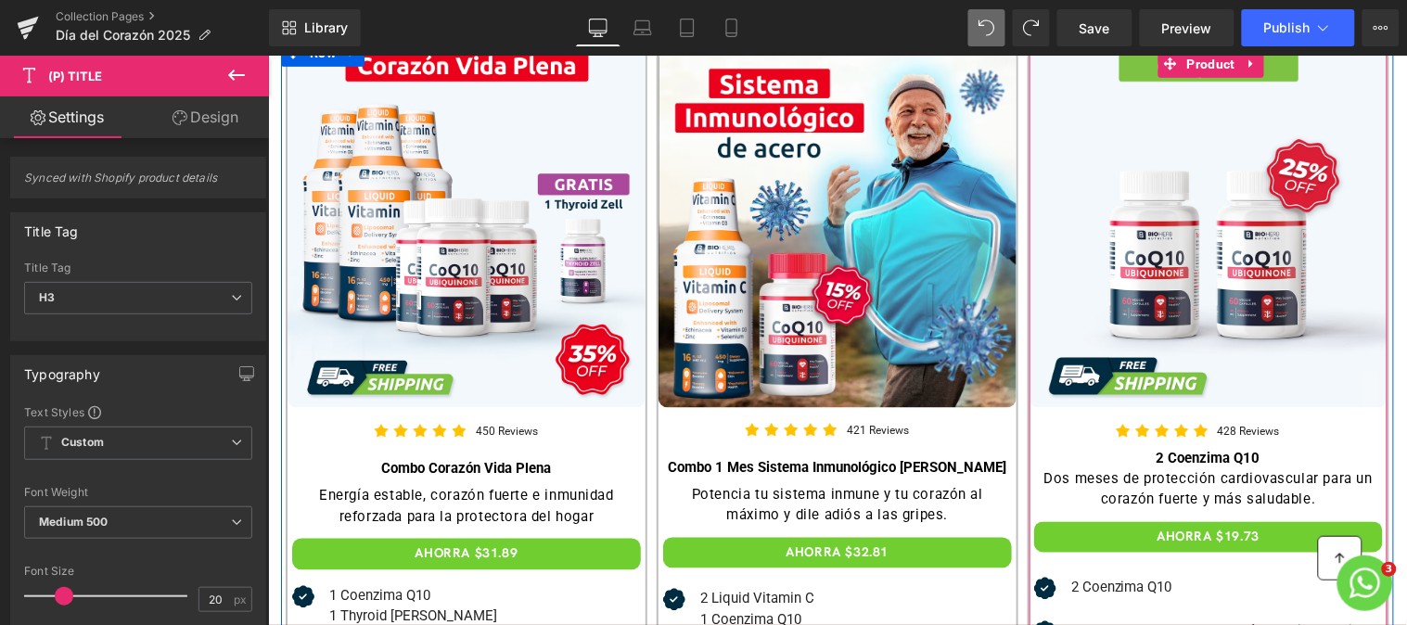
scroll to position [332, 0]
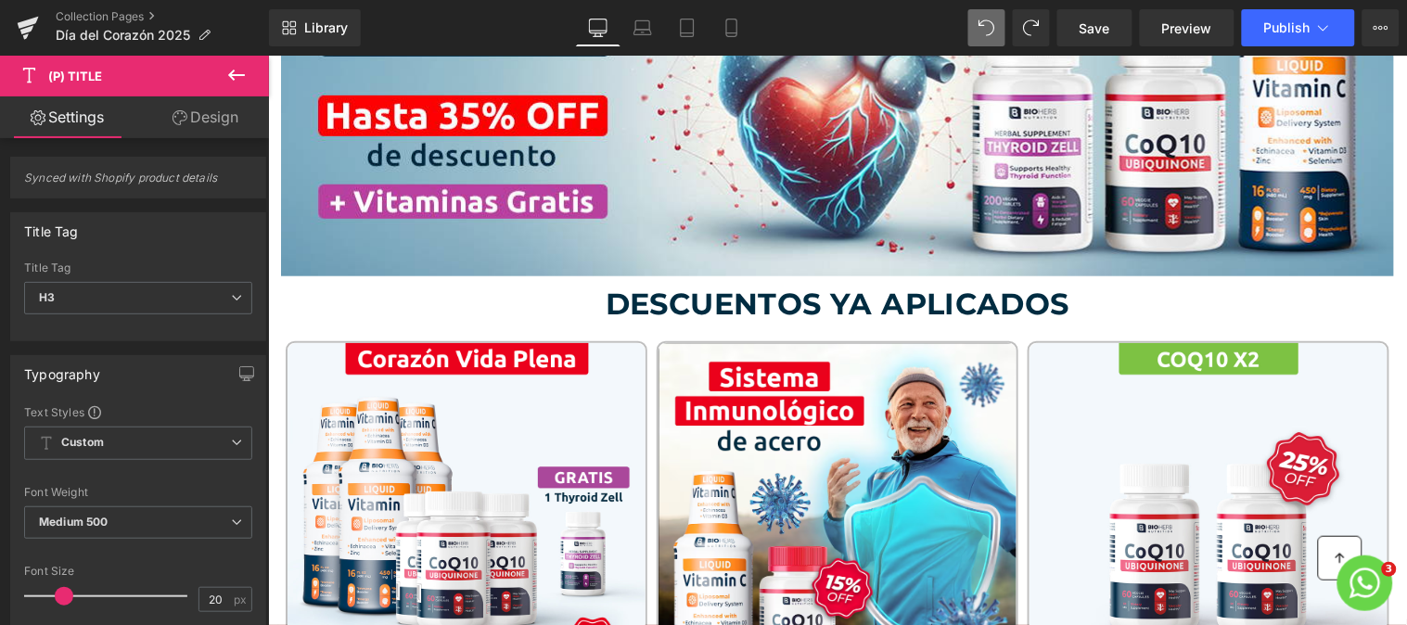
click at [236, 68] on icon at bounding box center [236, 75] width 22 height 22
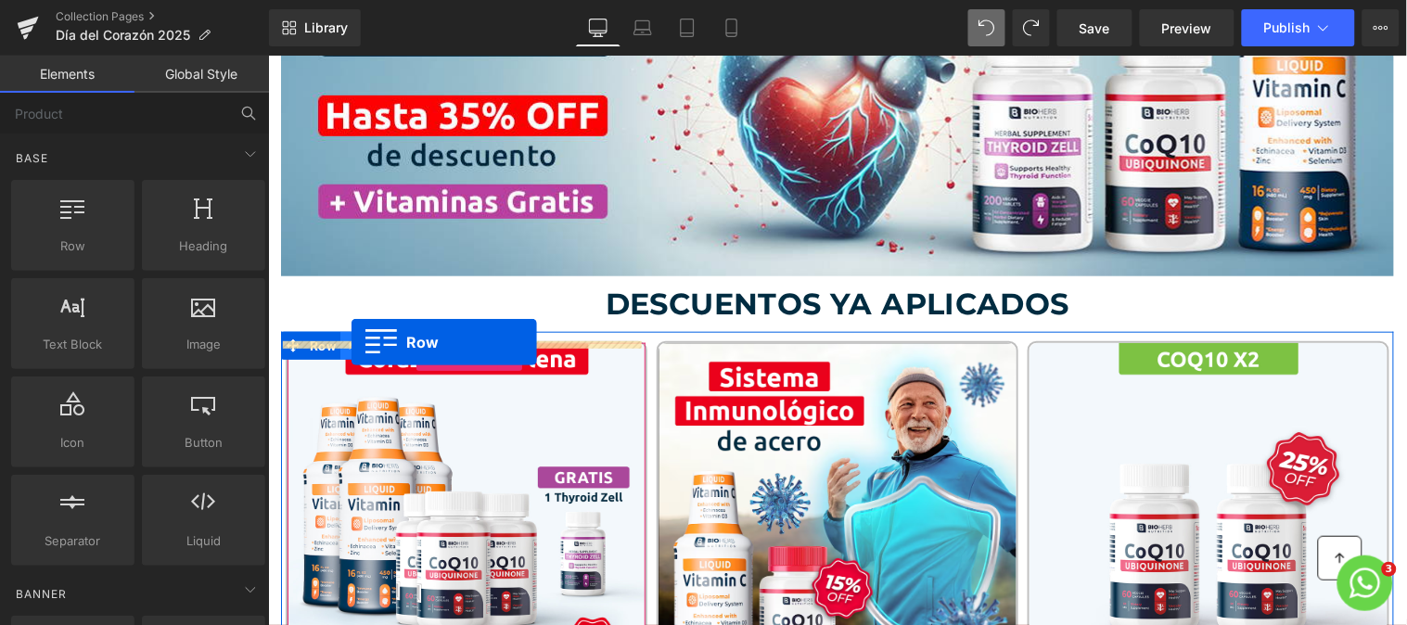
drag, startPoint x: 363, startPoint y: 299, endPoint x: 350, endPoint y: 342, distance: 45.5
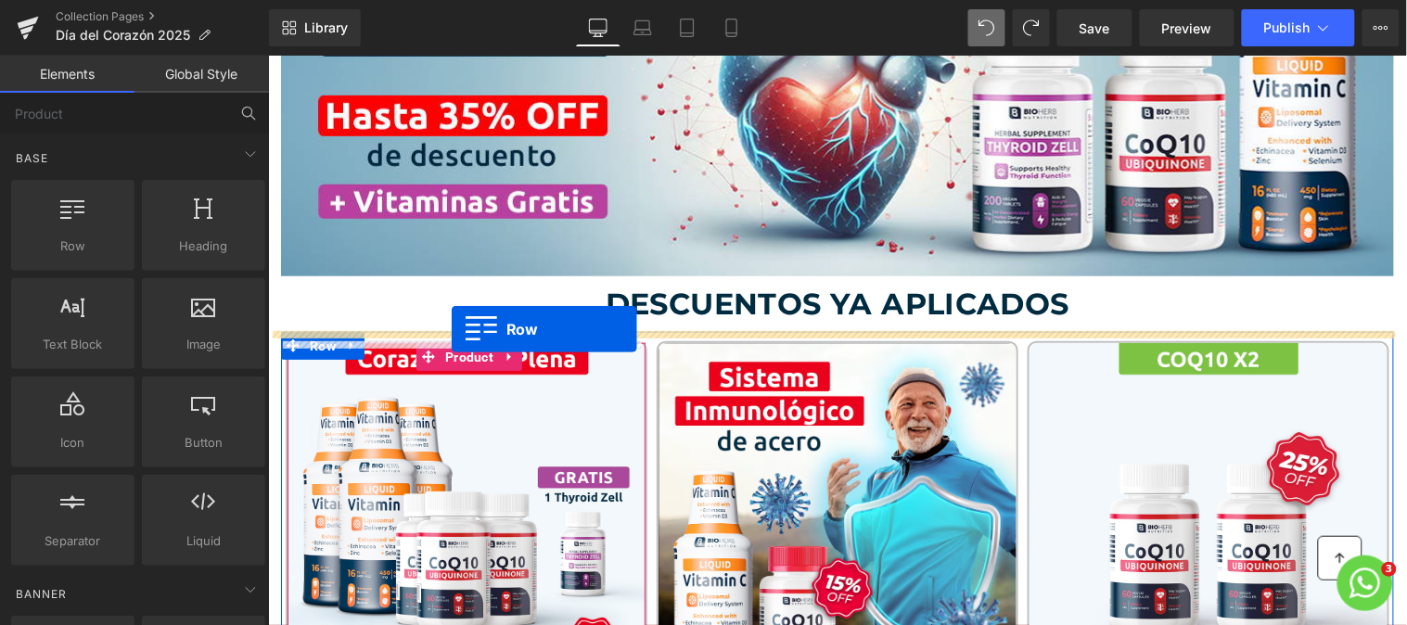
drag, startPoint x: 358, startPoint y: 296, endPoint x: 450, endPoint y: 328, distance: 97.4
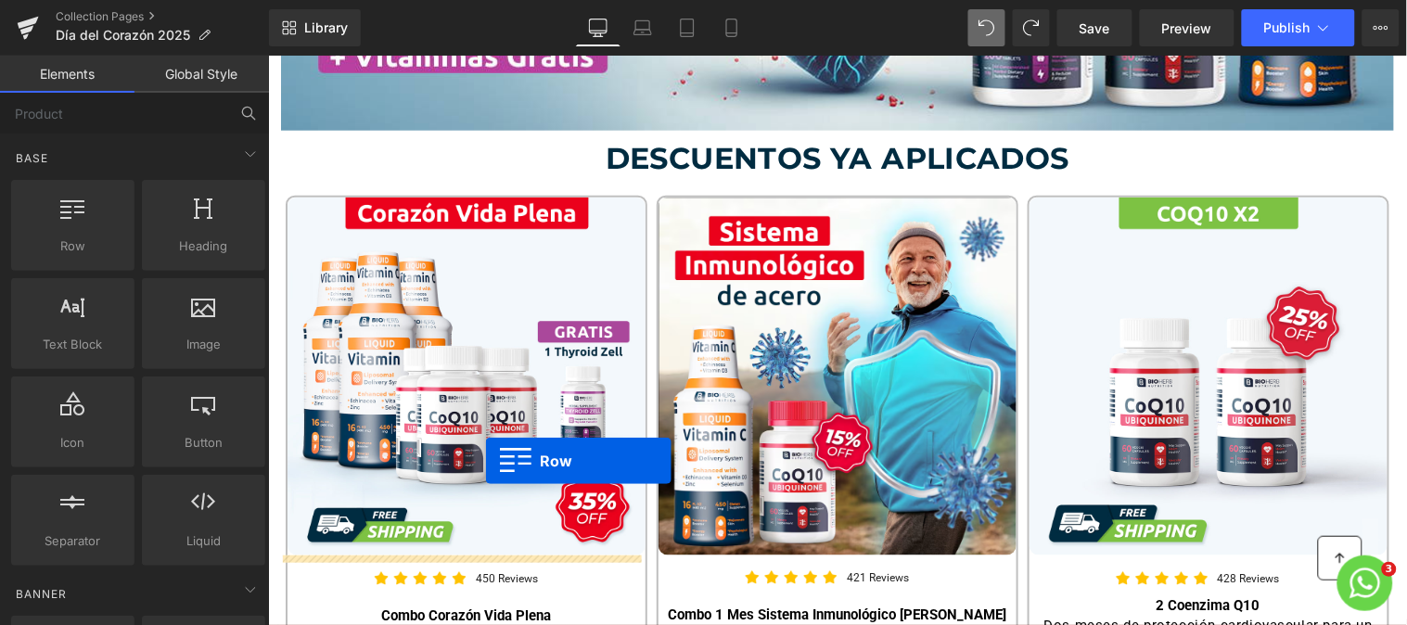
scroll to position [515, 0]
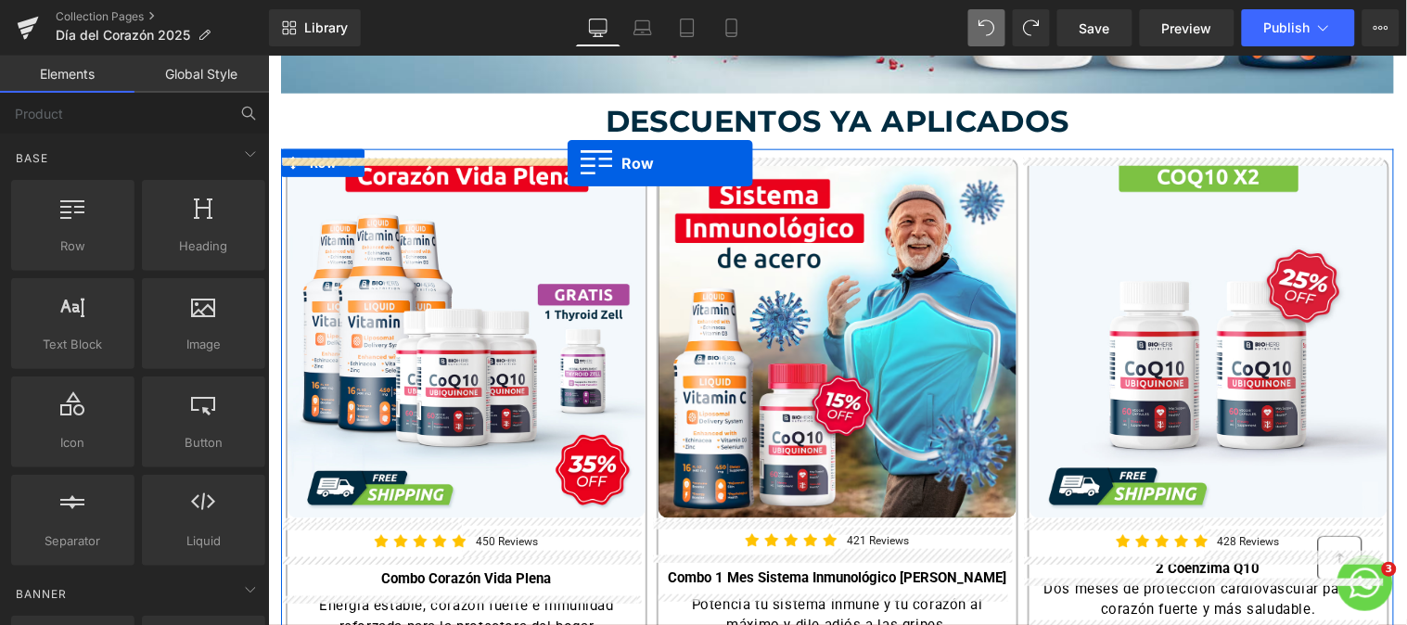
drag, startPoint x: 361, startPoint y: 299, endPoint x: 566, endPoint y: 162, distance: 246.6
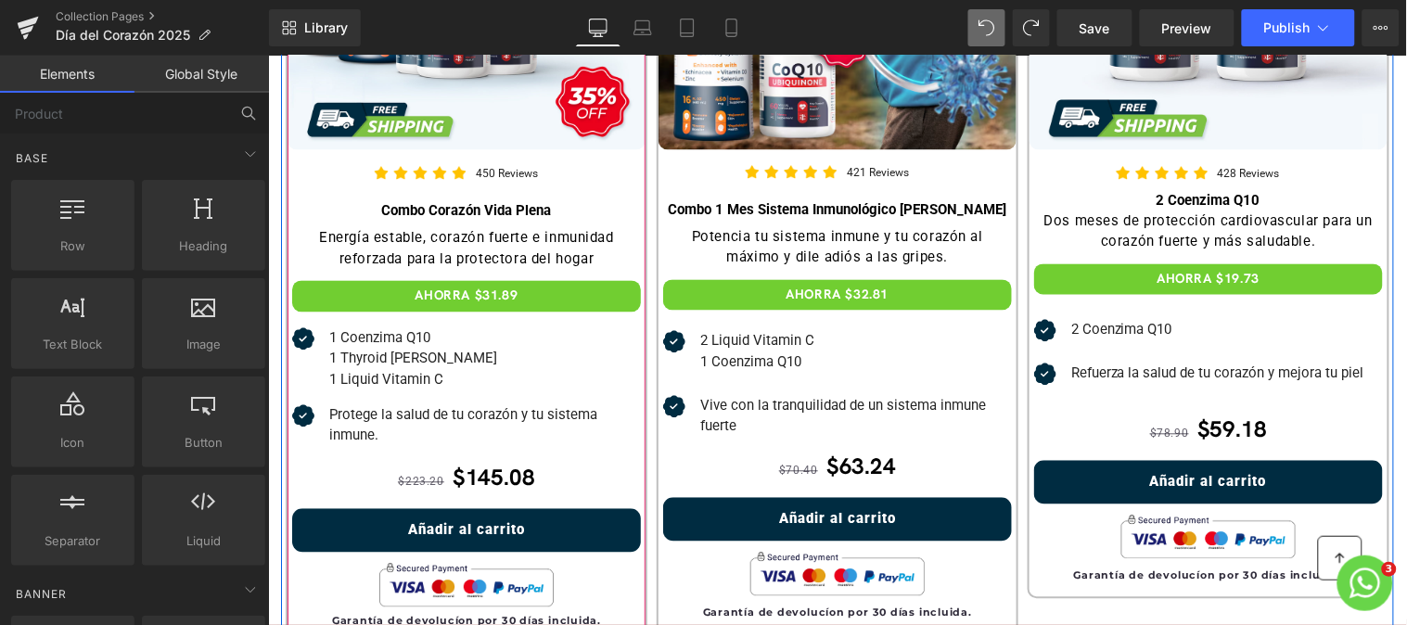
scroll to position [1044, 0]
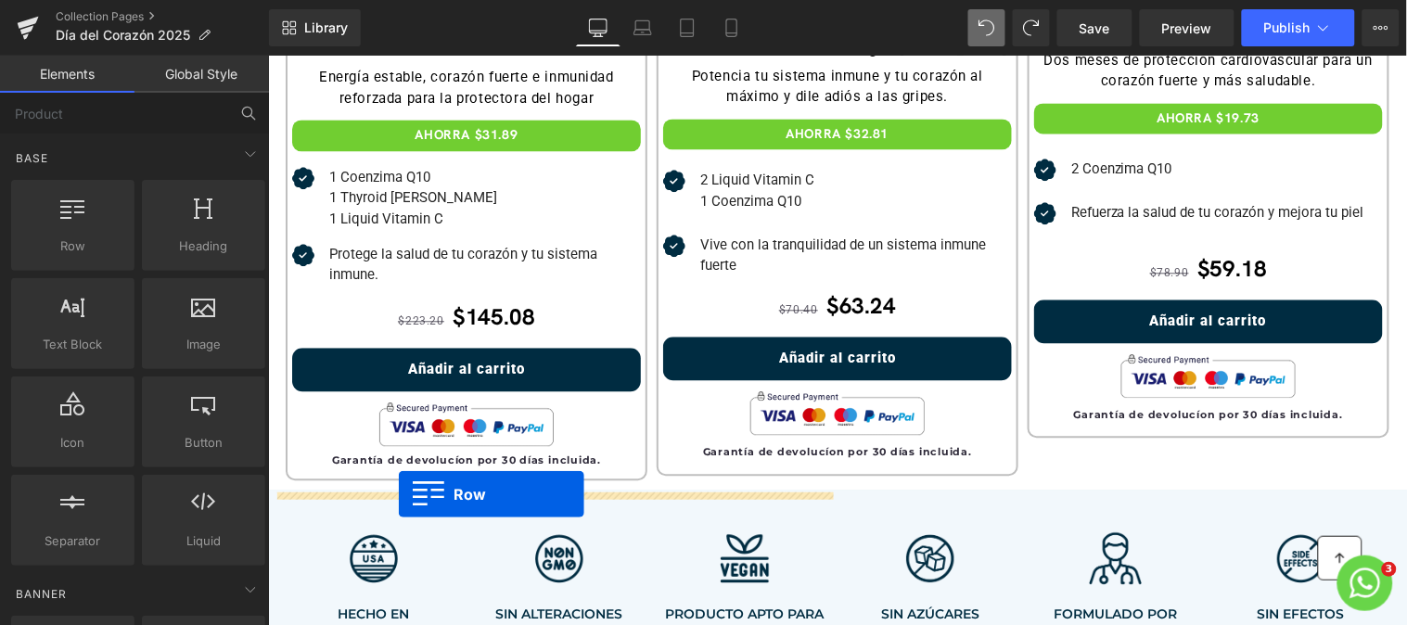
drag, startPoint x: 332, startPoint y: 272, endPoint x: 397, endPoint y: 493, distance: 230.9
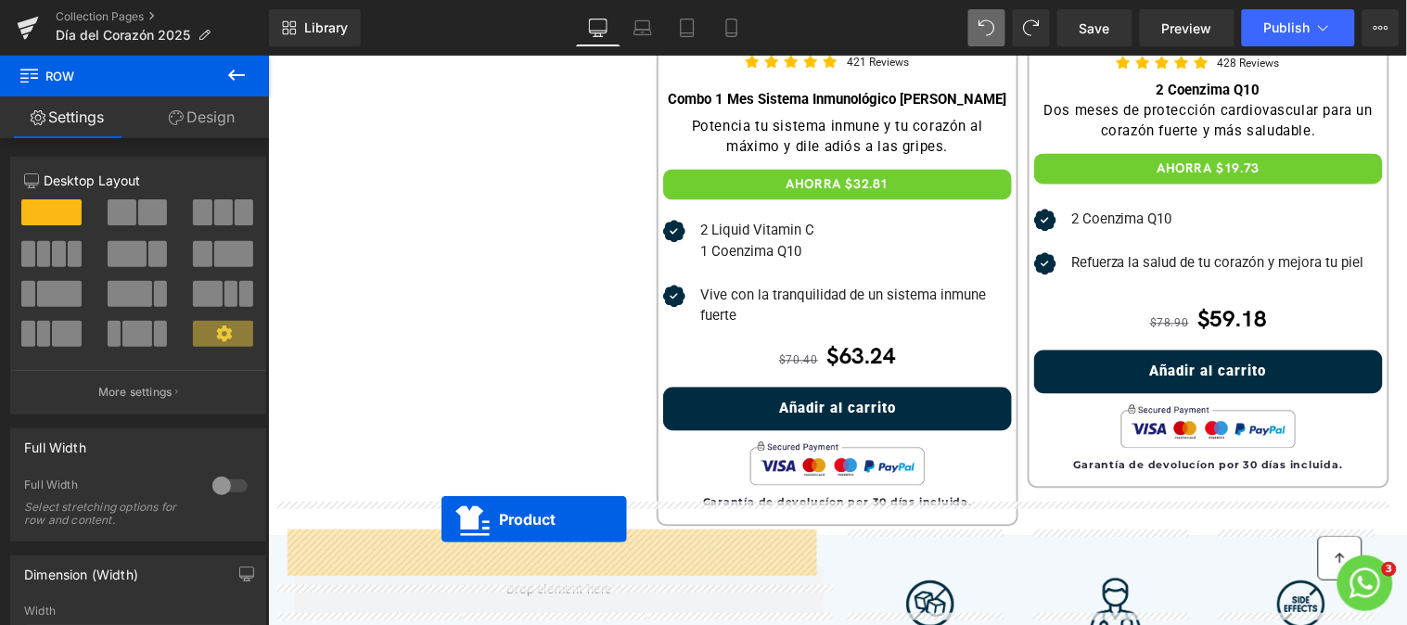
scroll to position [1031, 0]
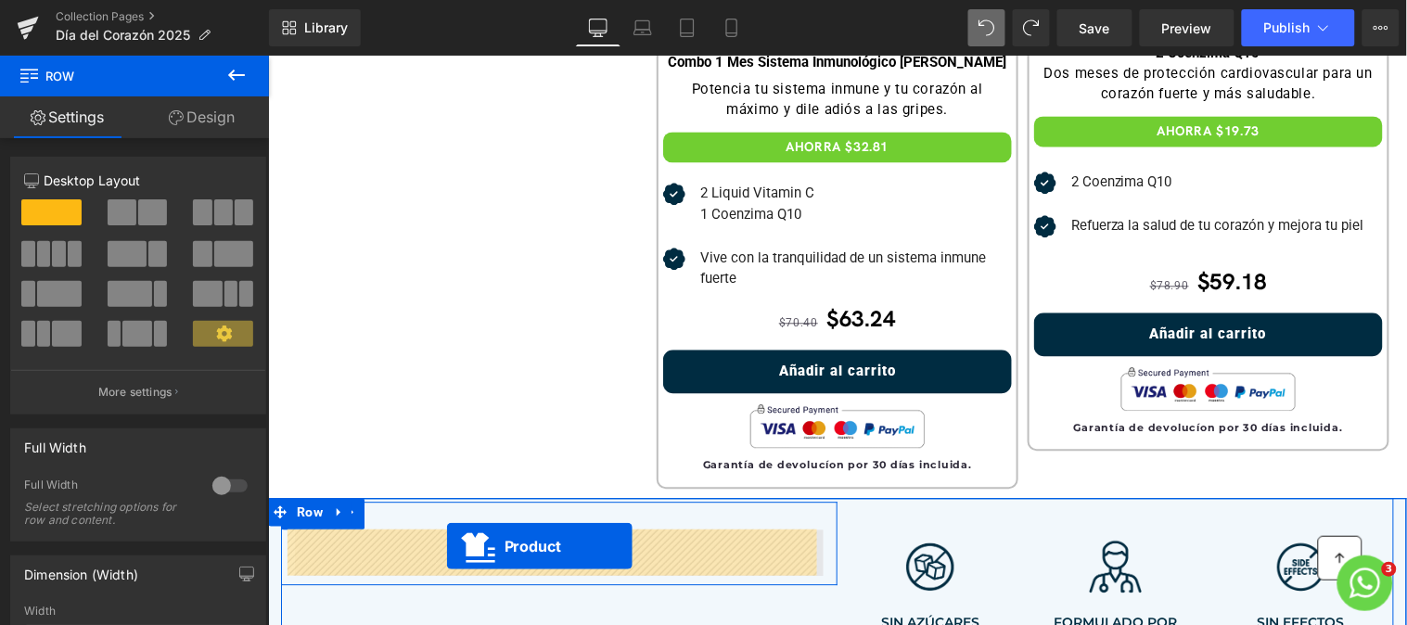
drag, startPoint x: 413, startPoint y: 190, endPoint x: 445, endPoint y: 544, distance: 355.7
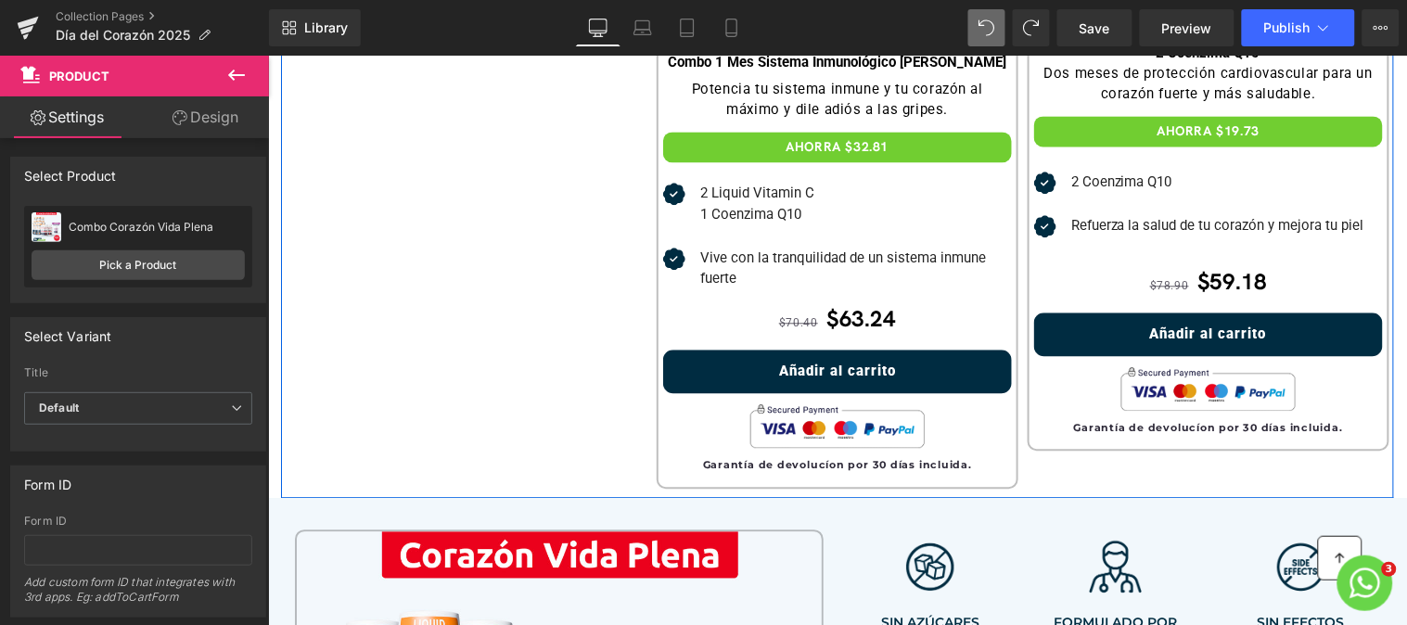
click at [445, 345] on div at bounding box center [465, 64] width 371 height 846
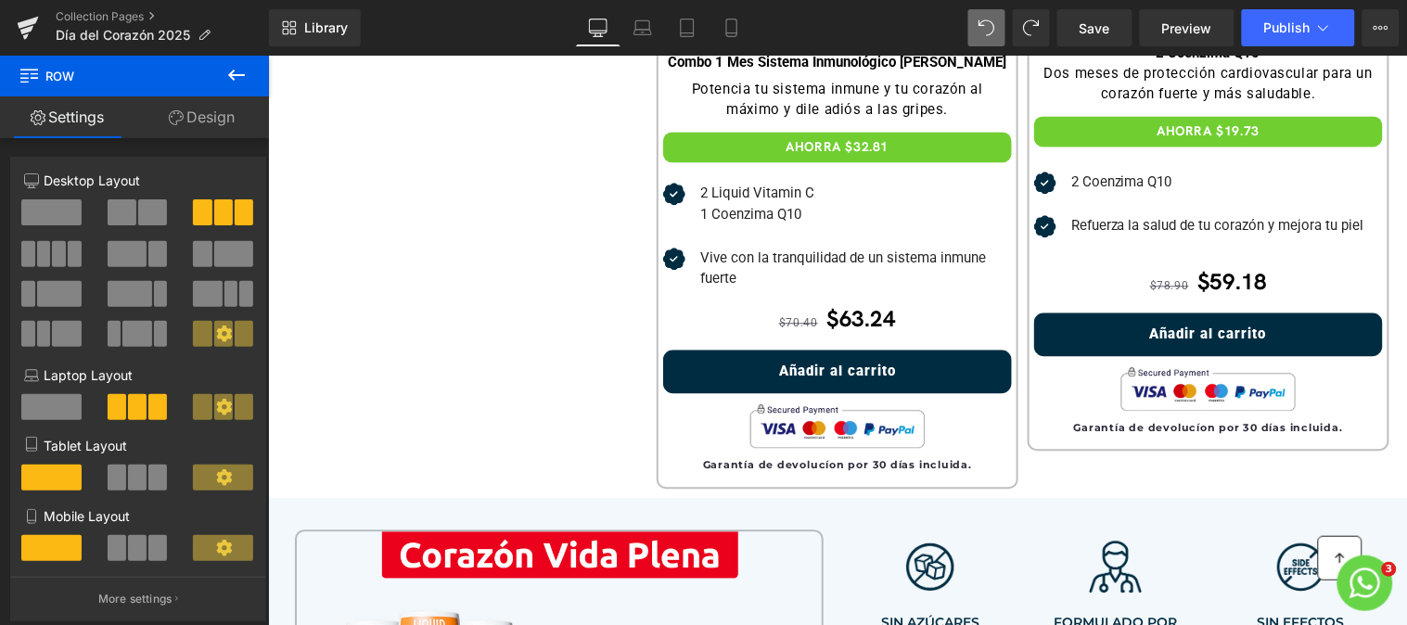
click at [237, 64] on icon at bounding box center [236, 75] width 22 height 22
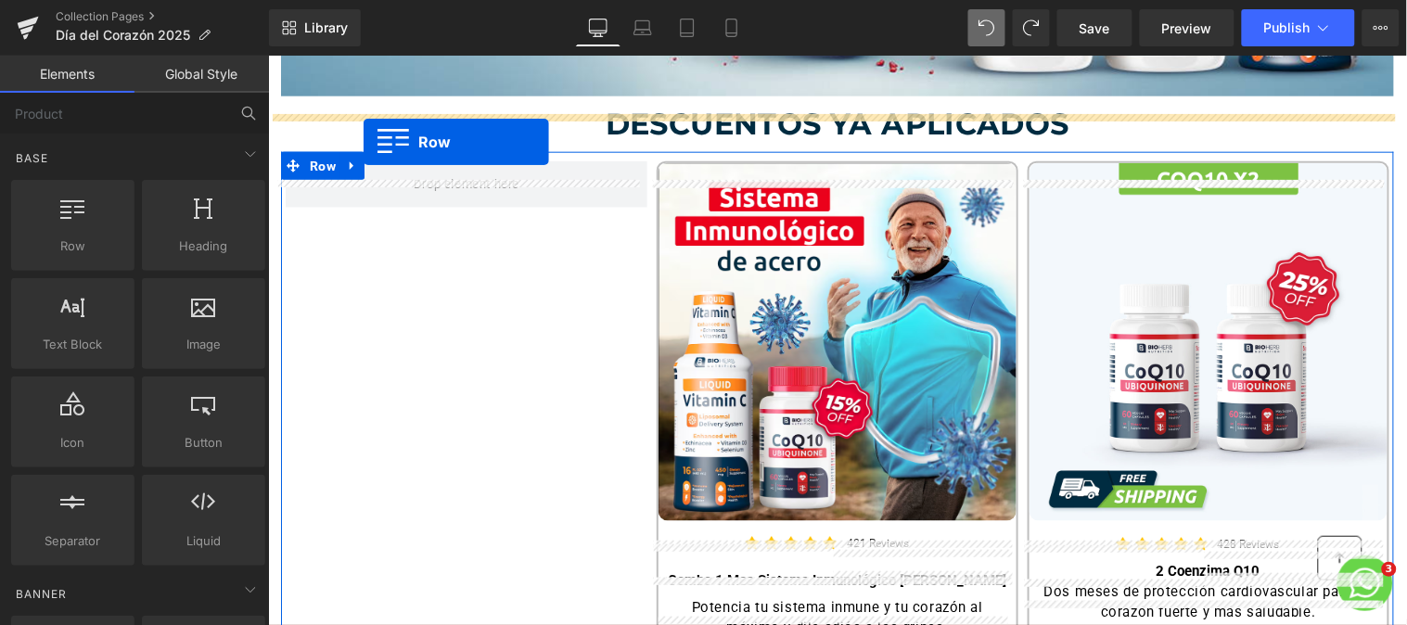
scroll to position [493, 0]
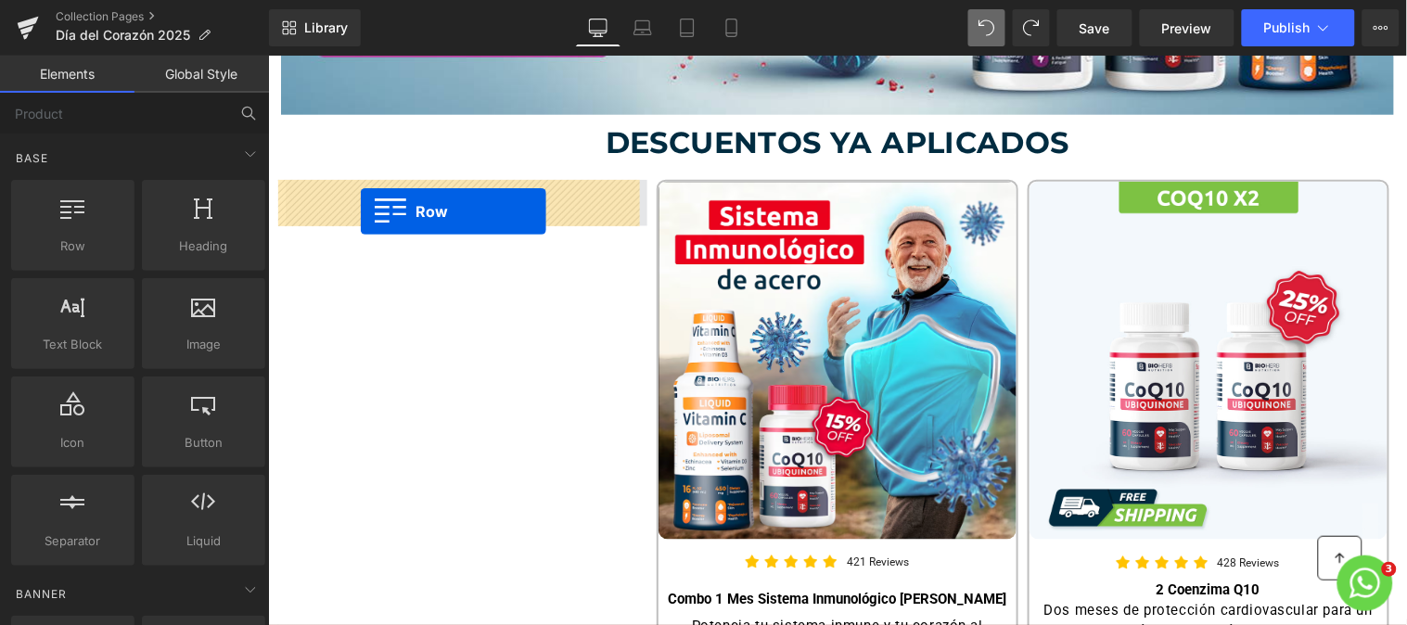
drag, startPoint x: 350, startPoint y: 261, endPoint x: 359, endPoint y: 210, distance: 51.7
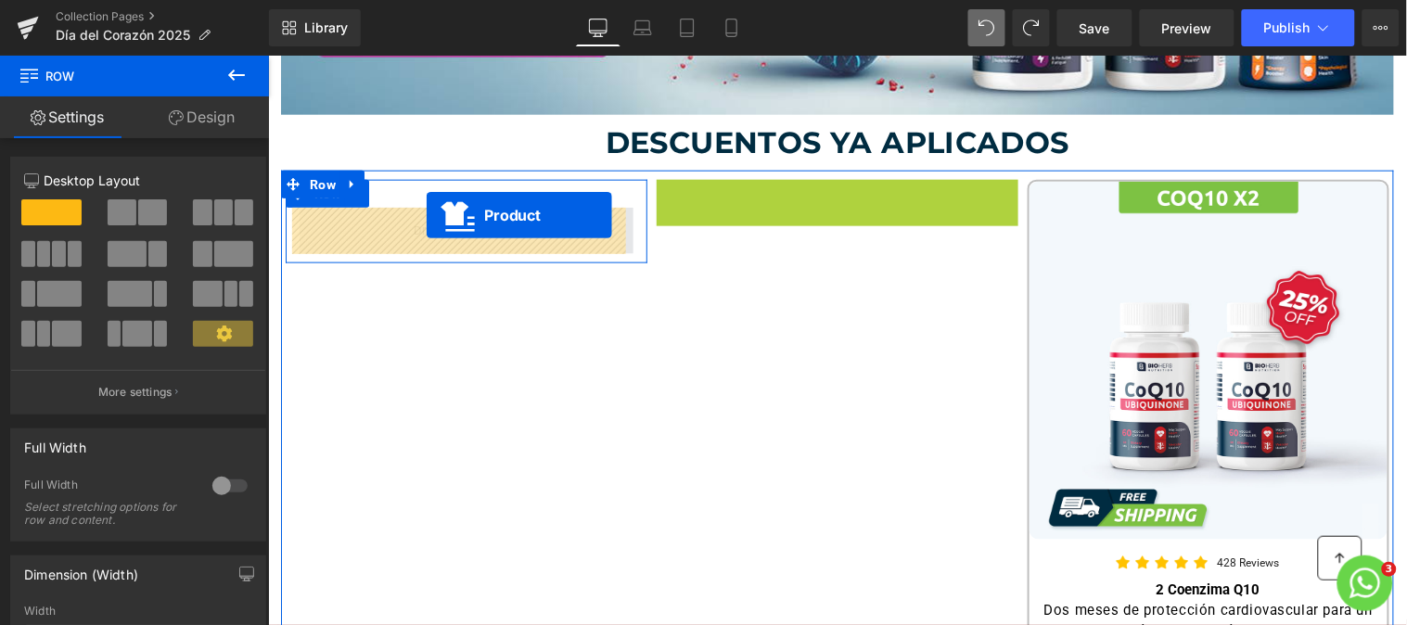
drag, startPoint x: 789, startPoint y: 192, endPoint x: 425, endPoint y: 214, distance: 365.1
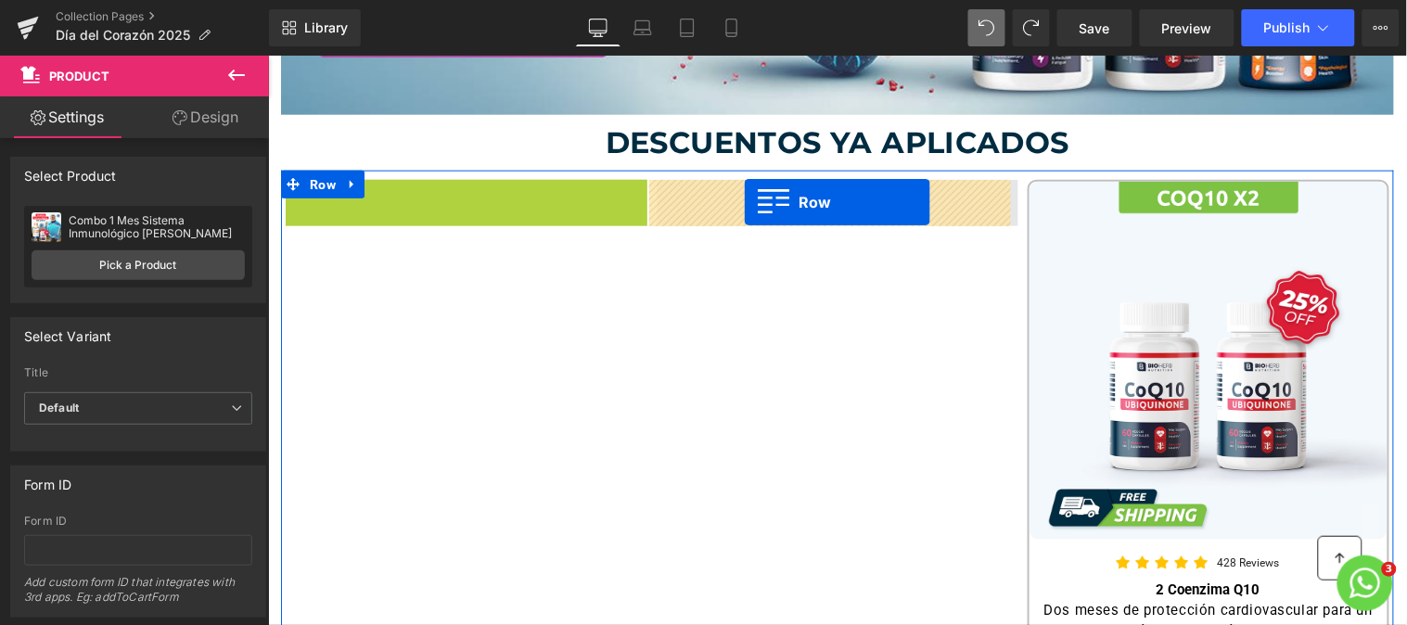
drag, startPoint x: 287, startPoint y: 200, endPoint x: 743, endPoint y: 200, distance: 455.3
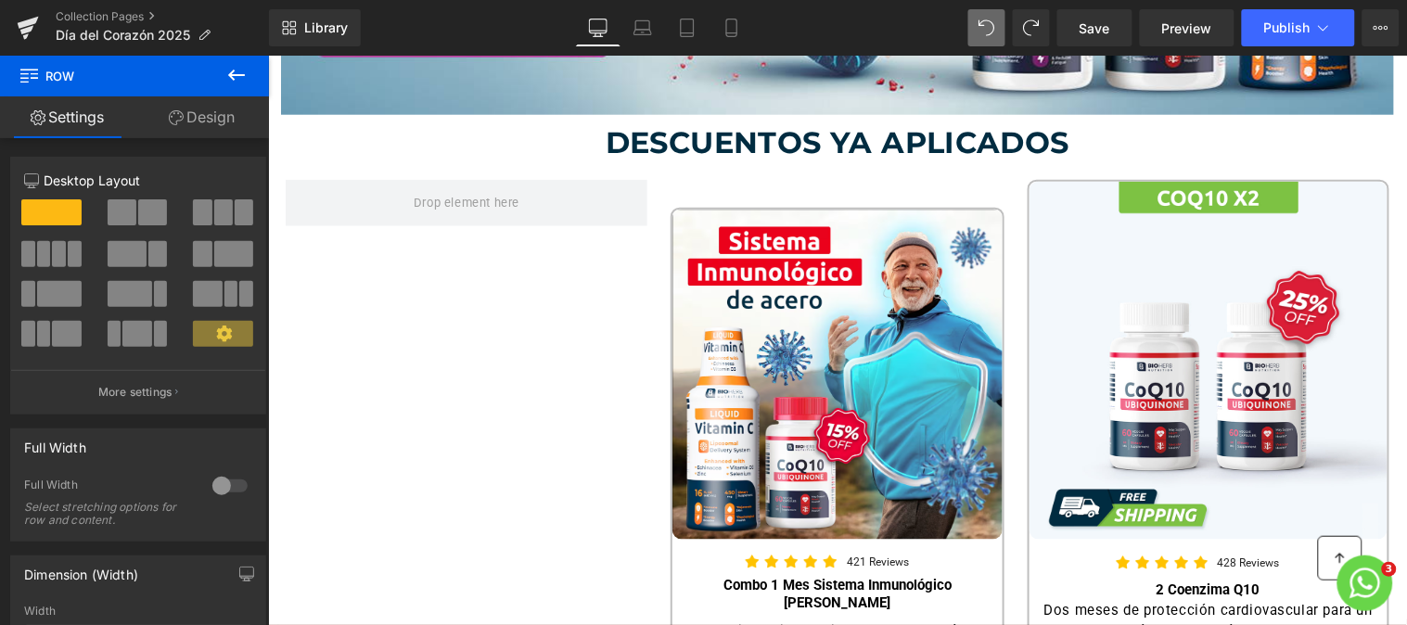
click at [234, 70] on icon at bounding box center [236, 75] width 17 height 11
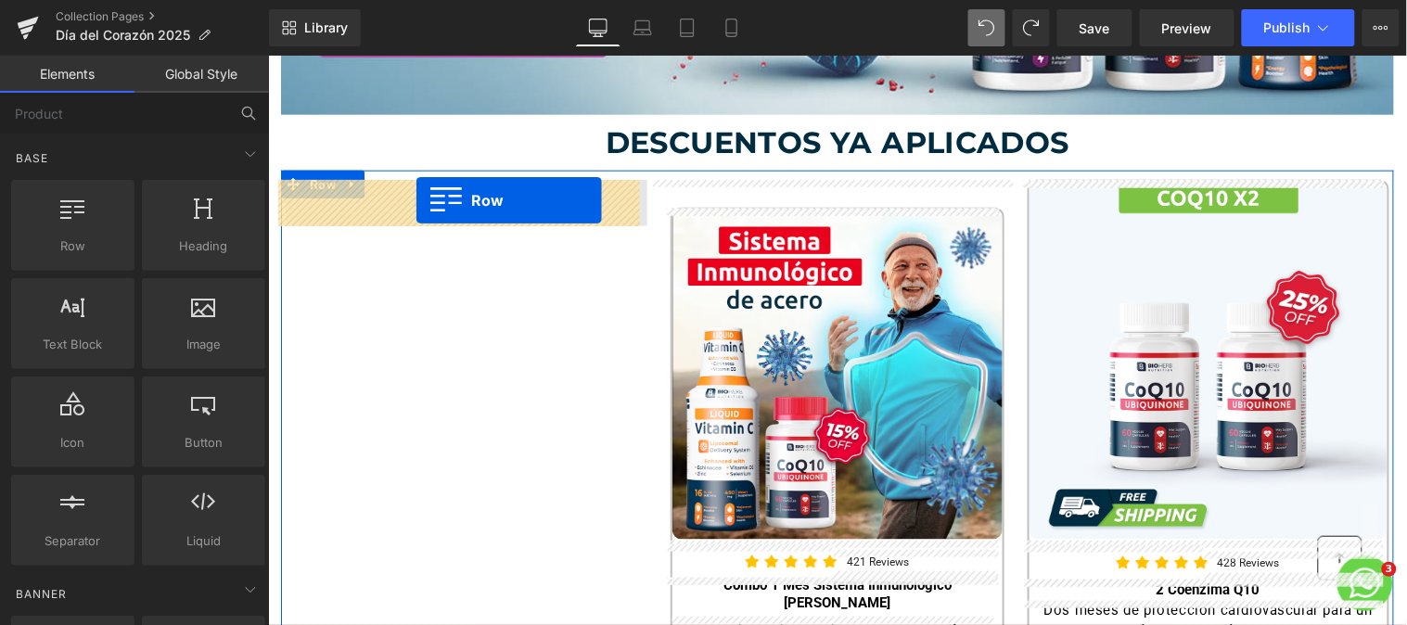
drag, startPoint x: 311, startPoint y: 283, endPoint x: 414, endPoint y: 199, distance: 133.2
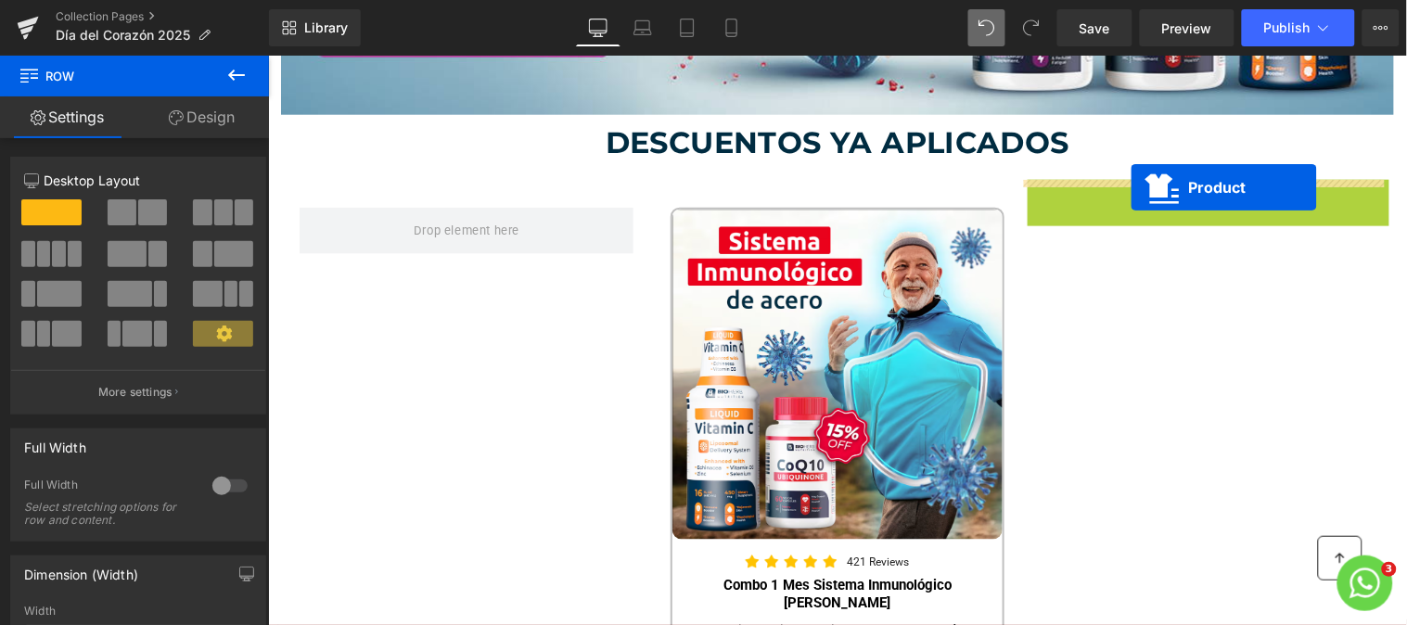
drag, startPoint x: 1157, startPoint y: 191, endPoint x: 1129, endPoint y: 186, distance: 28.2
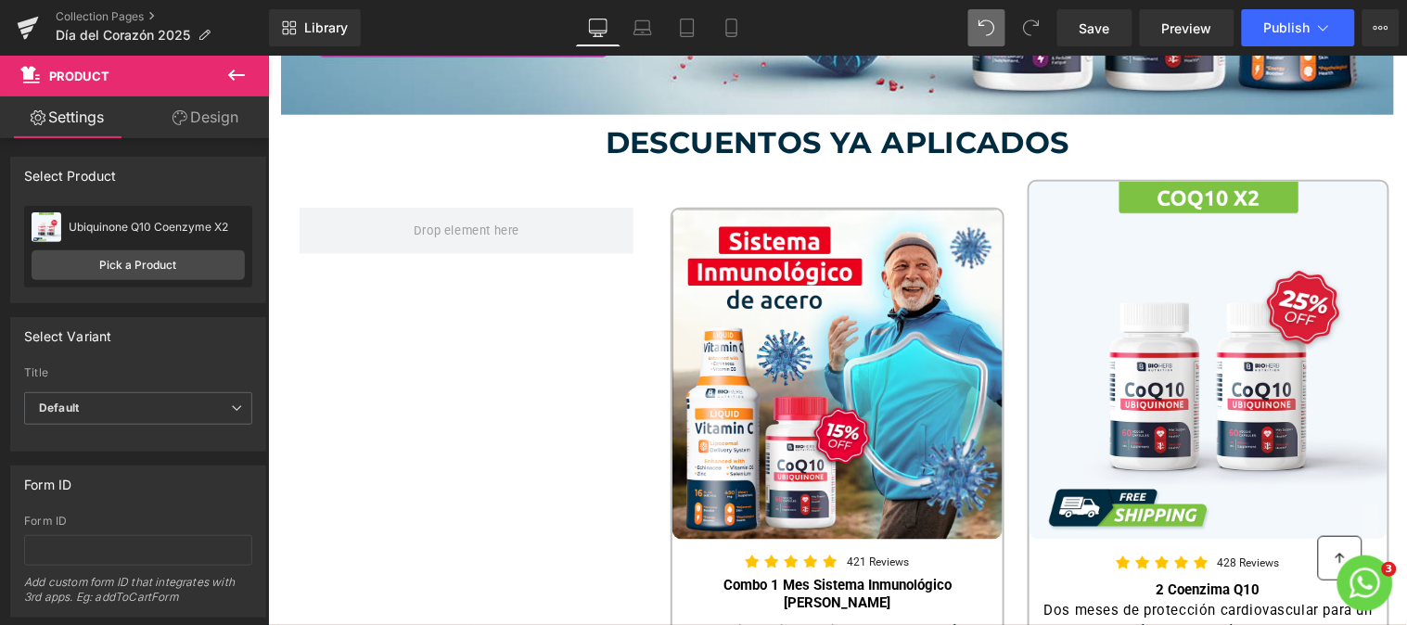
click at [241, 70] on icon at bounding box center [236, 75] width 22 height 22
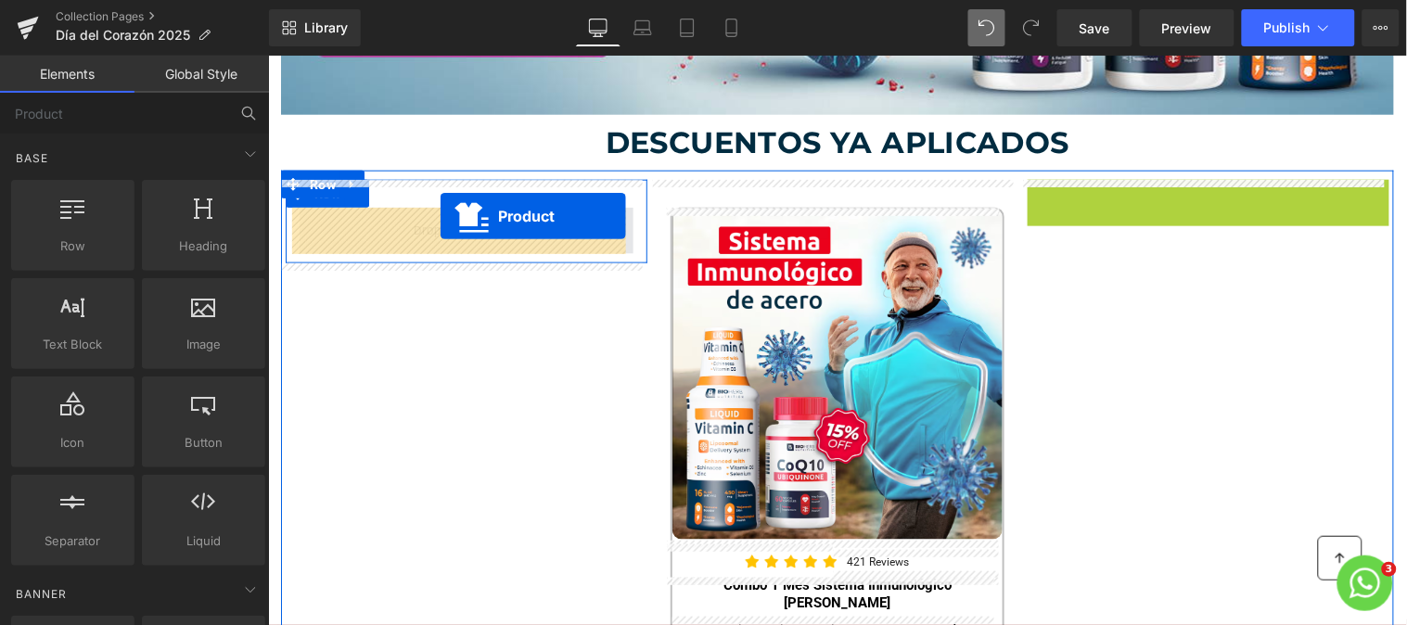
drag, startPoint x: 1166, startPoint y: 197, endPoint x: 439, endPoint y: 215, distance: 728.1
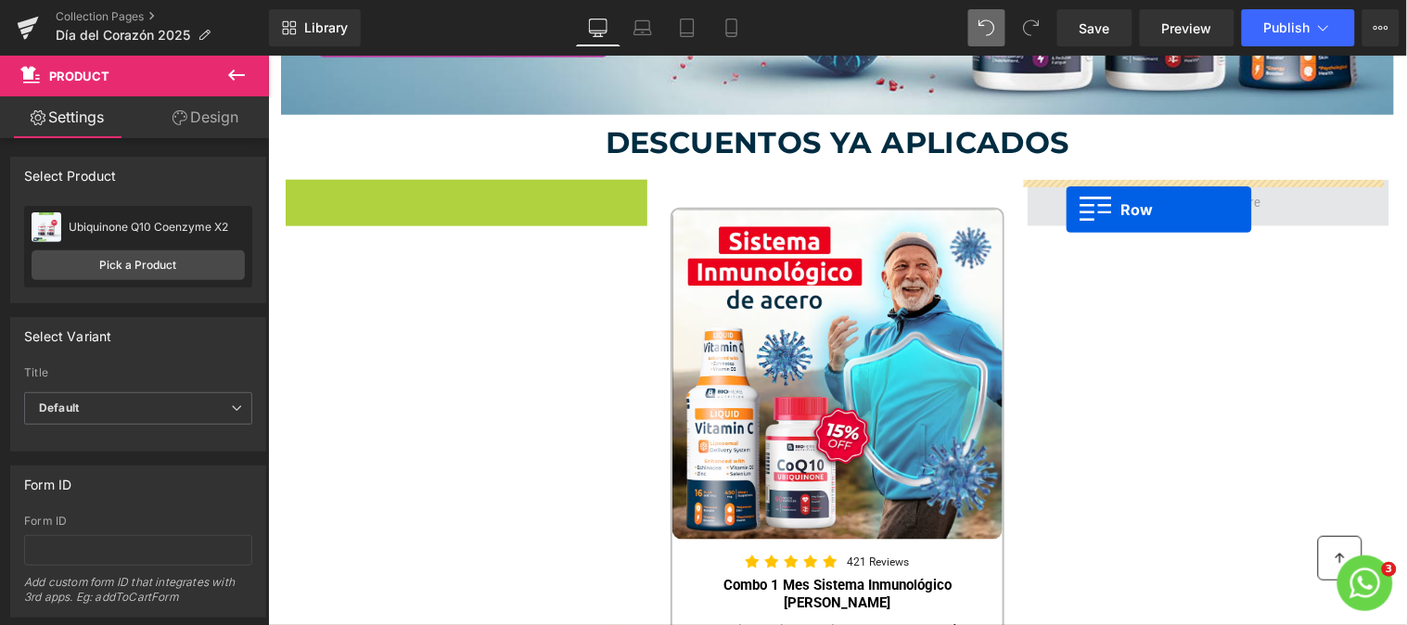
drag, startPoint x: 290, startPoint y: 199, endPoint x: 1064, endPoint y: 209, distance: 774.3
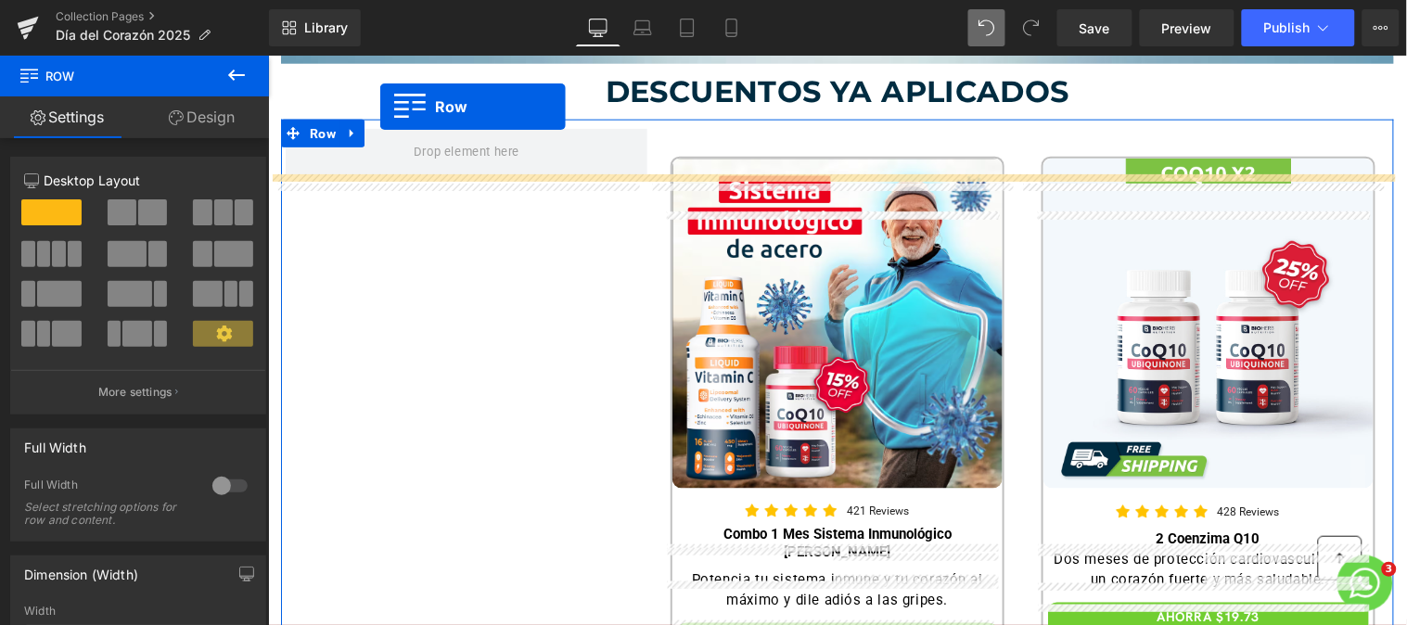
scroll to position [470, 0]
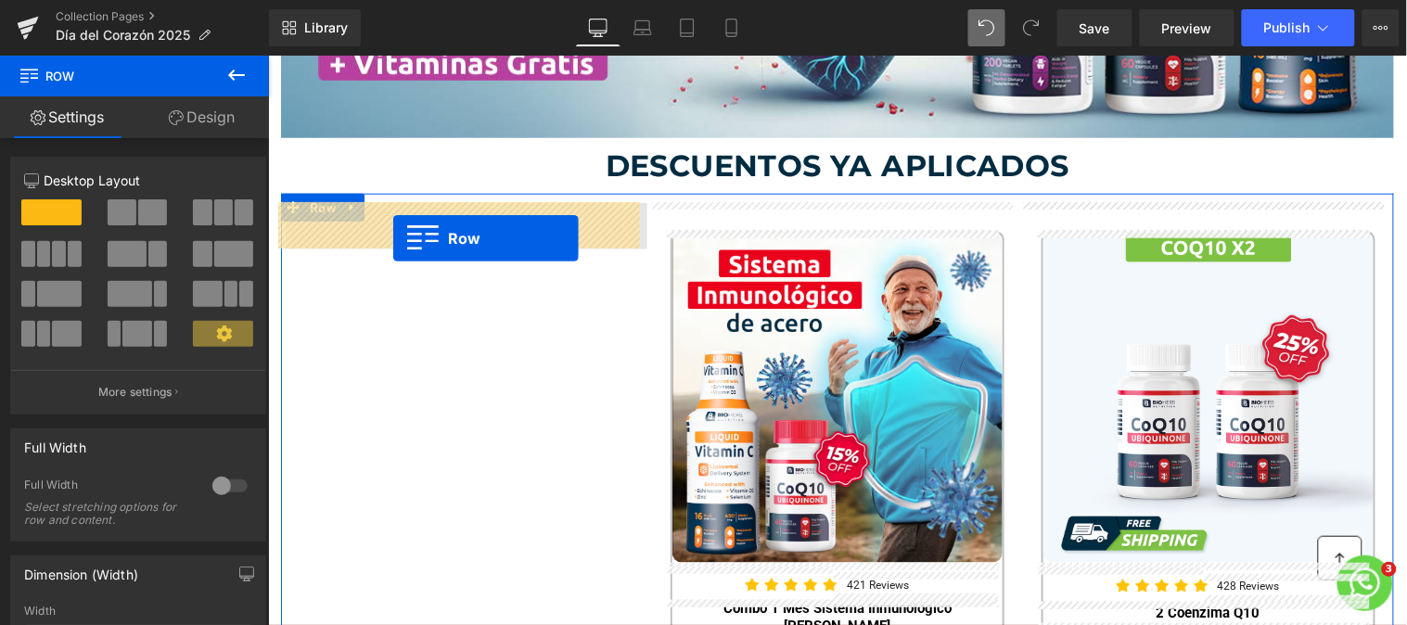
drag, startPoint x: 289, startPoint y: 164, endPoint x: 391, endPoint y: 237, distance: 125.6
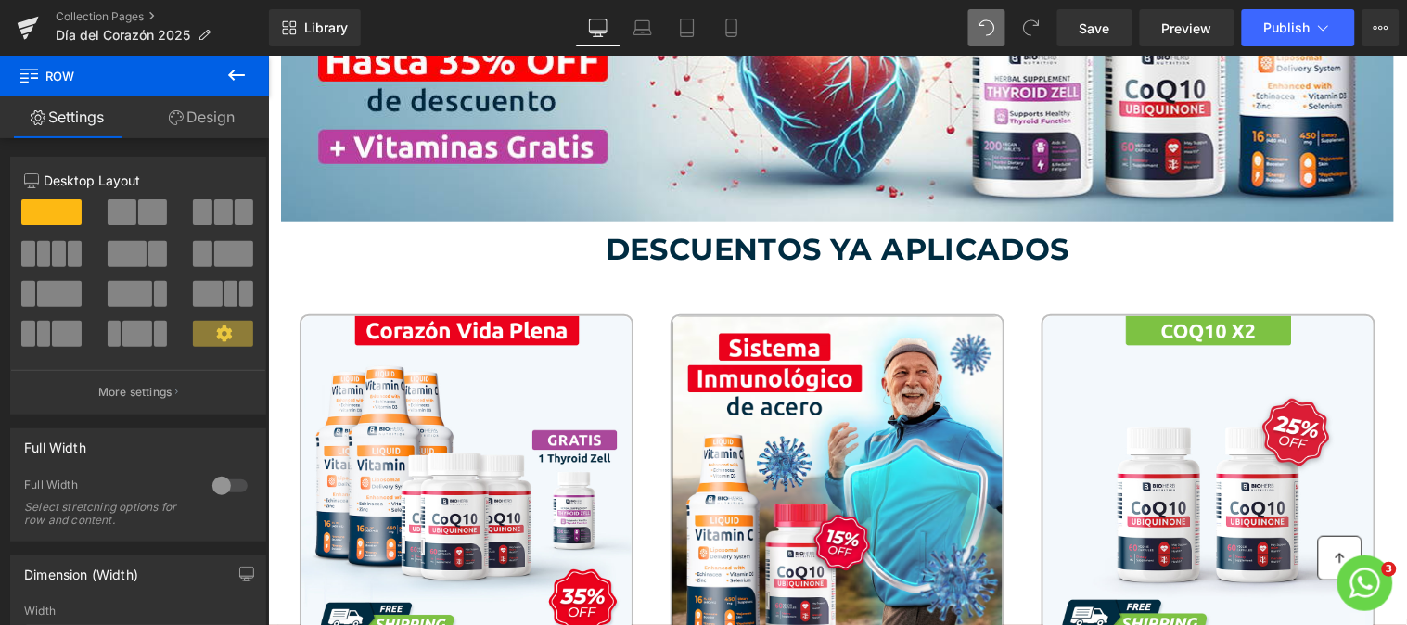
scroll to position [331, 0]
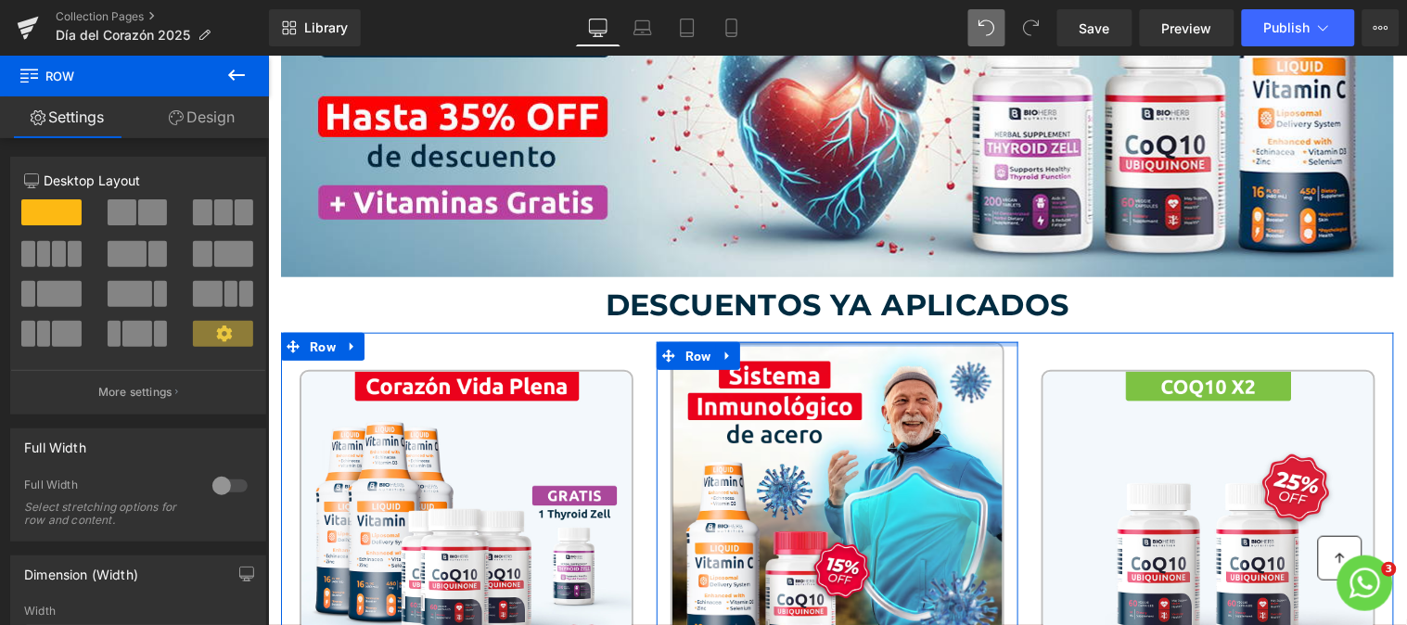
drag, startPoint x: 750, startPoint y: 356, endPoint x: 762, endPoint y: 317, distance: 40.8
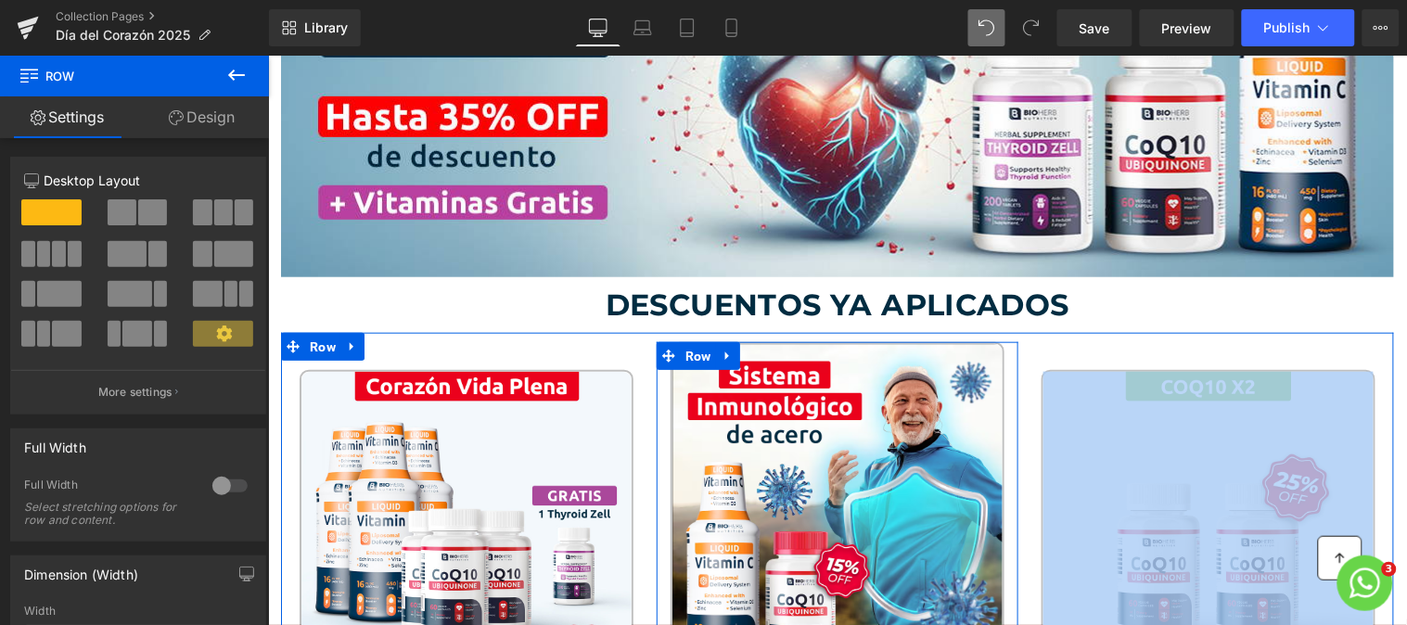
drag, startPoint x: 1200, startPoint y: 359, endPoint x: 1199, endPoint y: 346, distance: 13.0
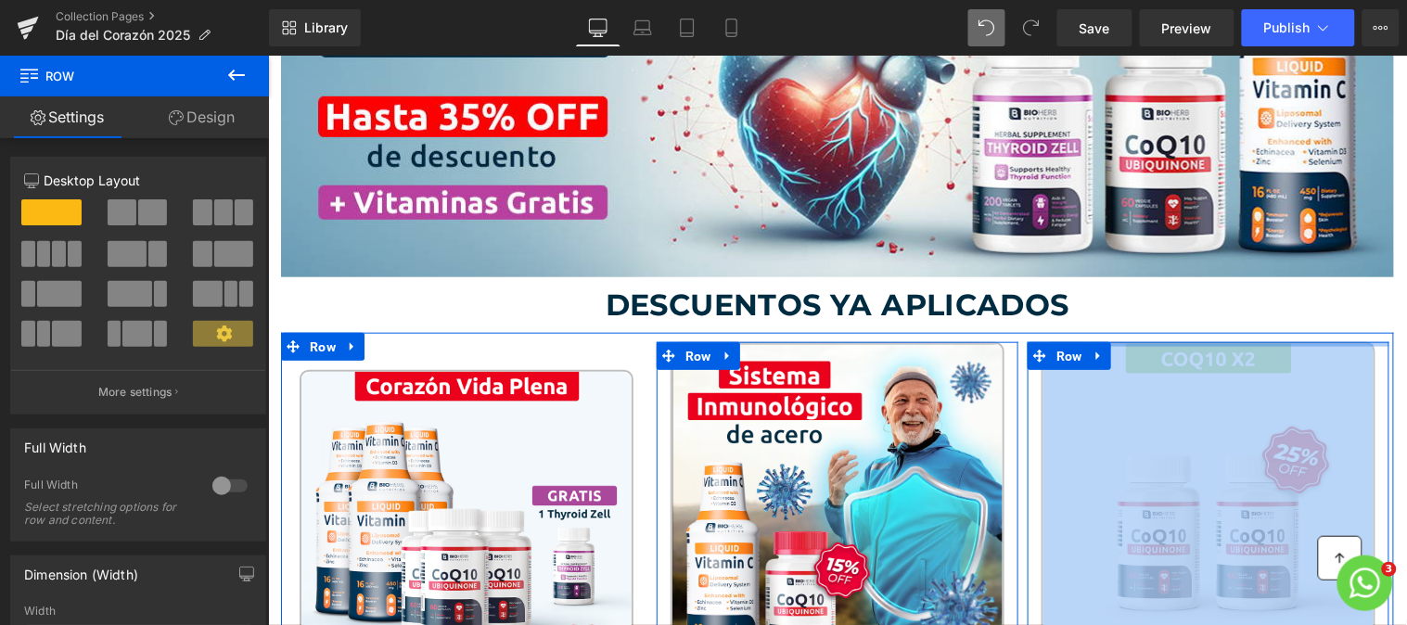
drag, startPoint x: 1126, startPoint y: 357, endPoint x: 1132, endPoint y: 327, distance: 30.4
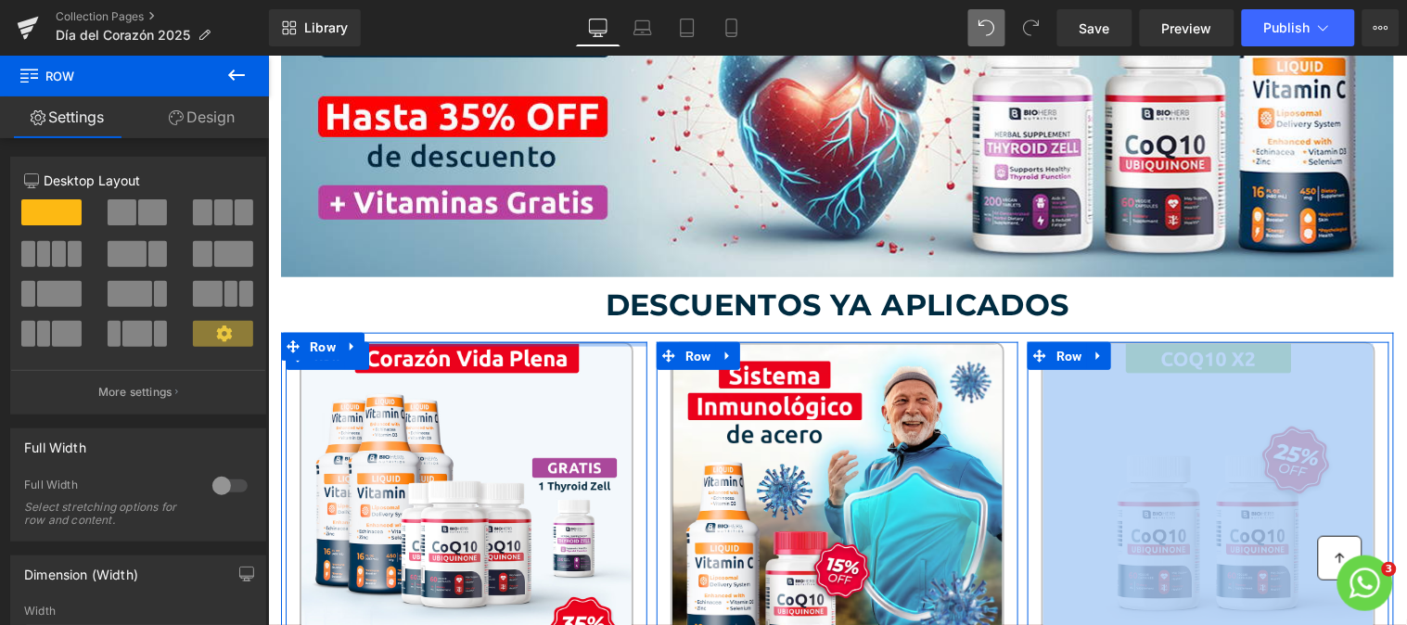
drag, startPoint x: 522, startPoint y: 361, endPoint x: 533, endPoint y: 329, distance: 33.4
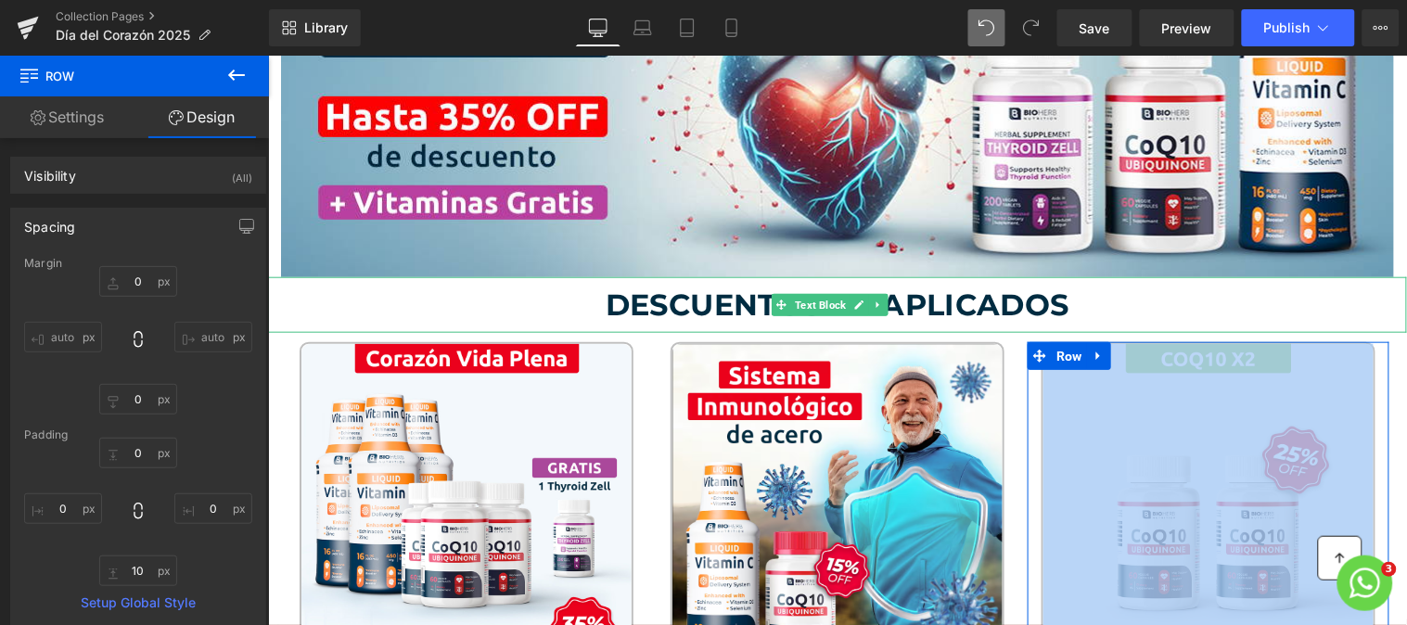
click at [503, 309] on p "DESCUENTOS YA APLICADOS" at bounding box center [836, 304] width 1139 height 57
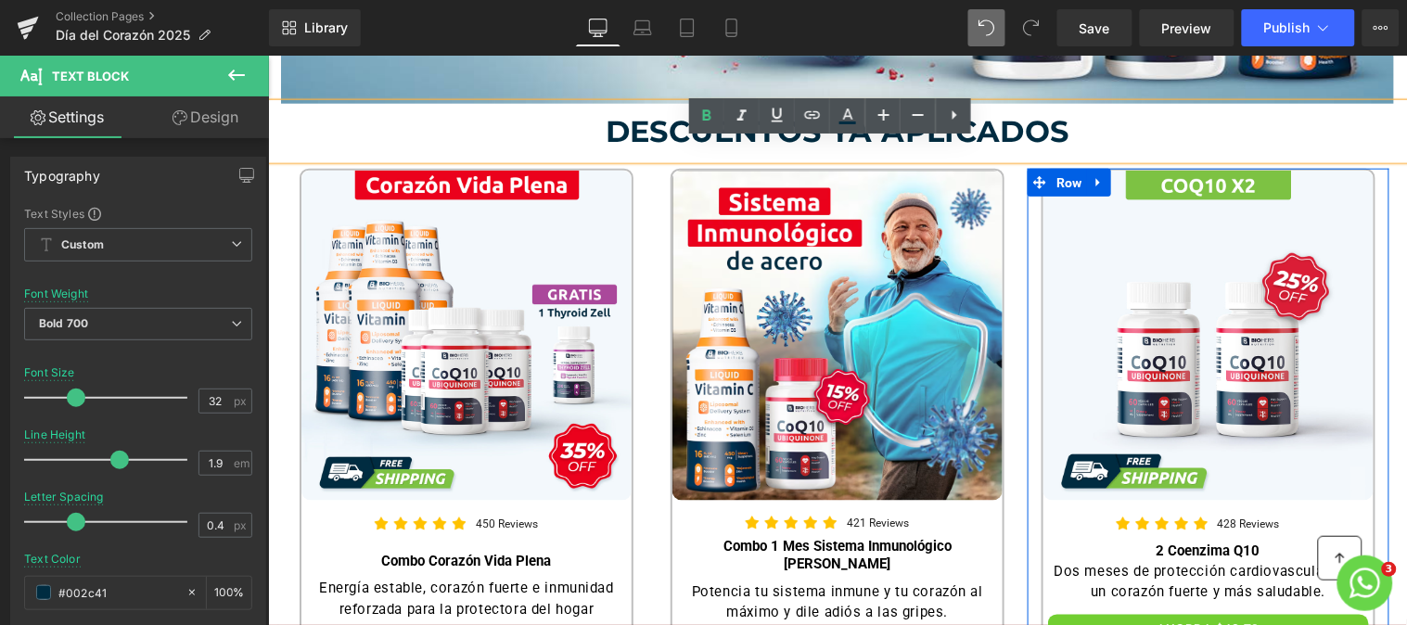
scroll to position [424, 0]
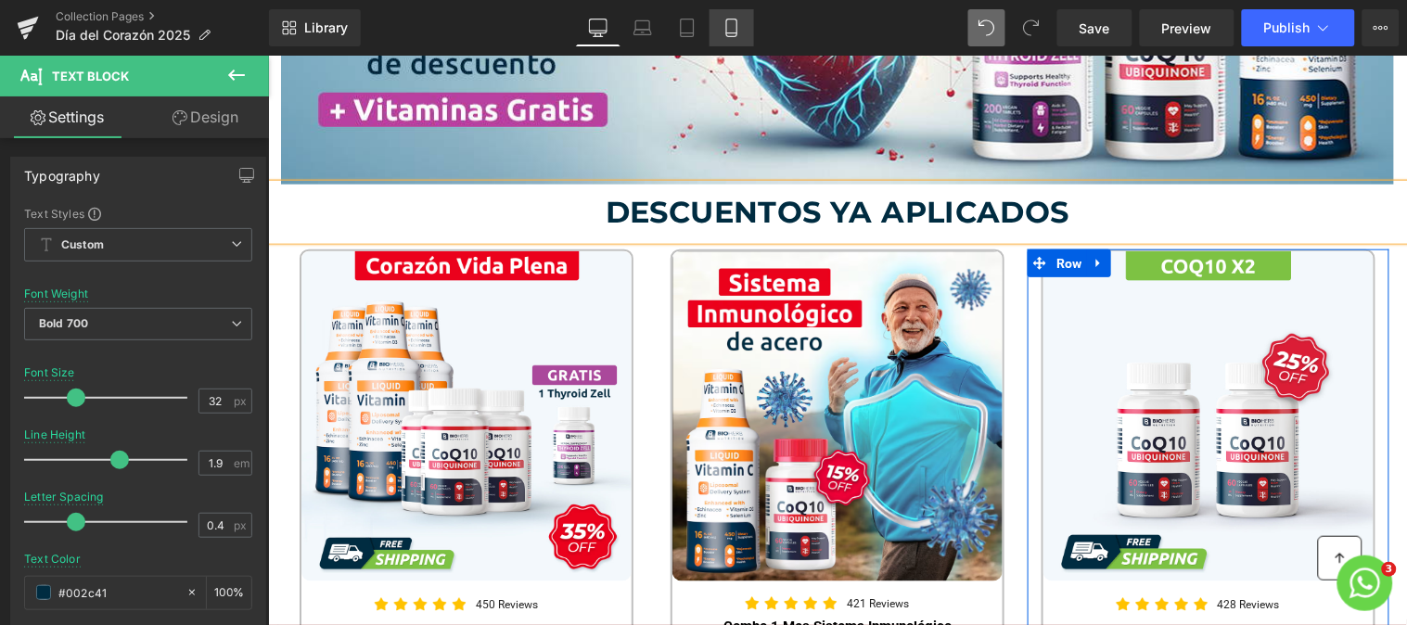
click at [733, 34] on icon at bounding box center [731, 28] width 19 height 19
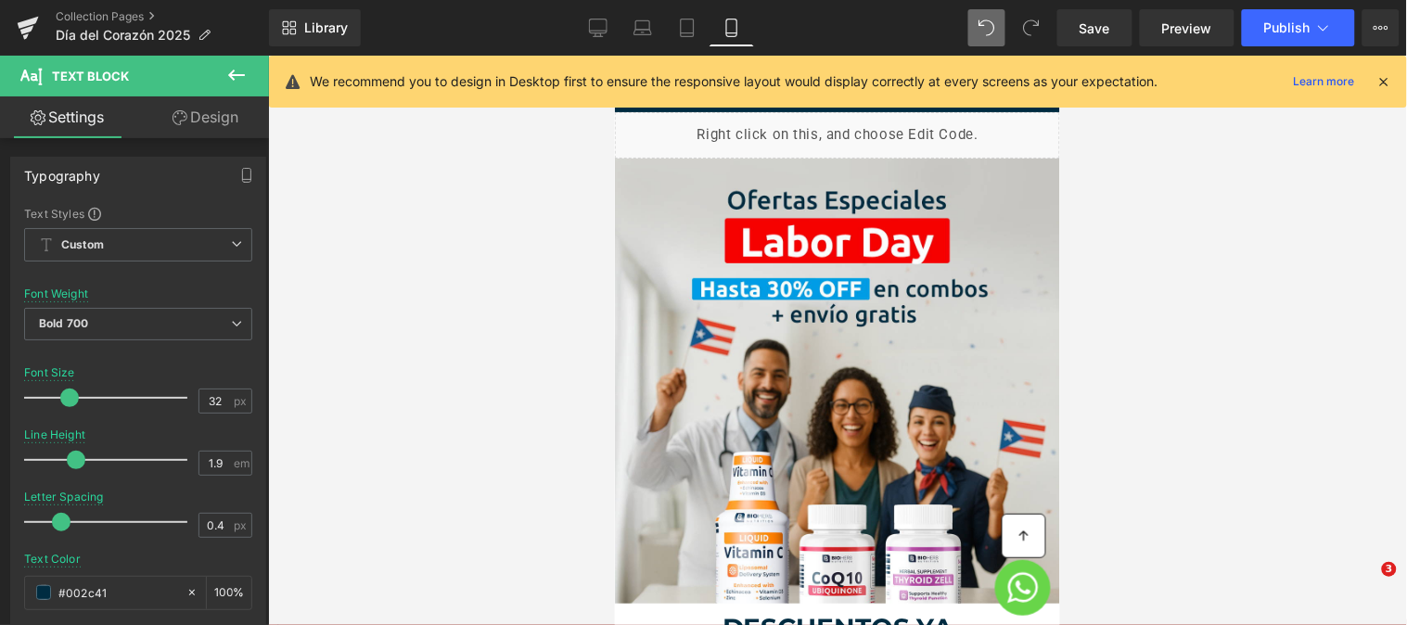
scroll to position [0, 0]
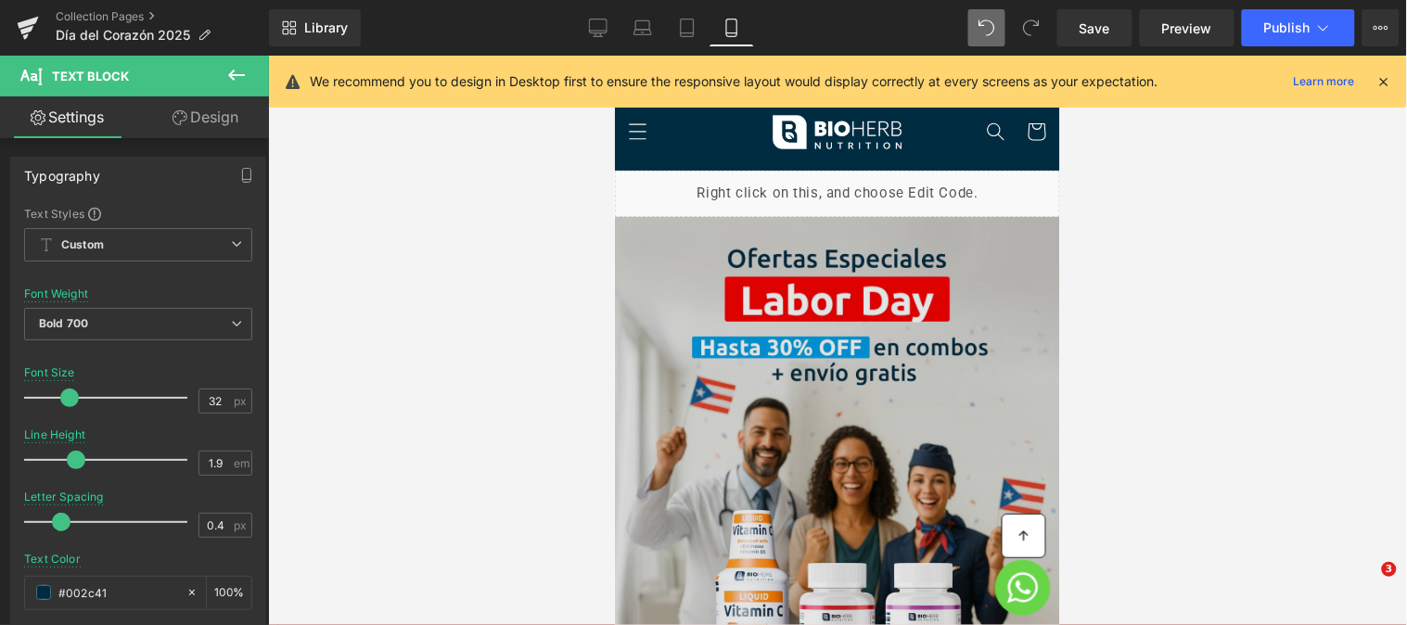
click at [814, 414] on img at bounding box center [836, 438] width 445 height 445
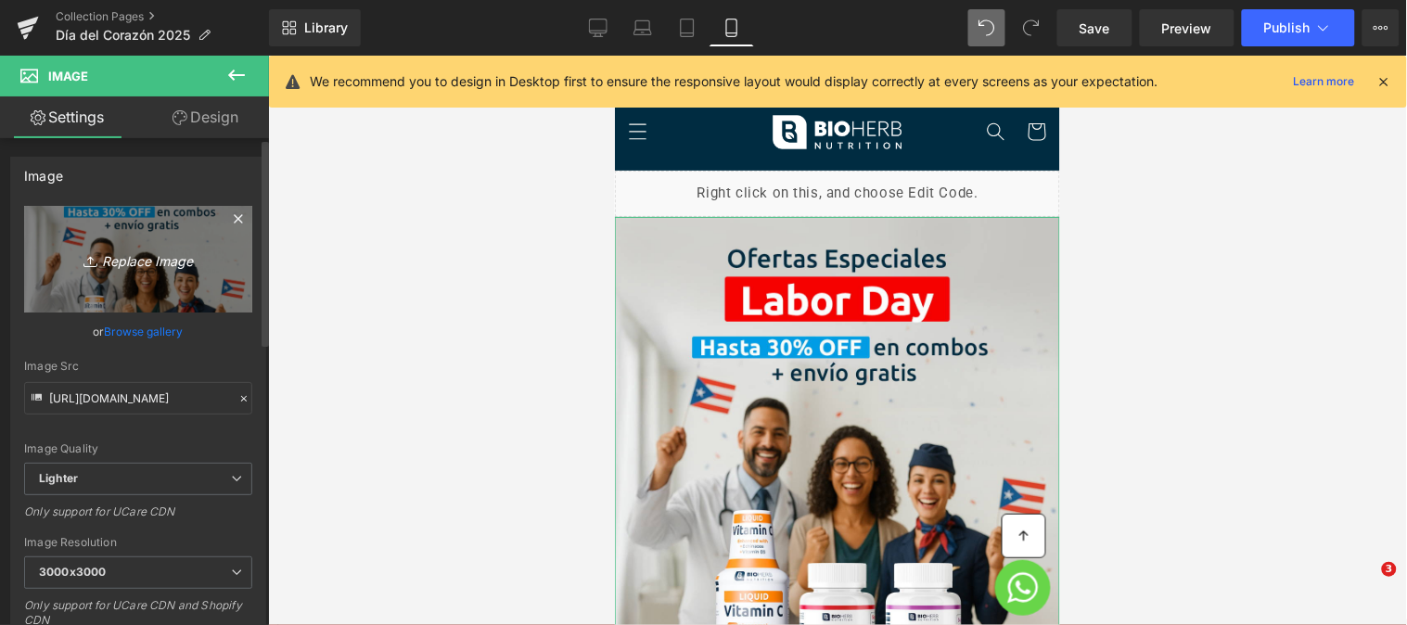
click at [147, 250] on icon "Replace Image" at bounding box center [138, 259] width 148 height 23
type input "C:\fakepath\Banner-Bioherb-Corazon-mb.png"
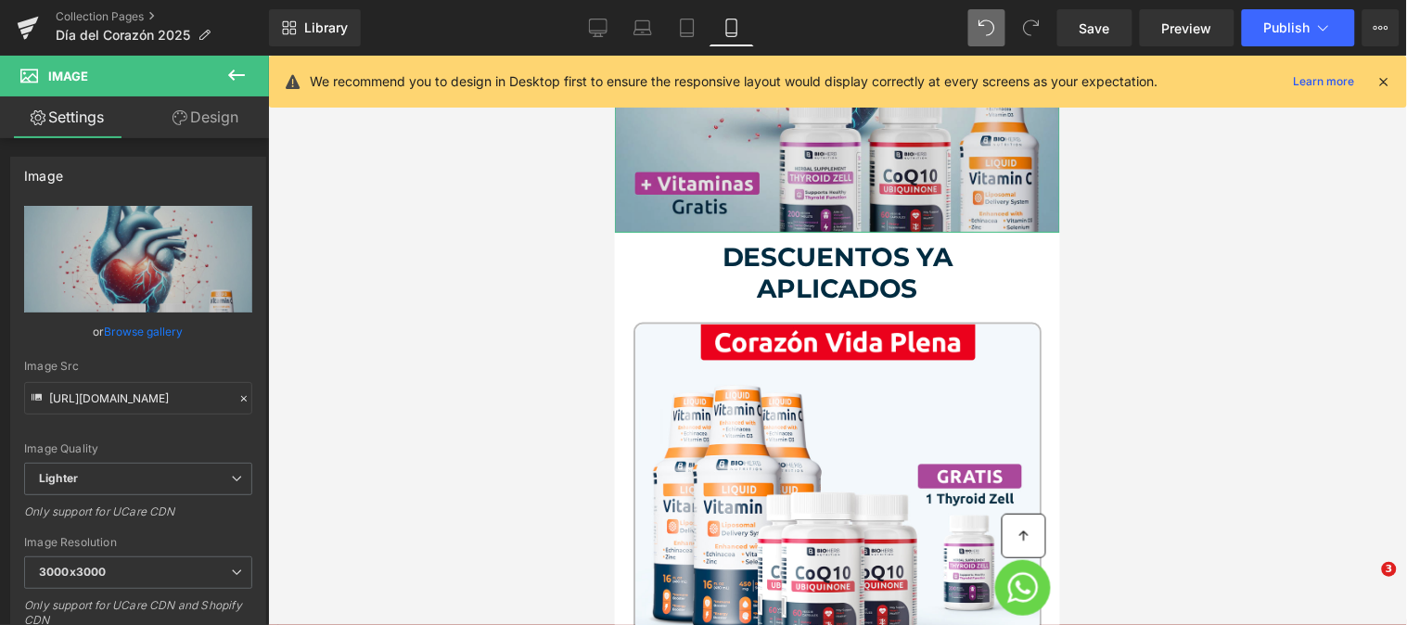
scroll to position [430, 0]
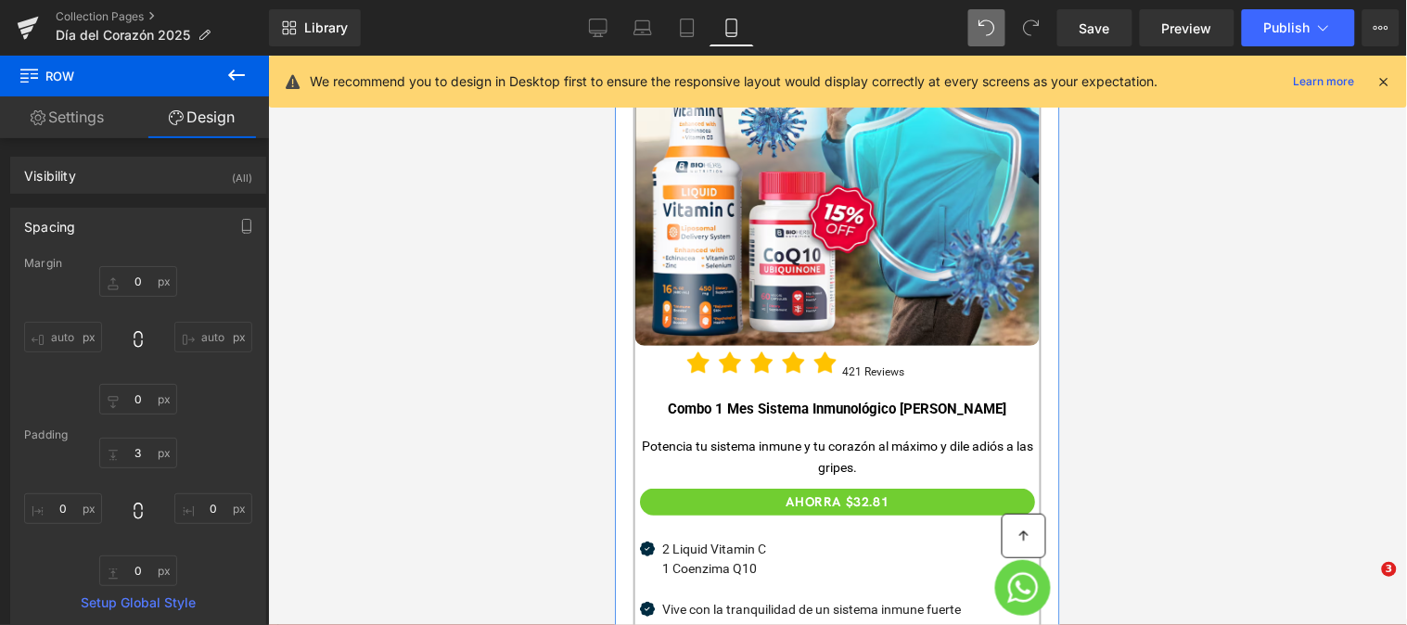
scroll to position [1587, 0]
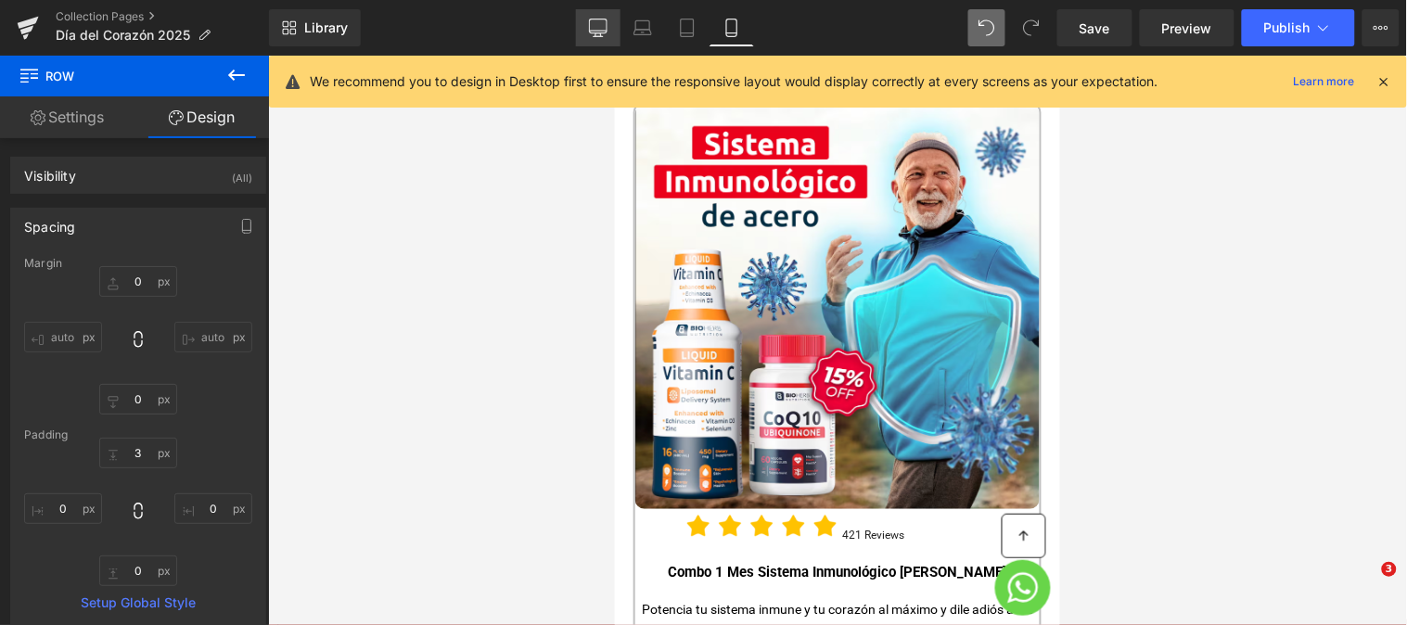
click at [593, 34] on icon at bounding box center [598, 28] width 19 height 19
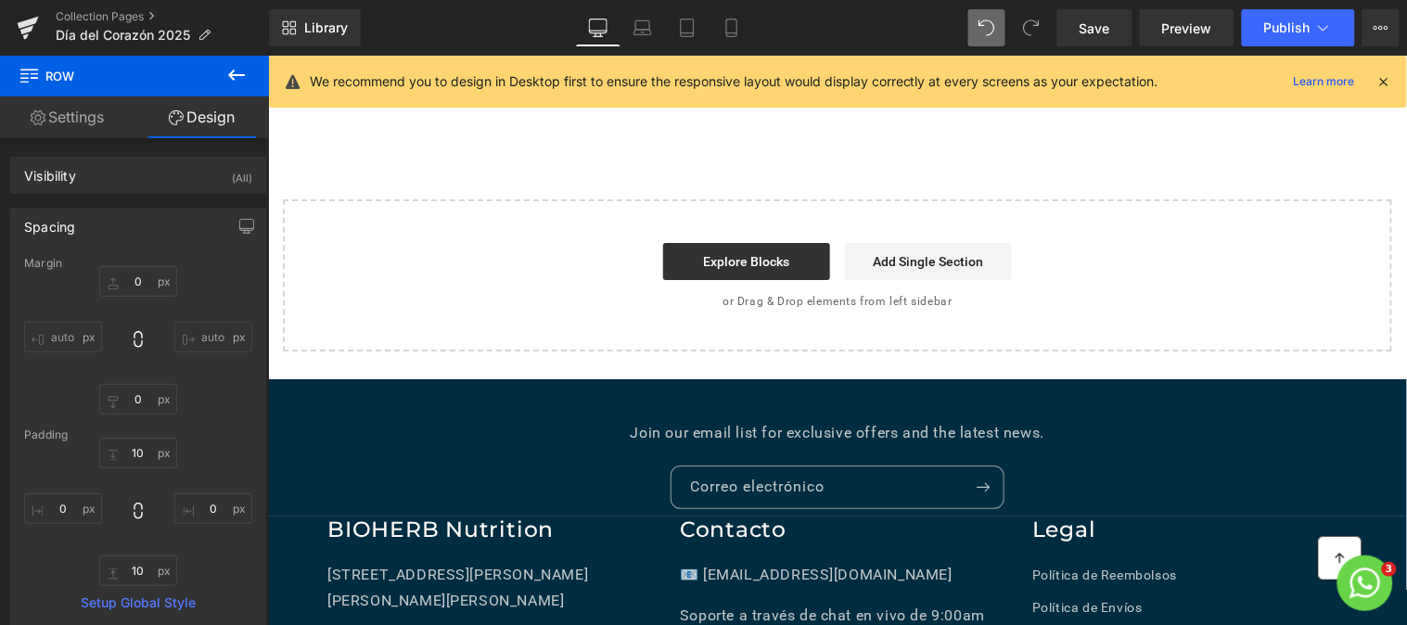
scroll to position [415, 0]
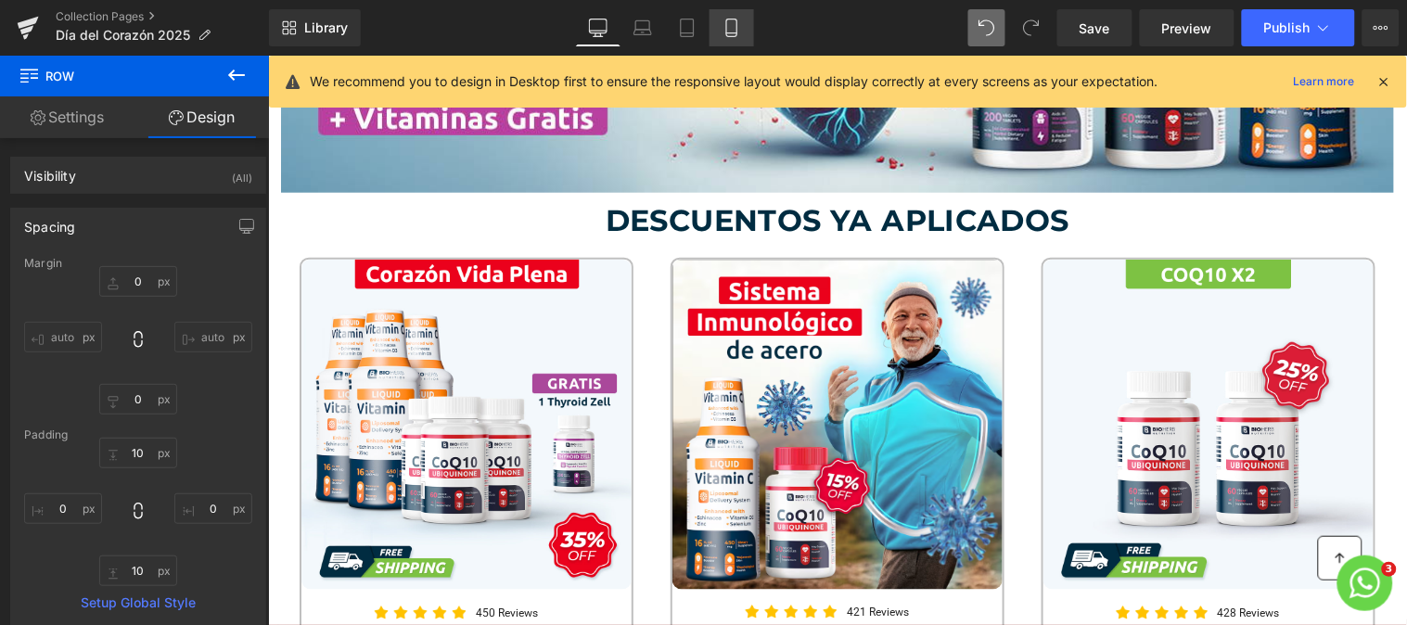
click at [719, 23] on link "Mobile" at bounding box center [731, 27] width 45 height 37
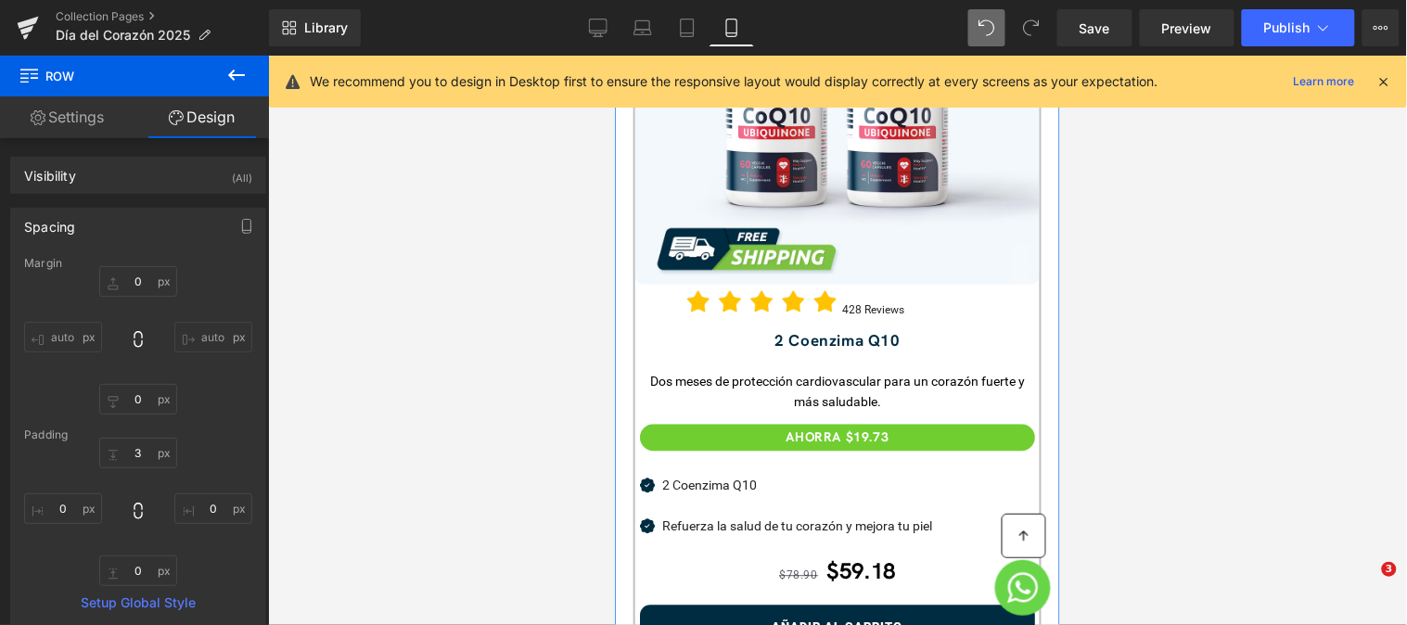
scroll to position [2788, 0]
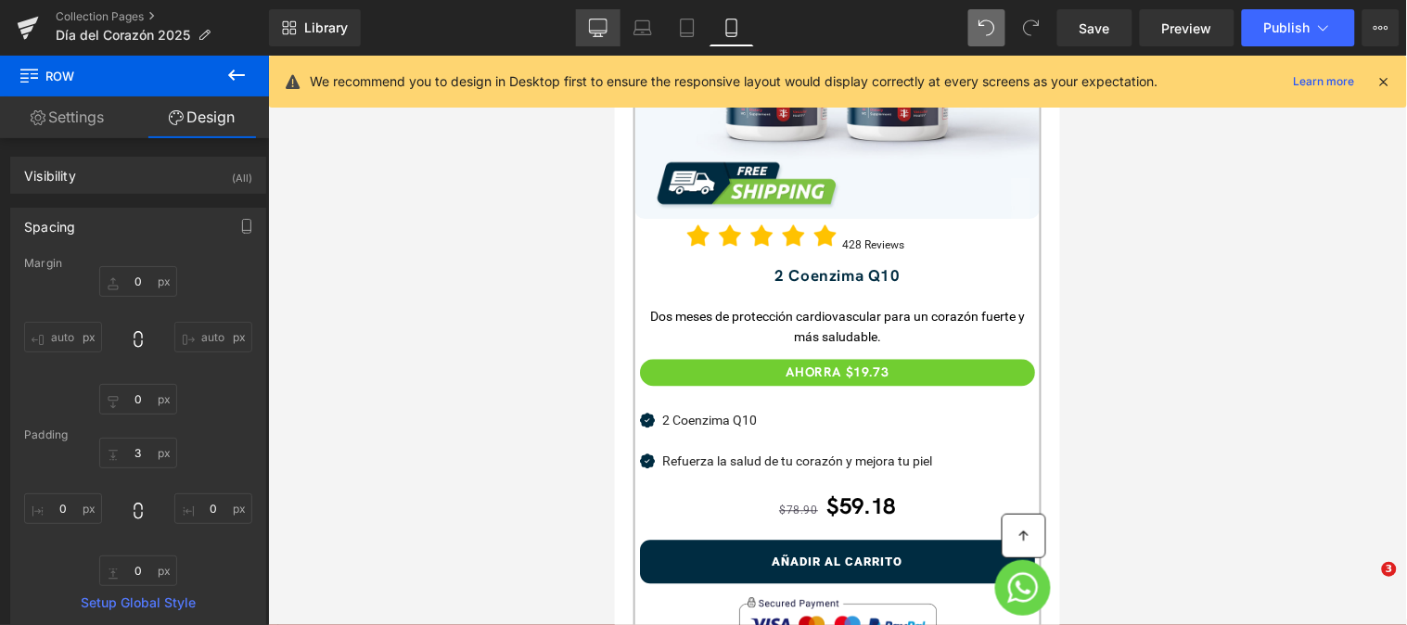
click at [590, 37] on link "Desktop" at bounding box center [598, 27] width 45 height 37
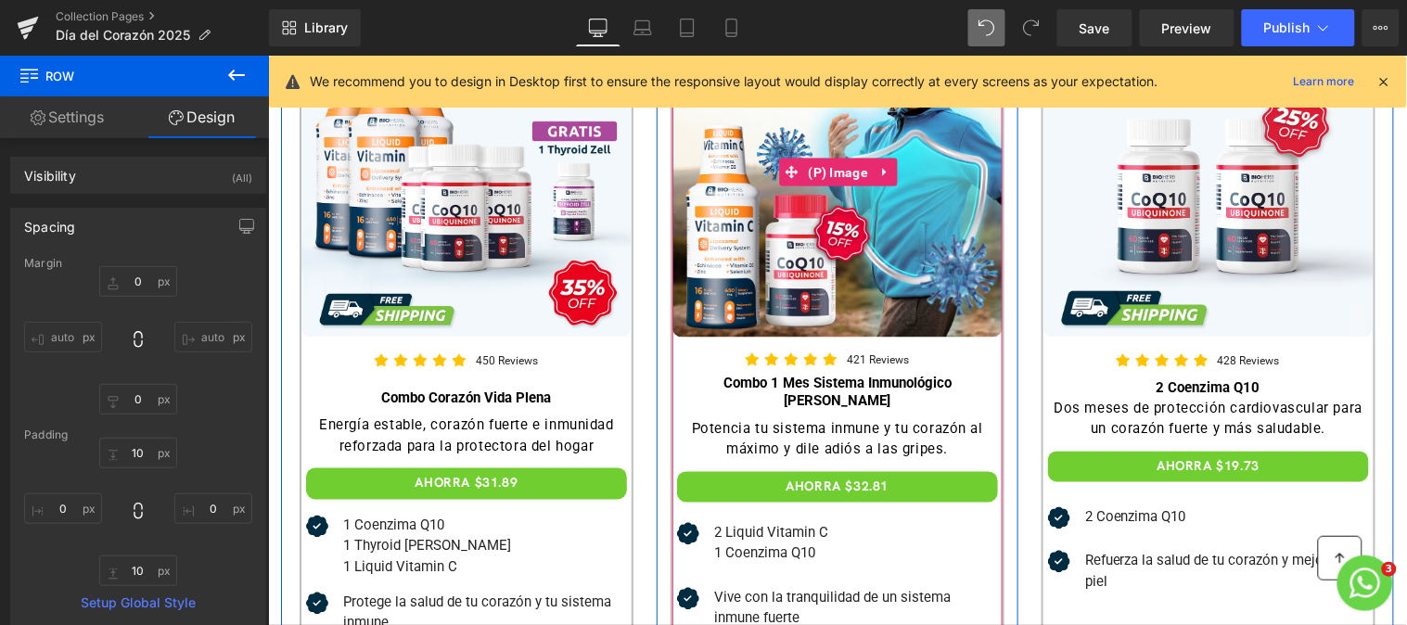
scroll to position [495, 0]
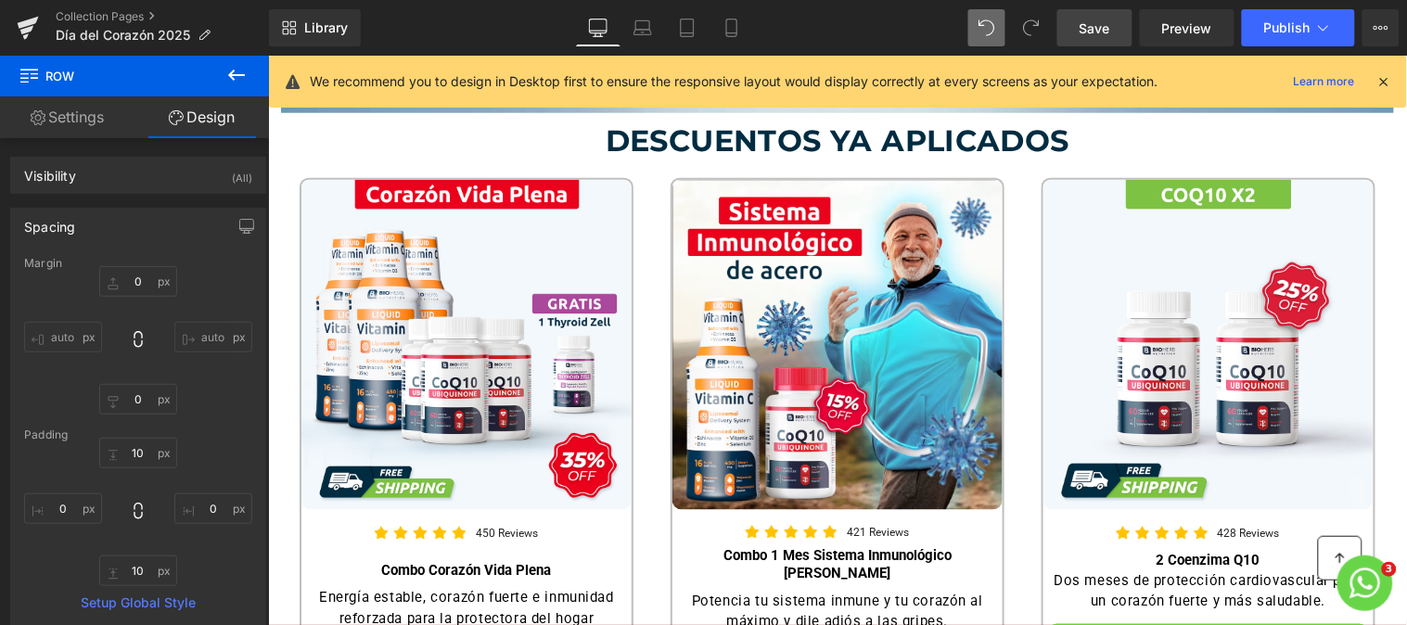
click at [1082, 22] on span "Save" at bounding box center [1094, 28] width 31 height 19
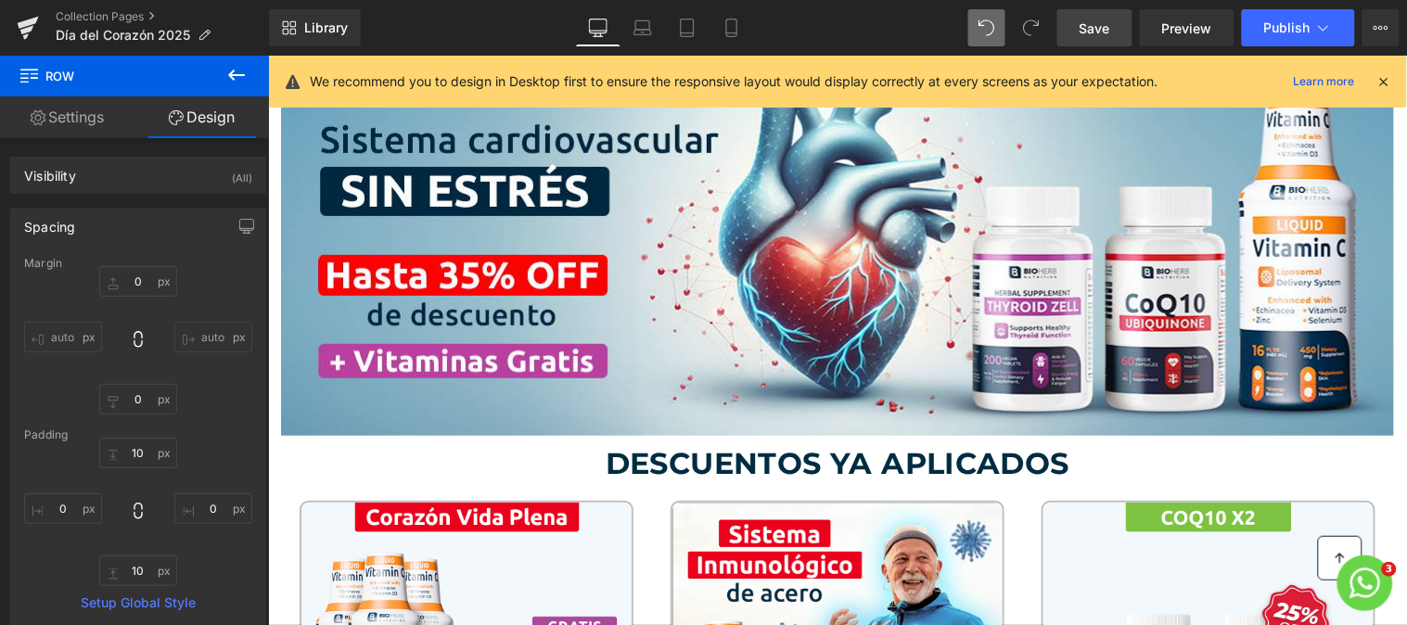
scroll to position [242, 0]
